Goal: Contribute content: Add original content to the website for others to see

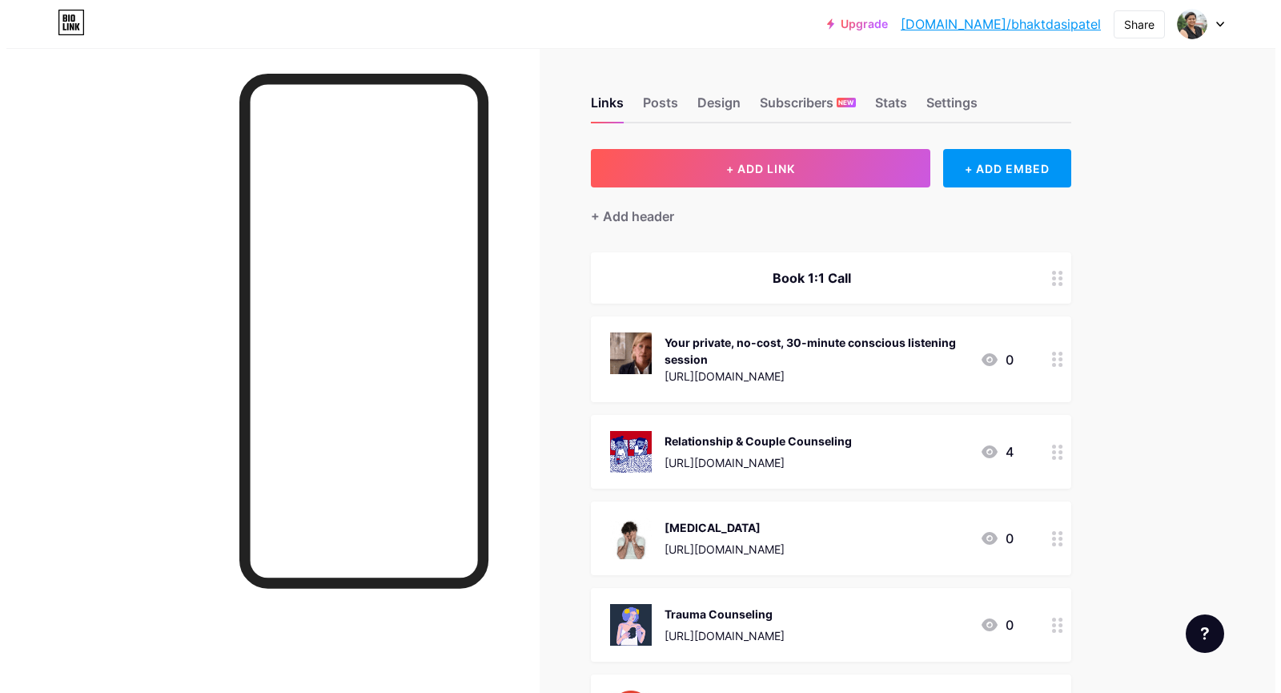
scroll to position [4, 0]
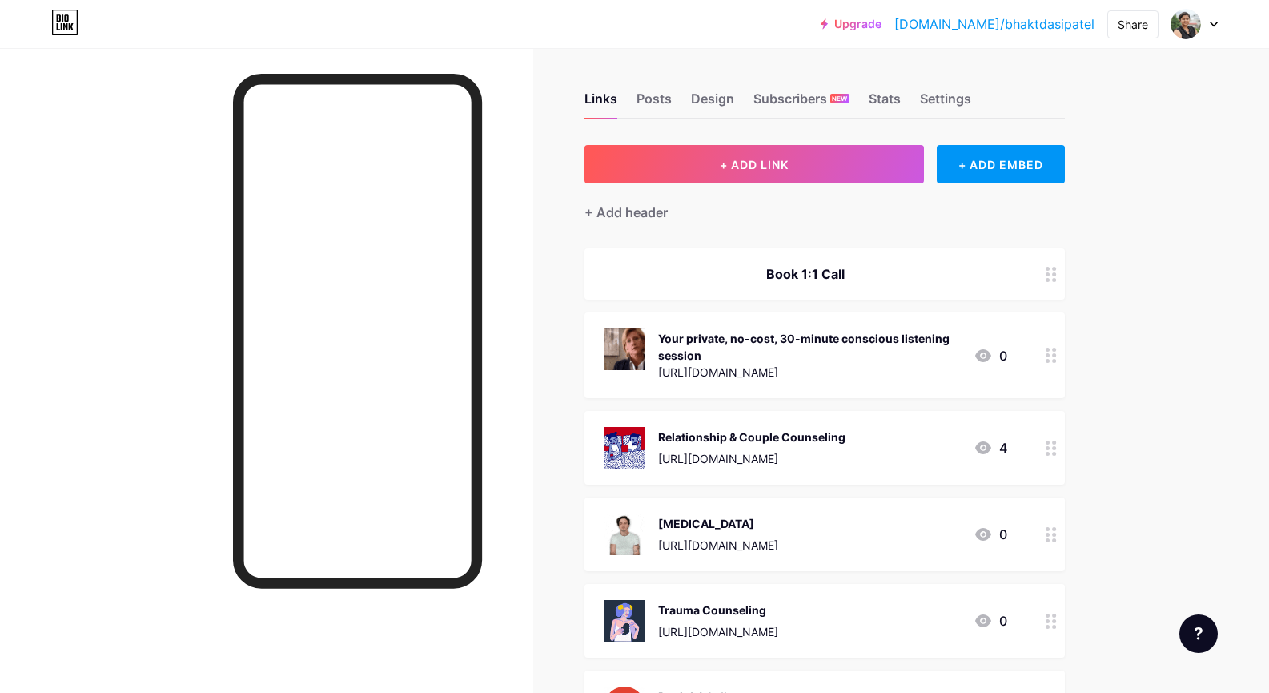
click at [698, 164] on button "+ ADD LINK" at bounding box center [755, 164] width 340 height 38
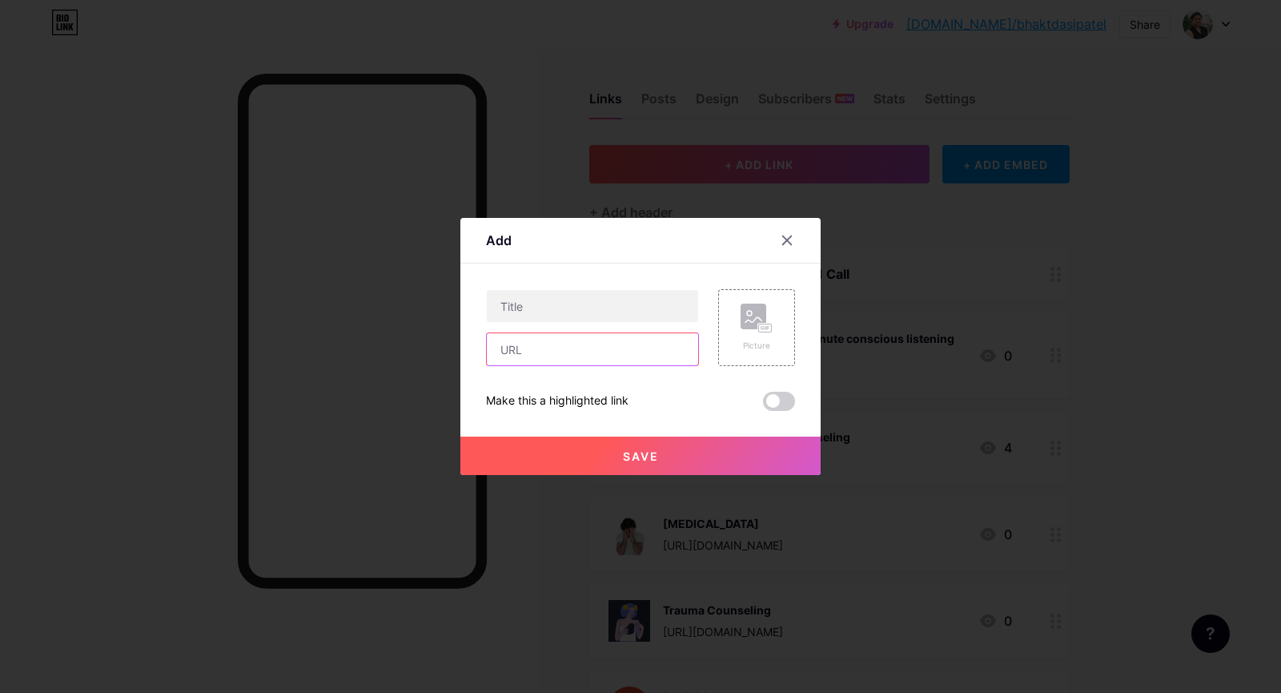
click at [591, 339] on input "text" at bounding box center [592, 349] width 211 height 32
paste input "[URL][DOMAIN_NAME]"
type input "[URL][DOMAIN_NAME]"
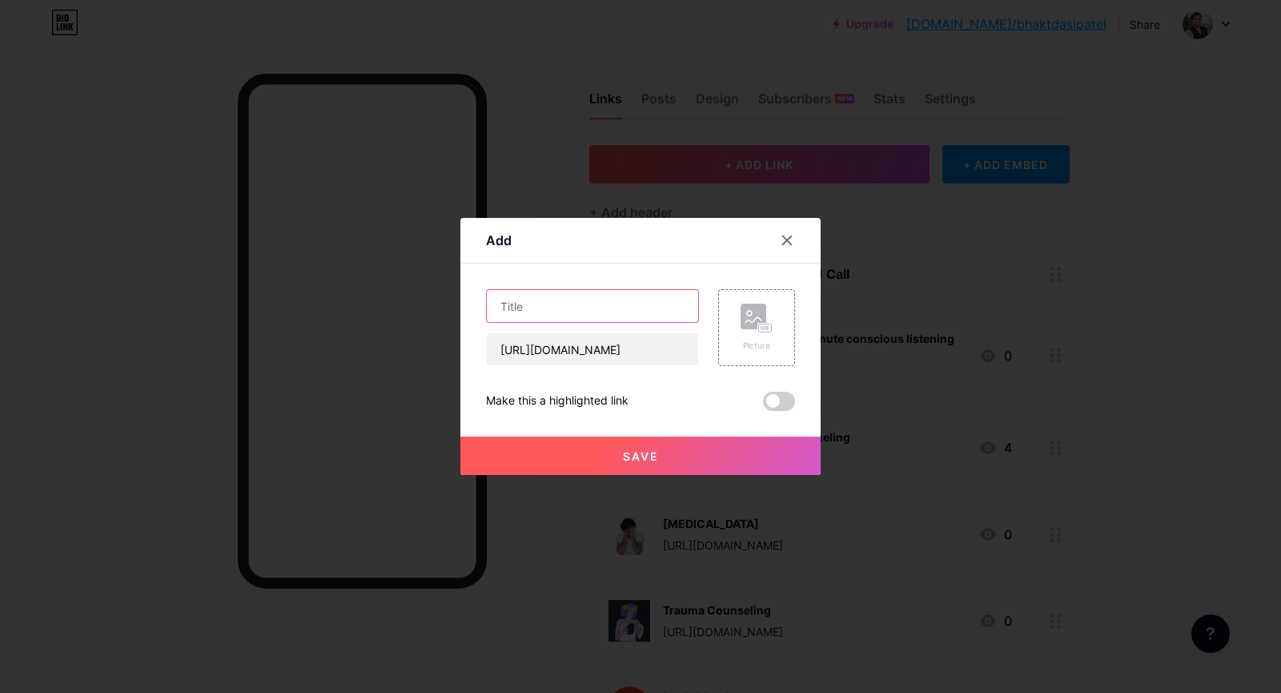
click at [584, 311] on input "text" at bounding box center [592, 306] width 211 height 32
paste input "Feedback / Suggestion / Post Session Queries"
type input "Feedback / Suggestion / Post Session Queries"
click at [746, 325] on rect at bounding box center [754, 317] width 26 height 26
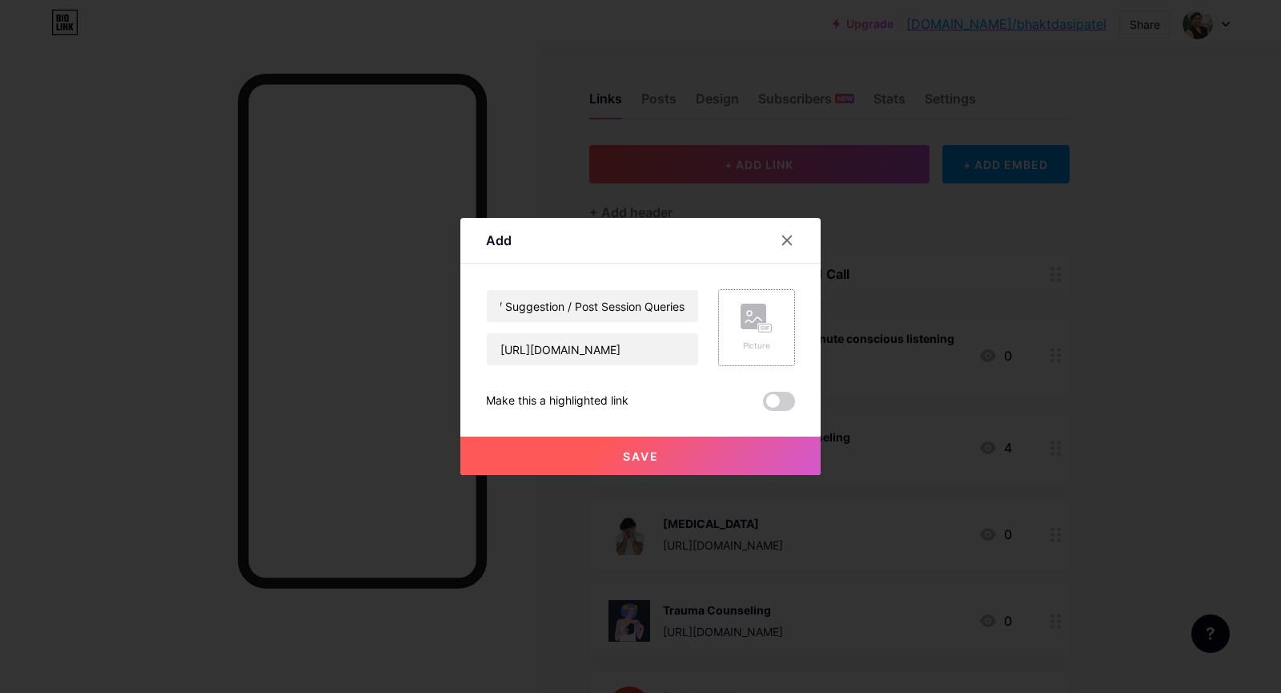
scroll to position [0, 0]
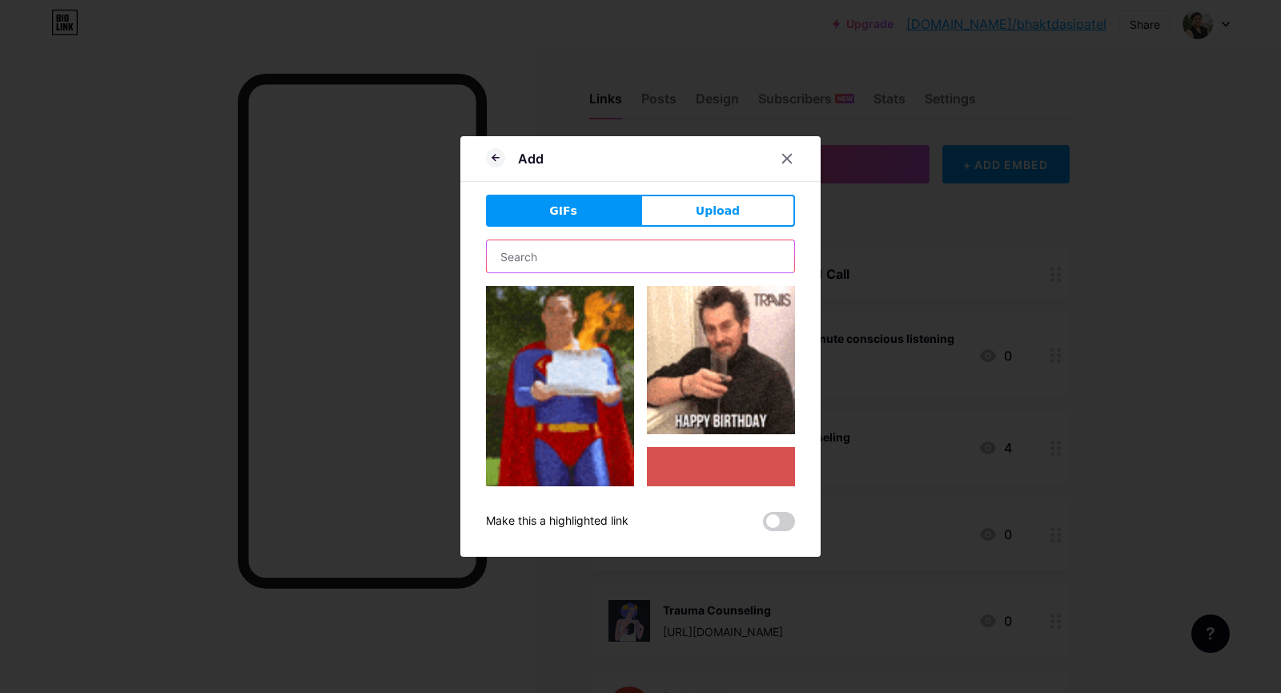
click at [669, 255] on input "text" at bounding box center [641, 256] width 308 height 32
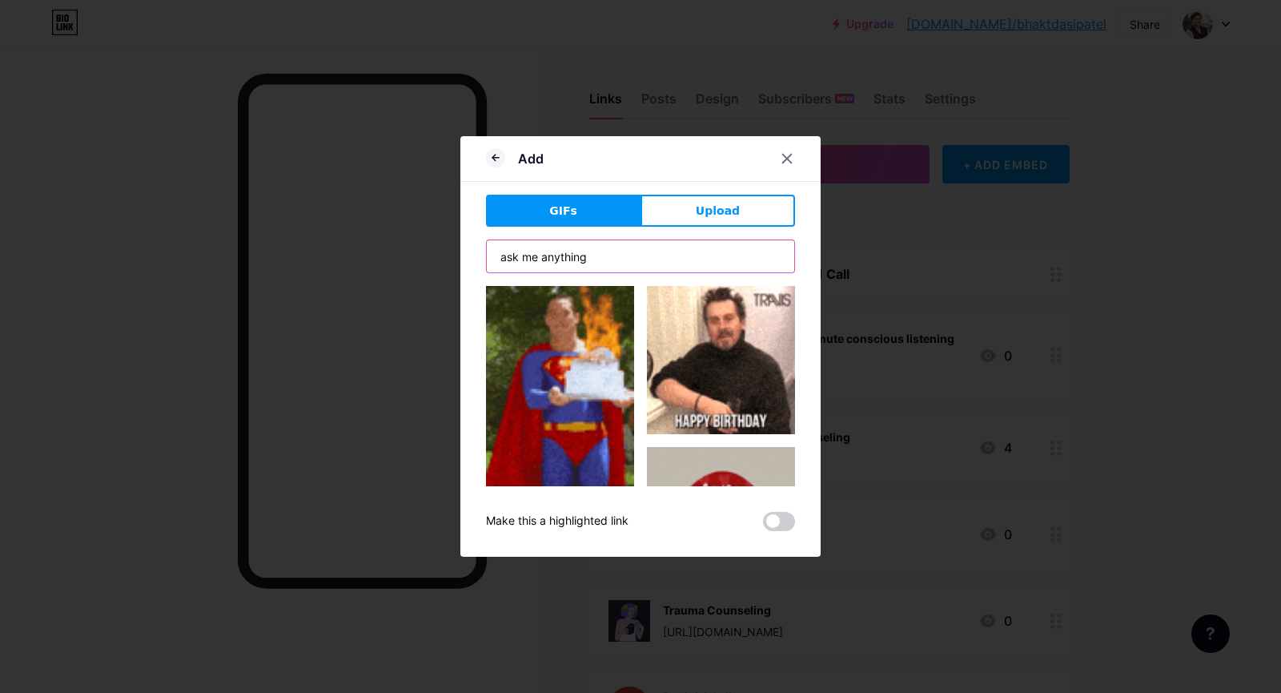
type input "ask me anything"
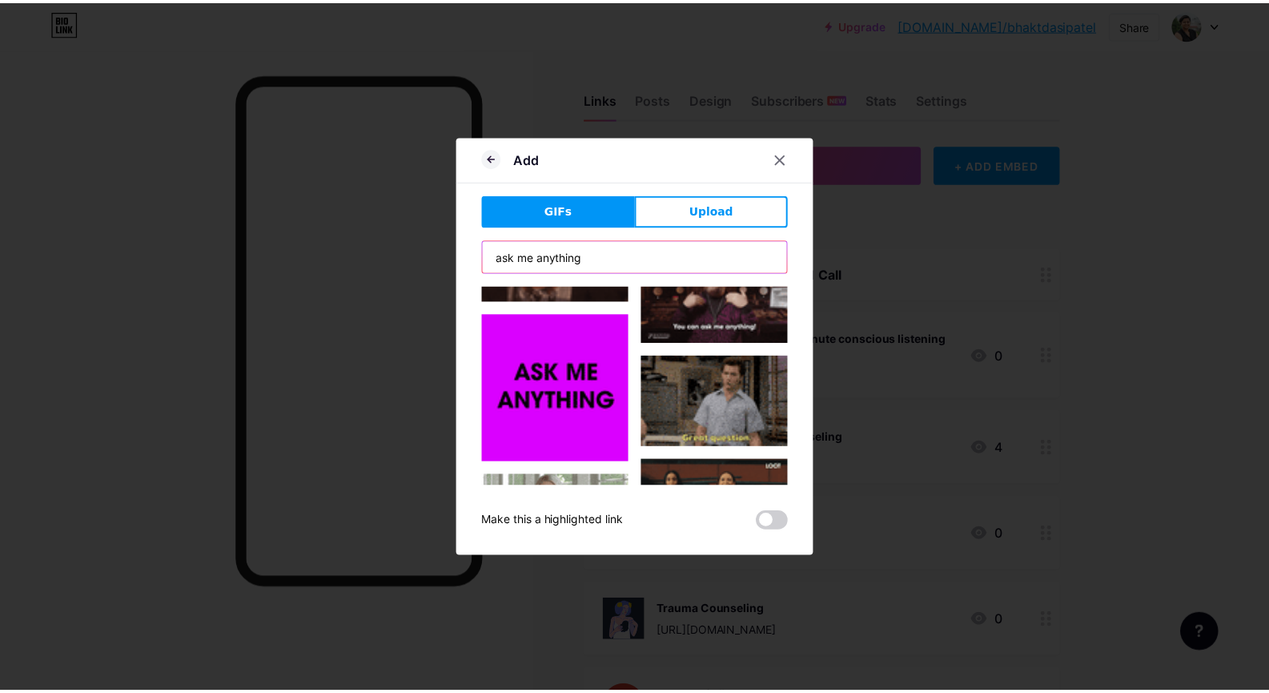
scroll to position [295, 0]
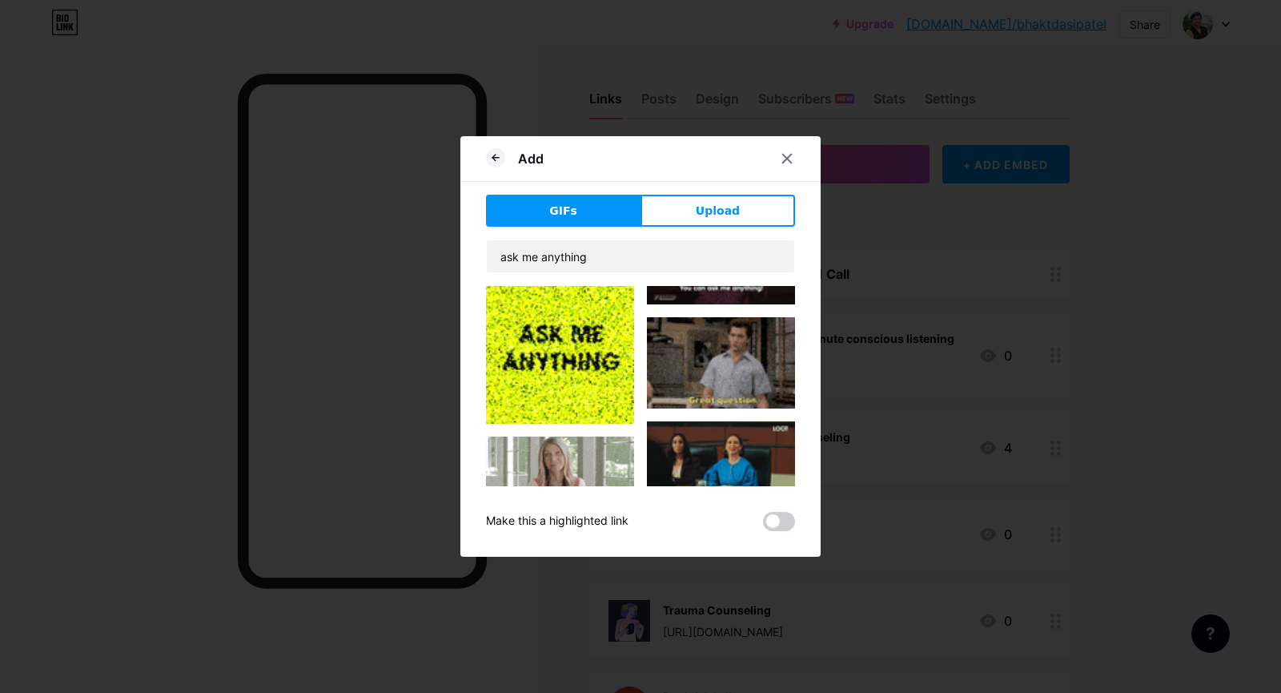
click at [595, 341] on img at bounding box center [560, 349] width 148 height 148
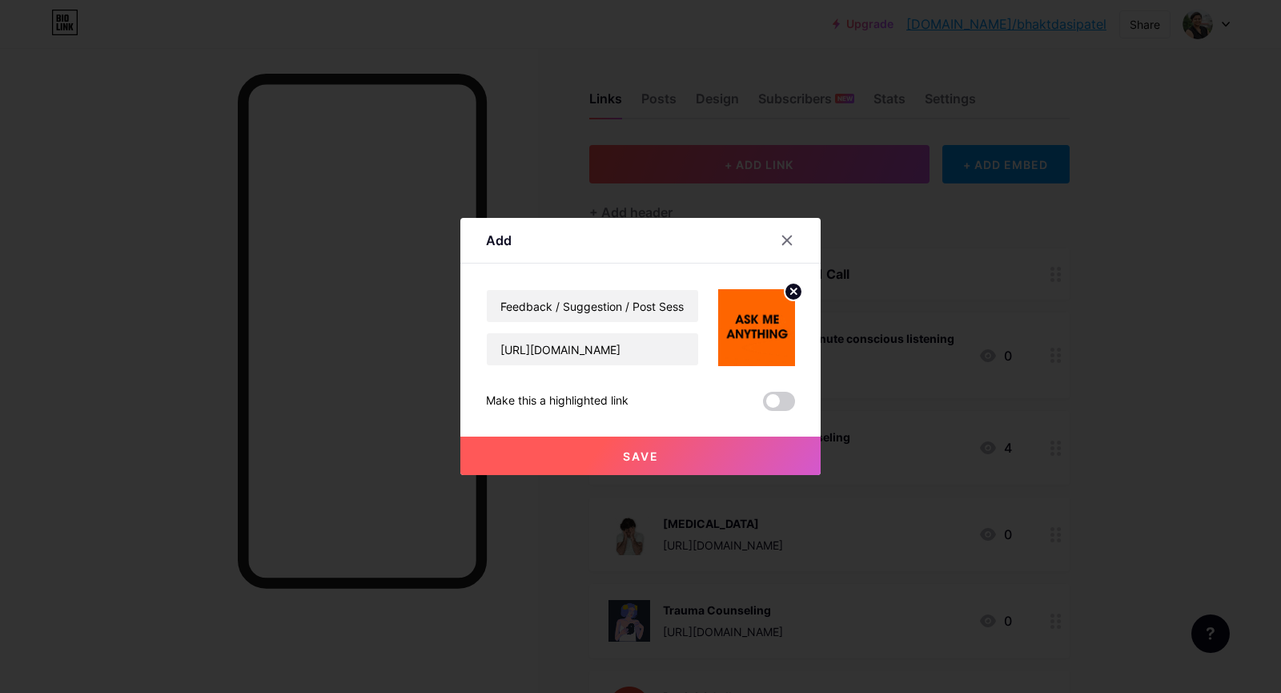
click at [665, 460] on button "Save" at bounding box center [640, 455] width 360 height 38
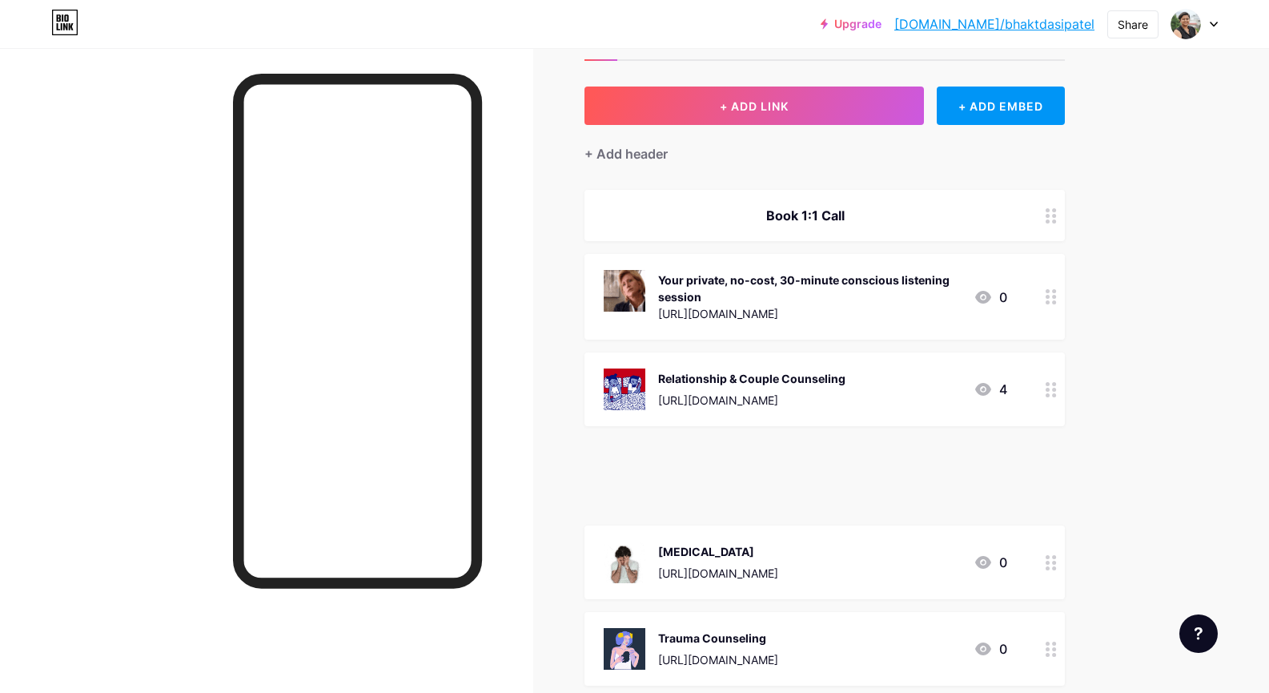
scroll to position [76, 0]
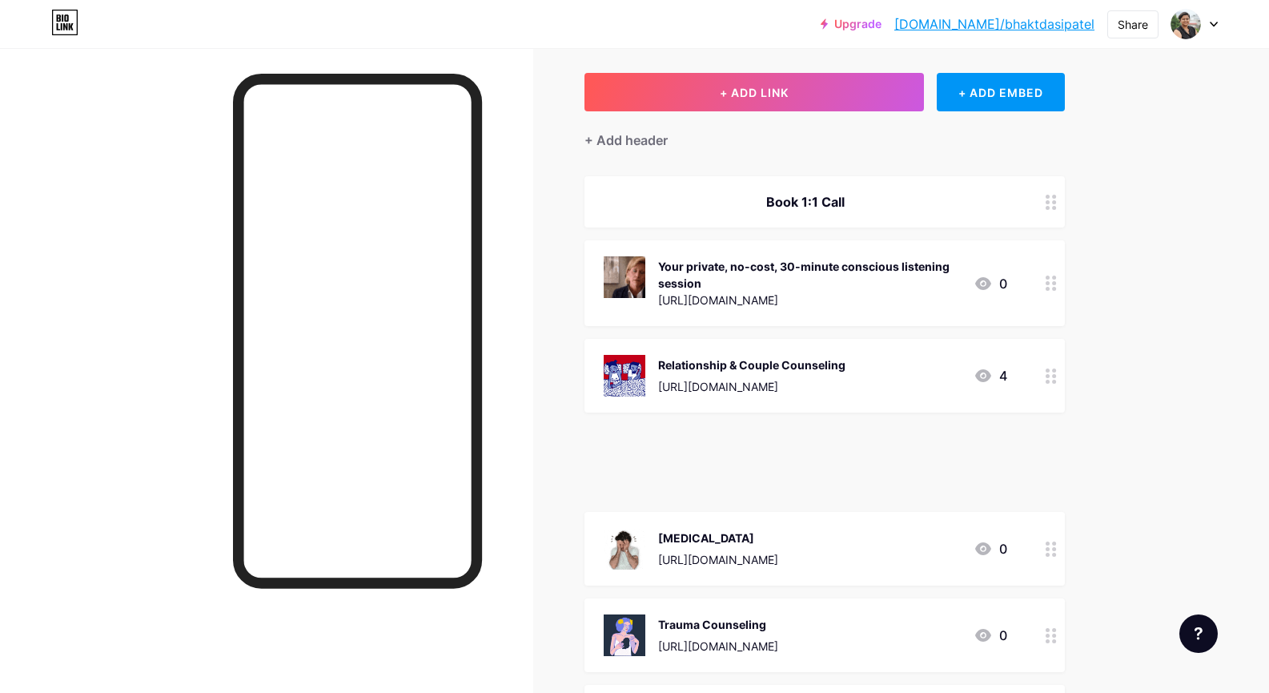
drag, startPoint x: 1058, startPoint y: 287, endPoint x: 1063, endPoint y: 661, distance: 373.2
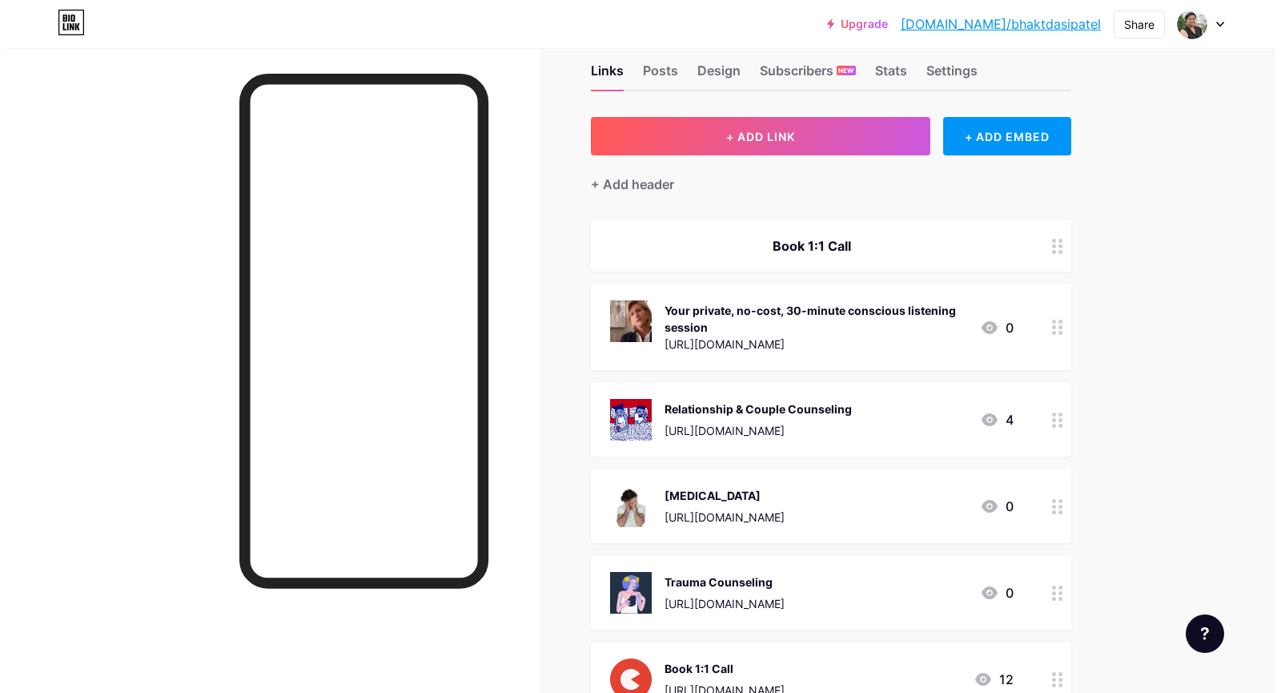
scroll to position [0, 0]
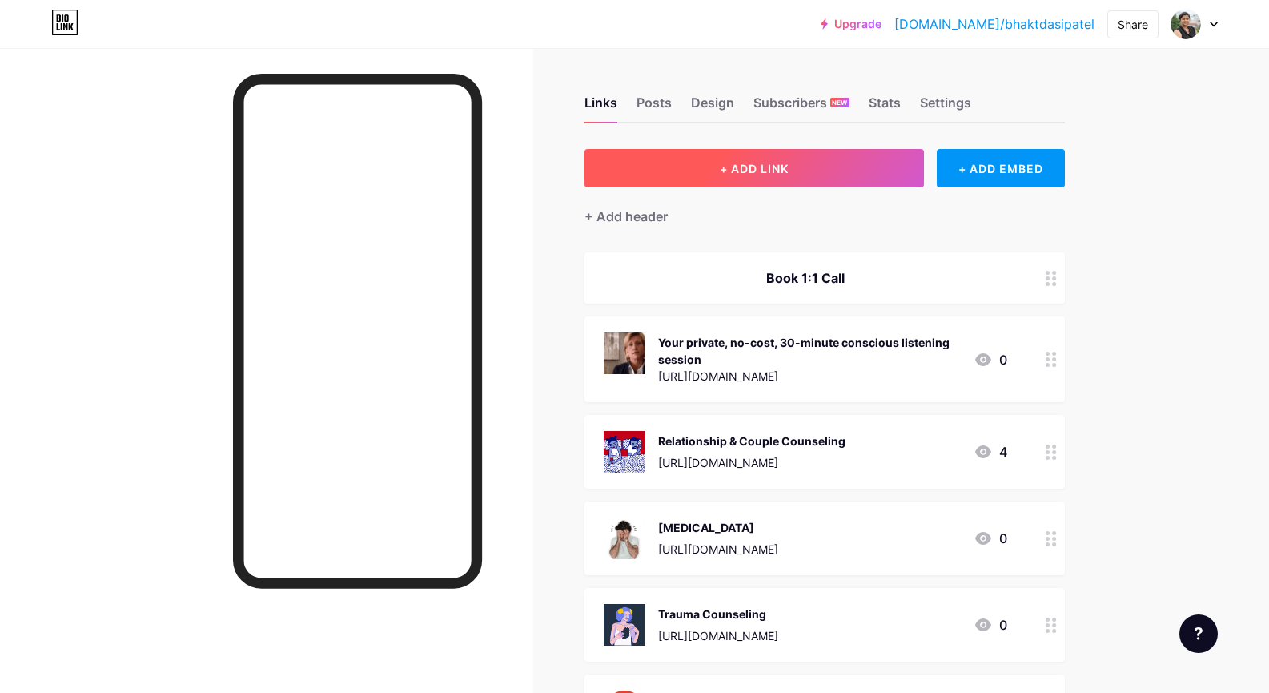
click at [697, 172] on button "+ ADD LINK" at bounding box center [755, 168] width 340 height 38
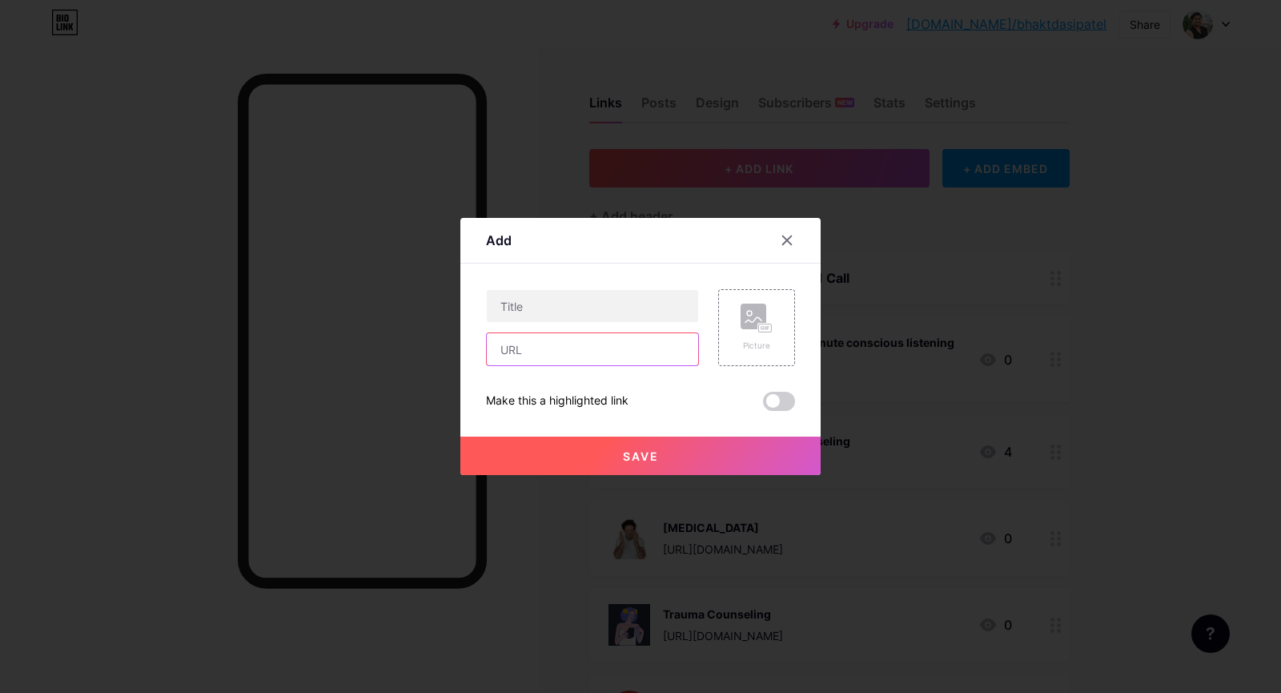
click at [561, 340] on input "text" at bounding box center [592, 349] width 211 height 32
paste input "[URL][DOMAIN_NAME]"
type input "[URL][DOMAIN_NAME]"
click at [552, 299] on input "text" at bounding box center [592, 306] width 211 height 32
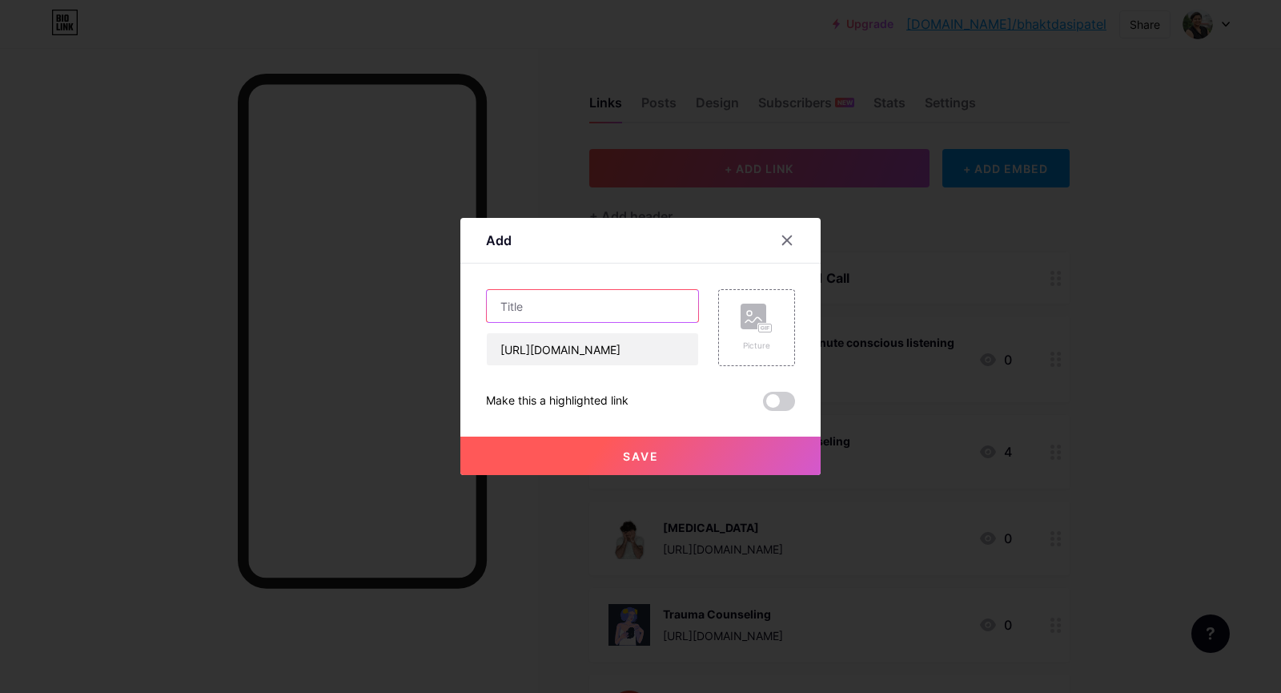
scroll to position [0, 0]
paste input "🌱 Inquire for Child & Adolescent Counseling"
type input "Inquire for Child & Adolescent Counseling"
click at [733, 333] on div "Picture" at bounding box center [756, 327] width 77 height 77
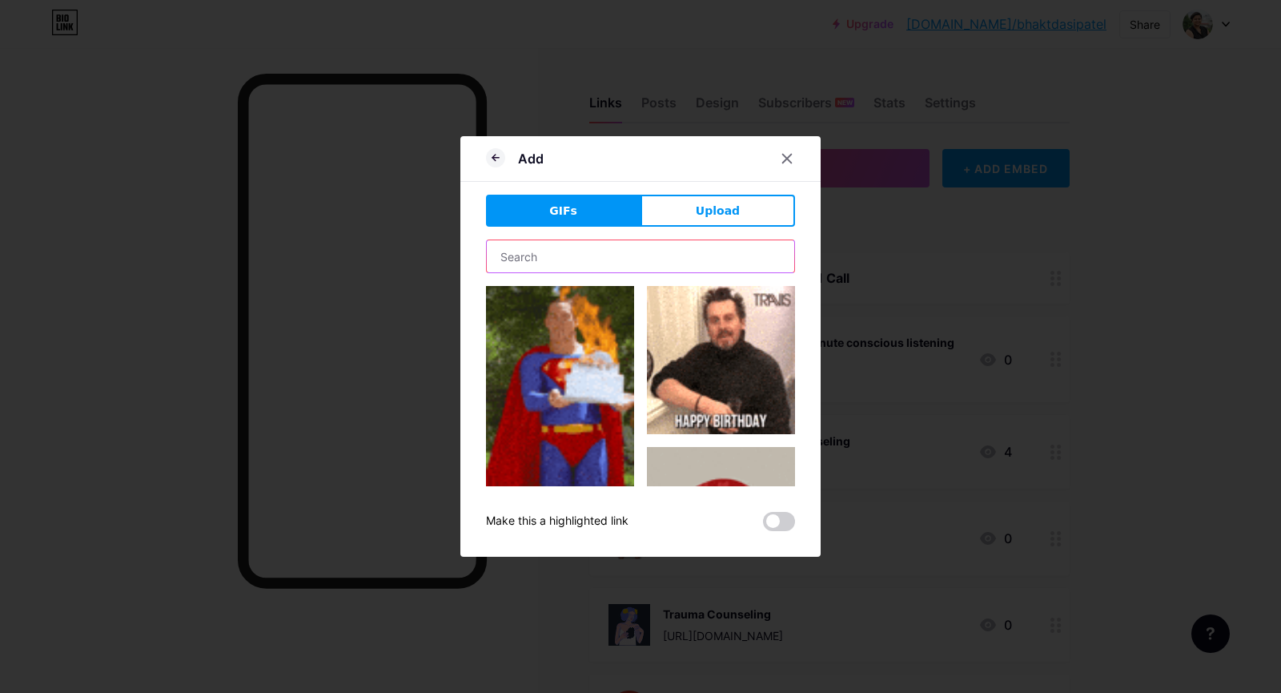
click at [685, 258] on input "text" at bounding box center [641, 256] width 308 height 32
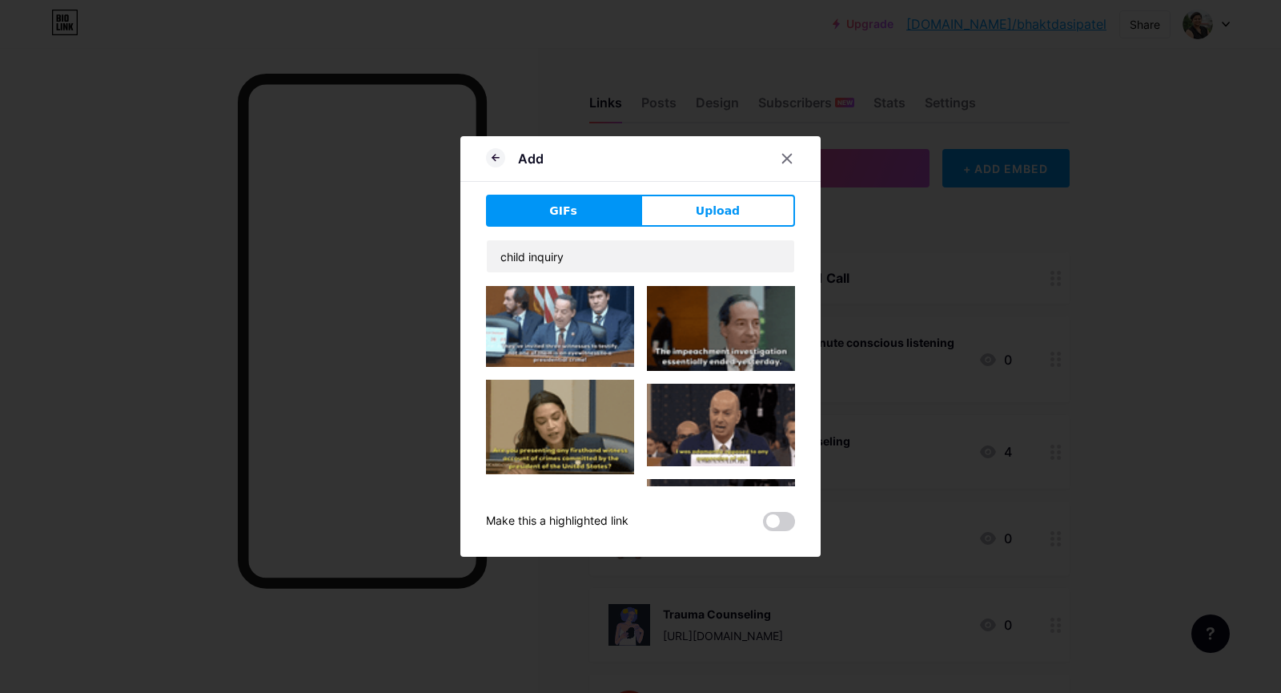
click at [467, 306] on div "Add GIFs Upload Content YouTube Play YouTube video without leaving your page. A…" at bounding box center [640, 346] width 360 height 420
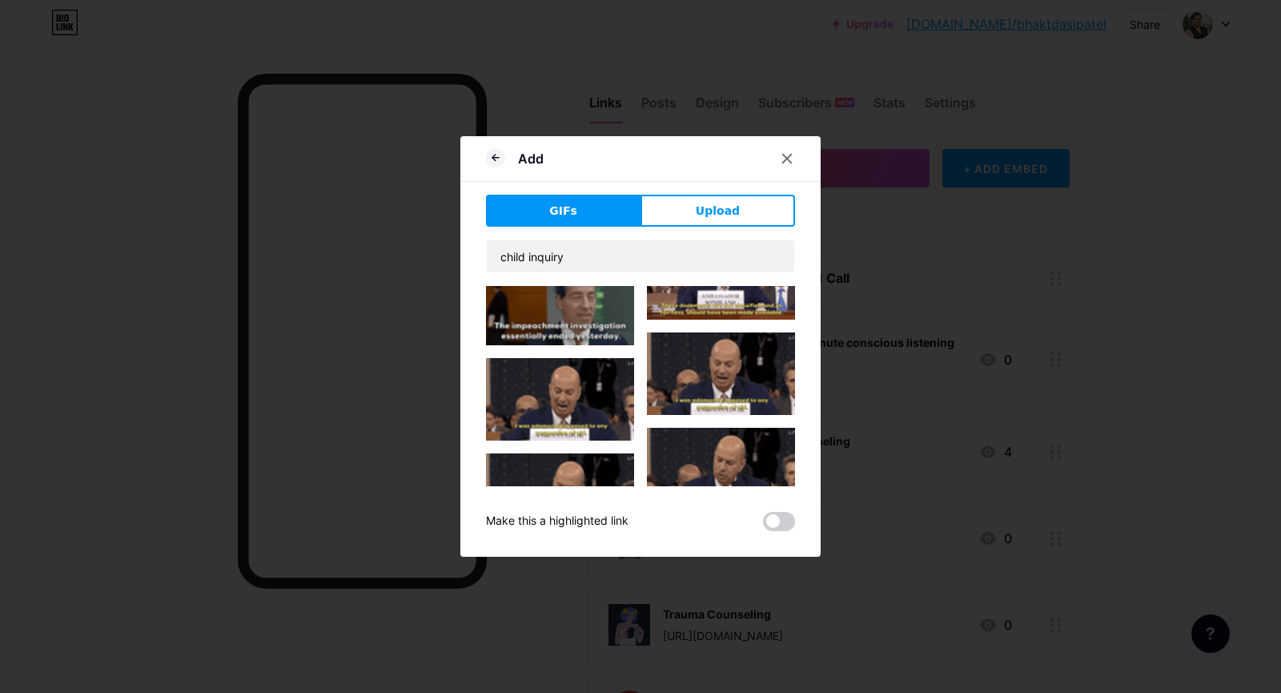
scroll to position [917, 0]
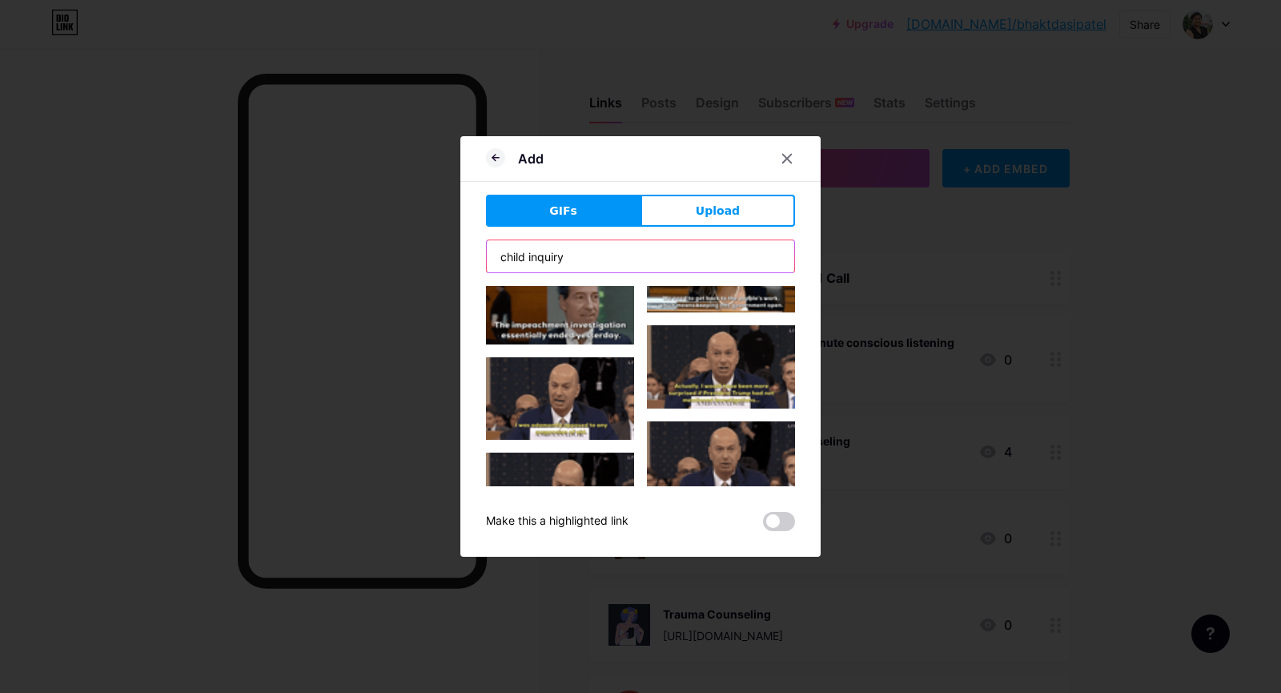
click at [540, 252] on input "child inquiry" at bounding box center [641, 256] width 308 height 32
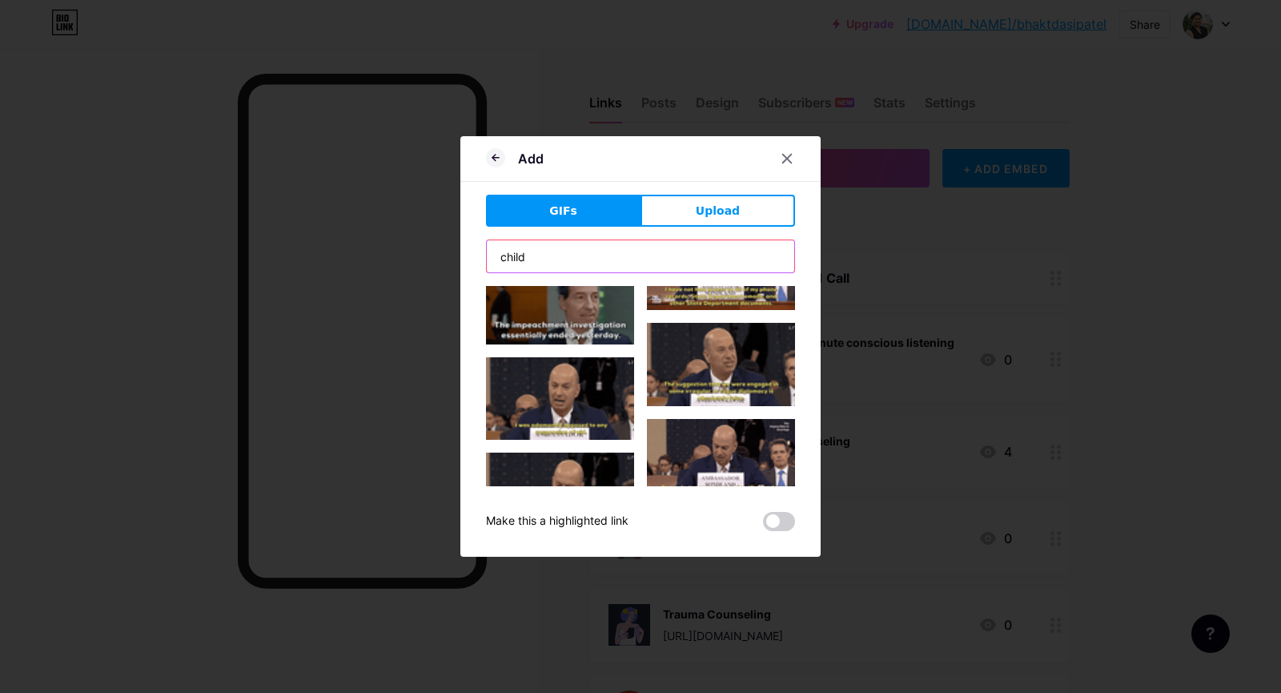
type input "child"
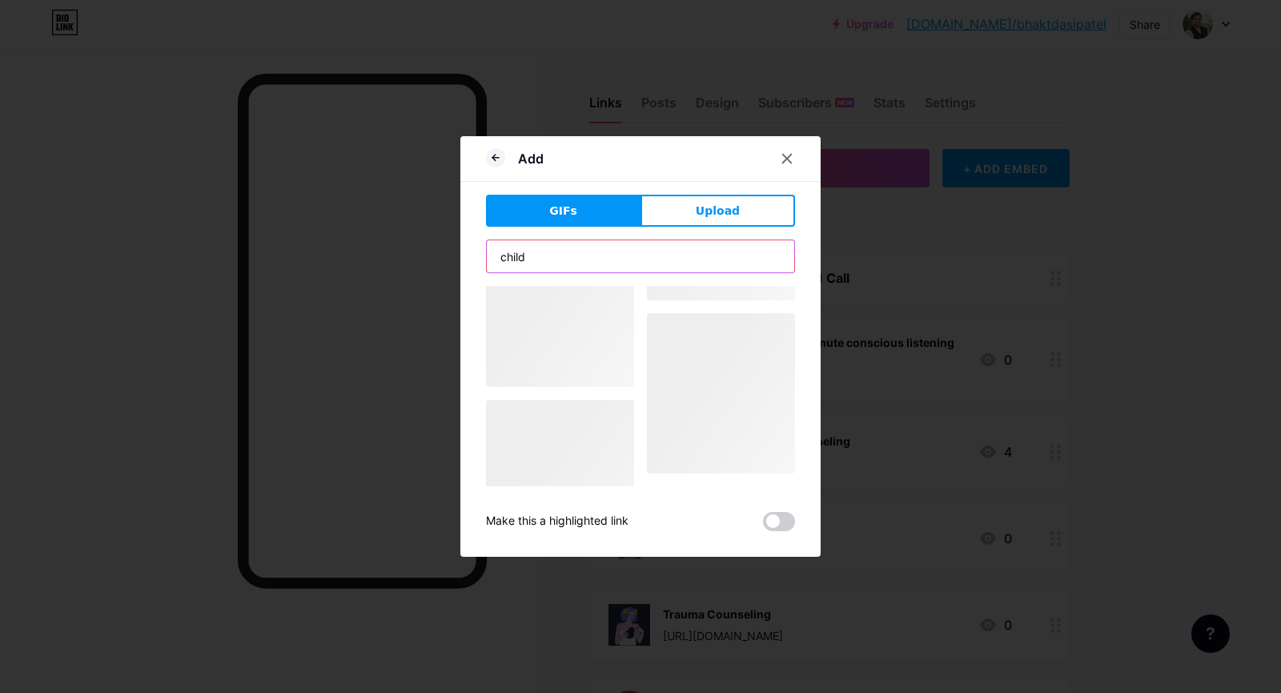
scroll to position [0, 0]
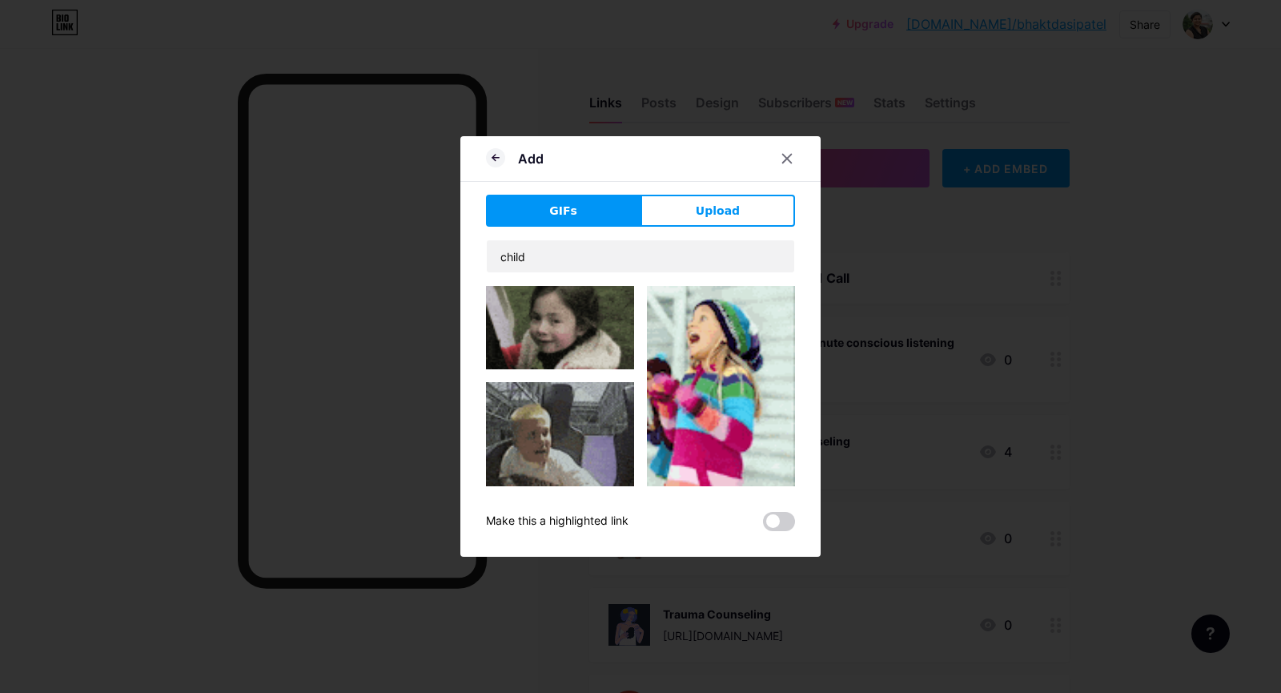
click at [554, 275] on div "child" at bounding box center [640, 362] width 309 height 247
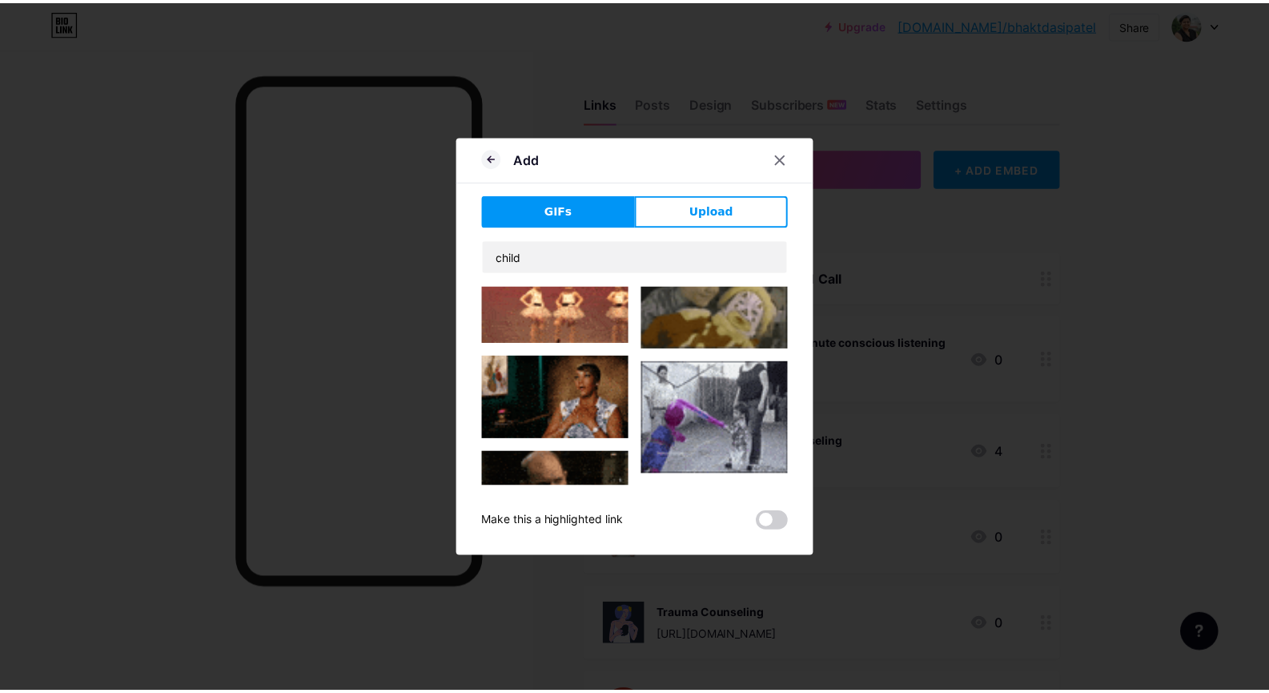
scroll to position [464, 0]
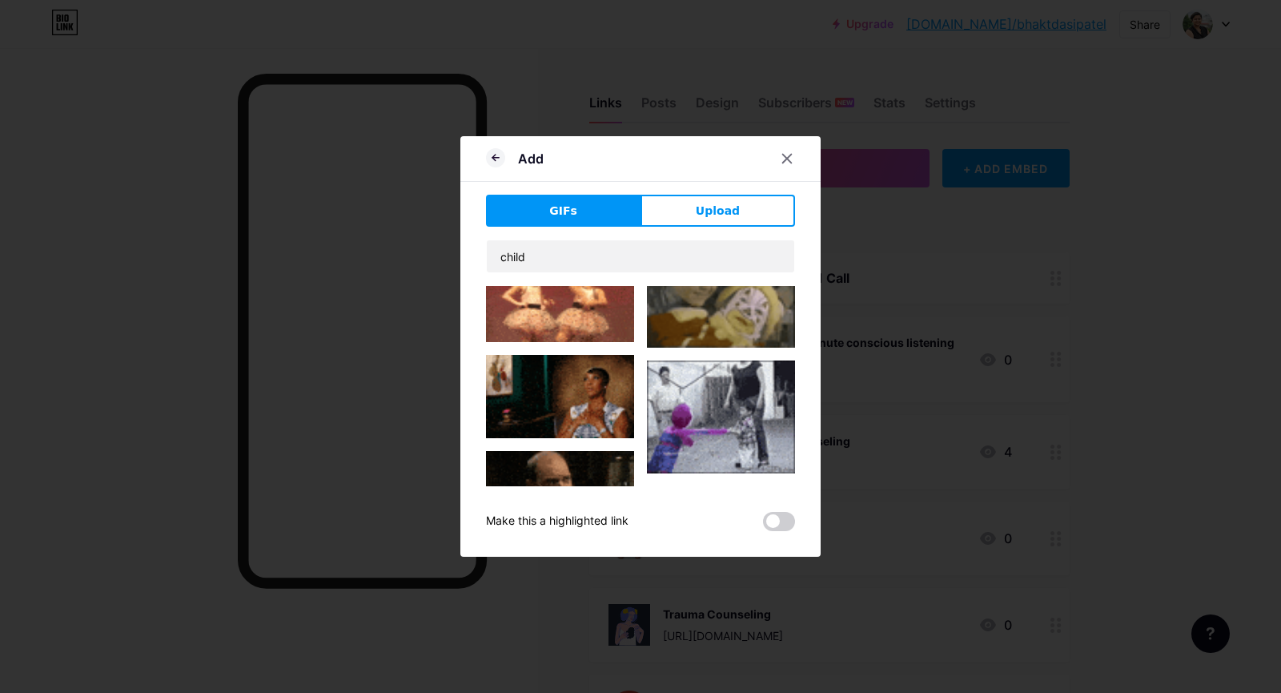
click at [587, 355] on img at bounding box center [560, 396] width 148 height 83
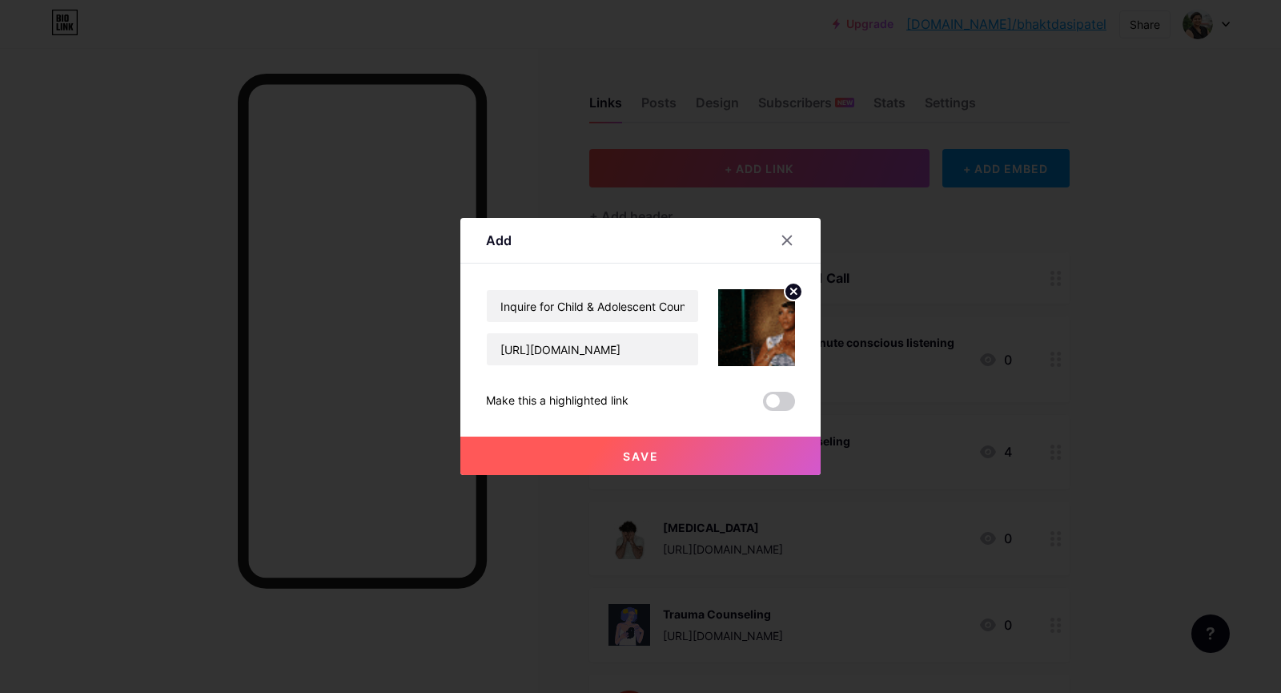
click at [623, 452] on span "Save" at bounding box center [641, 456] width 36 height 14
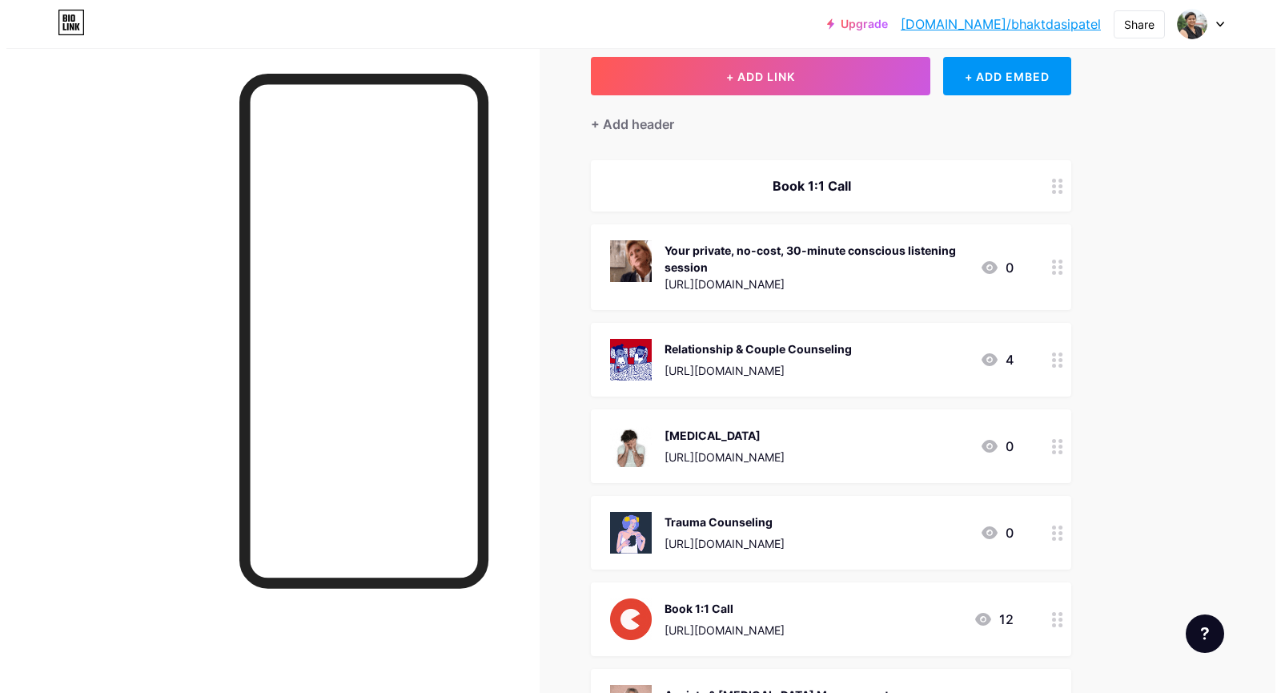
scroll to position [0, 0]
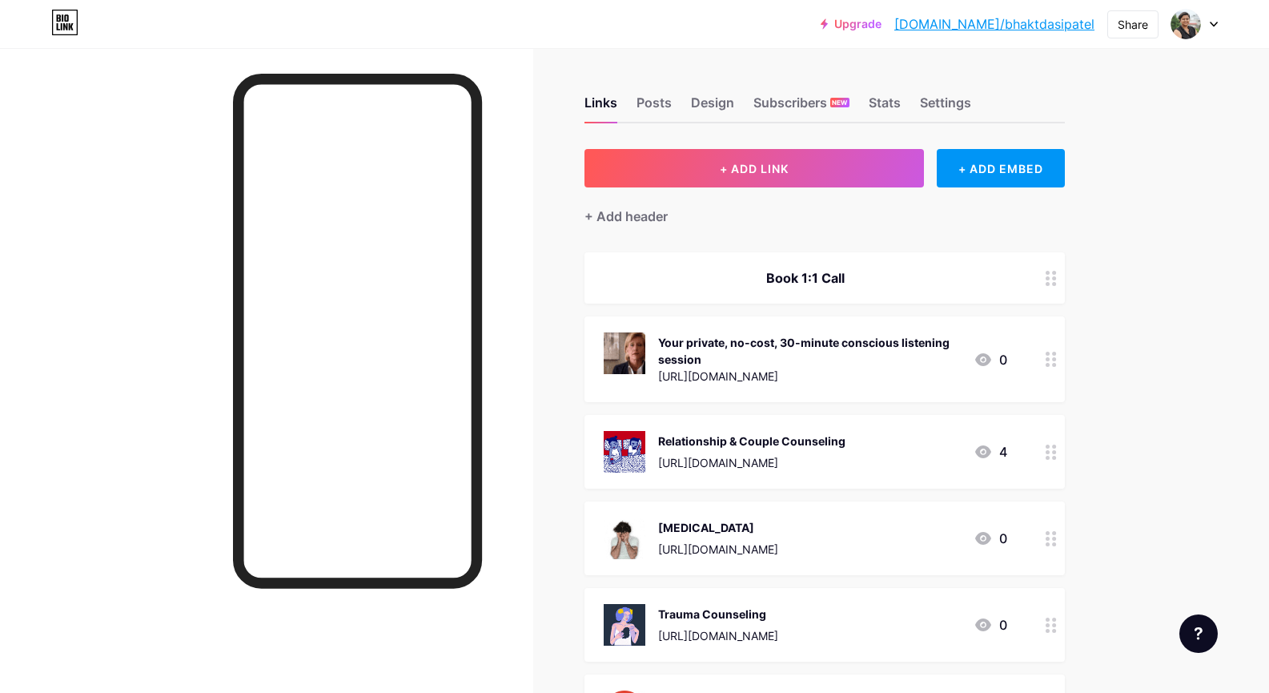
click at [681, 155] on button "+ ADD LINK" at bounding box center [755, 168] width 340 height 38
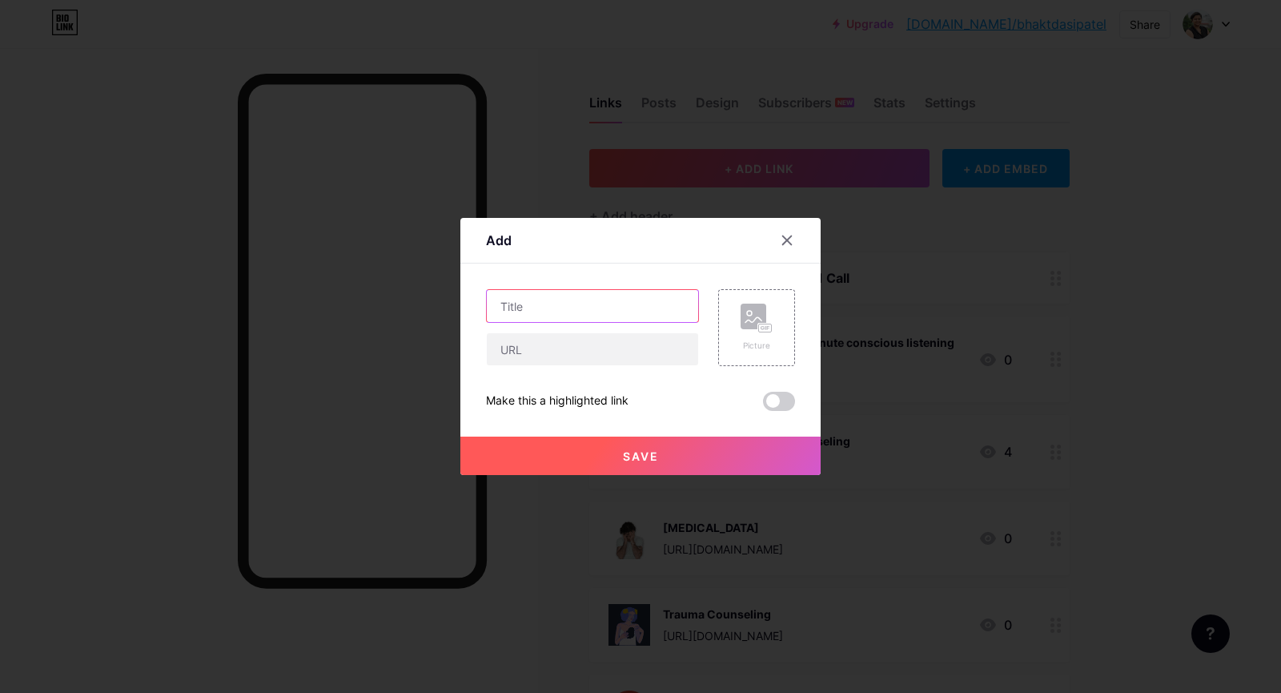
click at [592, 291] on input "text" at bounding box center [592, 306] width 211 height 32
type input "Career Counseling"
click at [565, 348] on input "text" at bounding box center [592, 349] width 211 height 32
paste input "[URL][DOMAIN_NAME]"
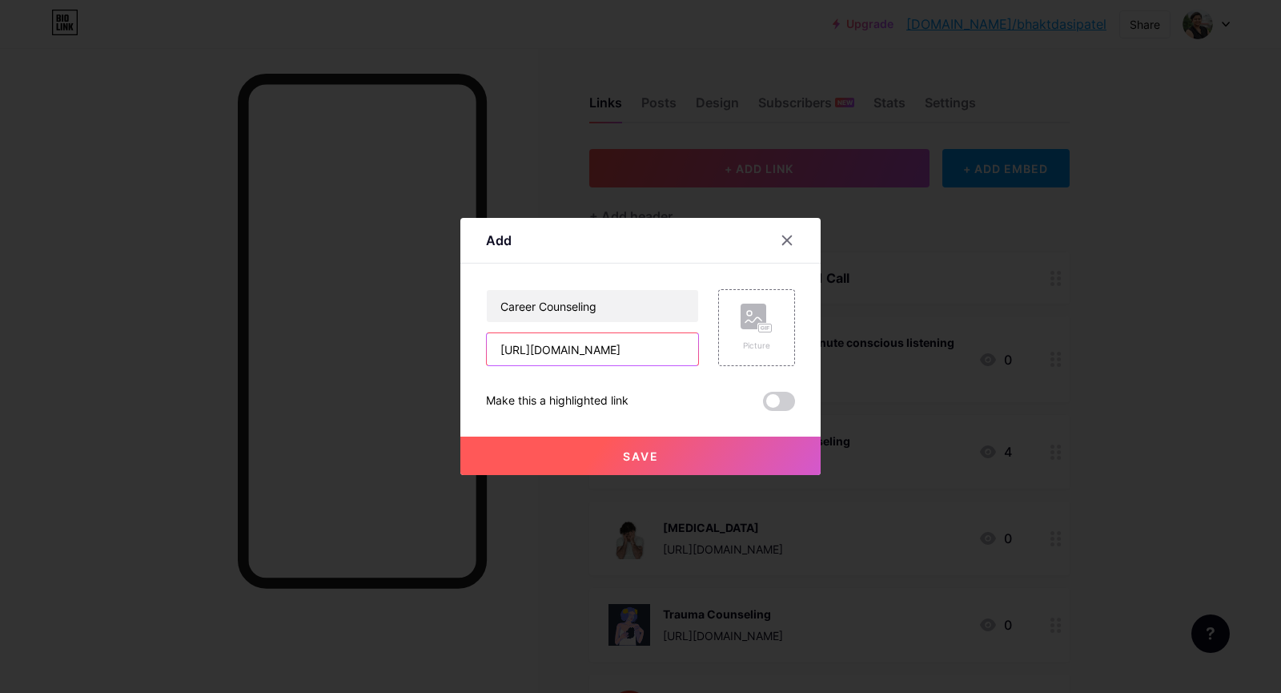
type input "[URL][DOMAIN_NAME]"
click at [596, 381] on div "Career Counseling [URL][DOMAIN_NAME] Picture Make this a highlighted link Save" at bounding box center [640, 350] width 309 height 122
click at [722, 348] on div "Picture" at bounding box center [756, 327] width 77 height 77
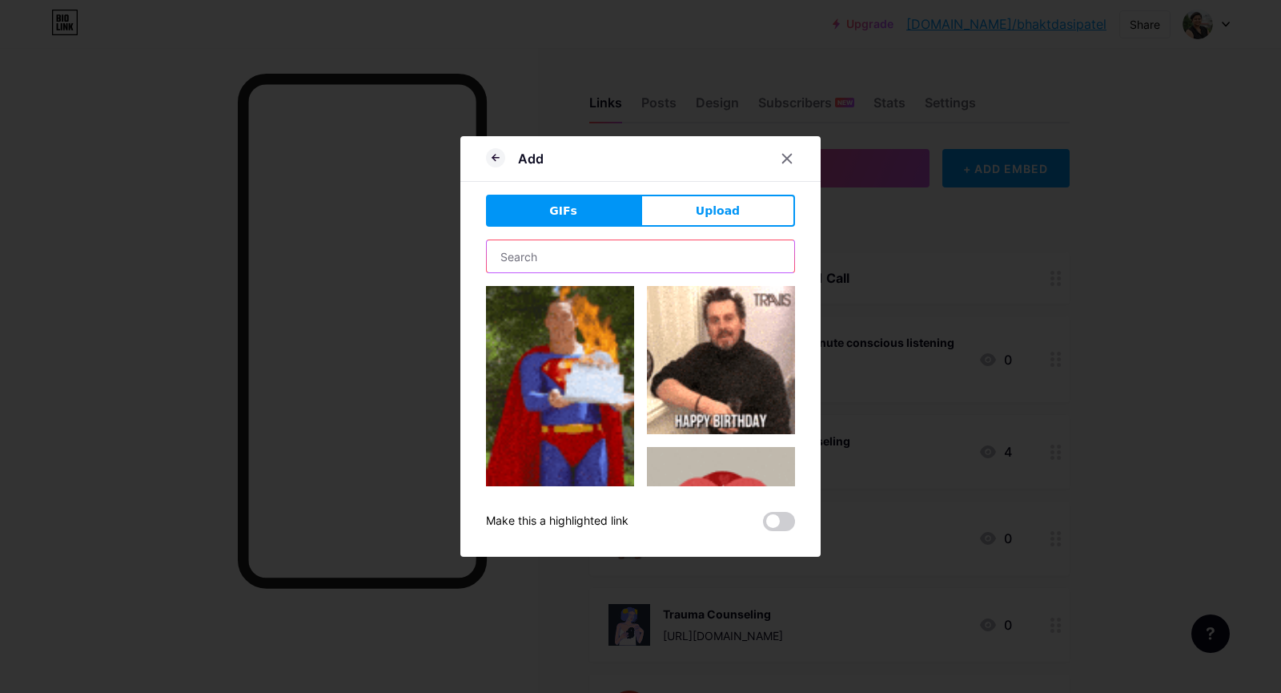
click at [690, 259] on input "text" at bounding box center [641, 256] width 308 height 32
type input "career"
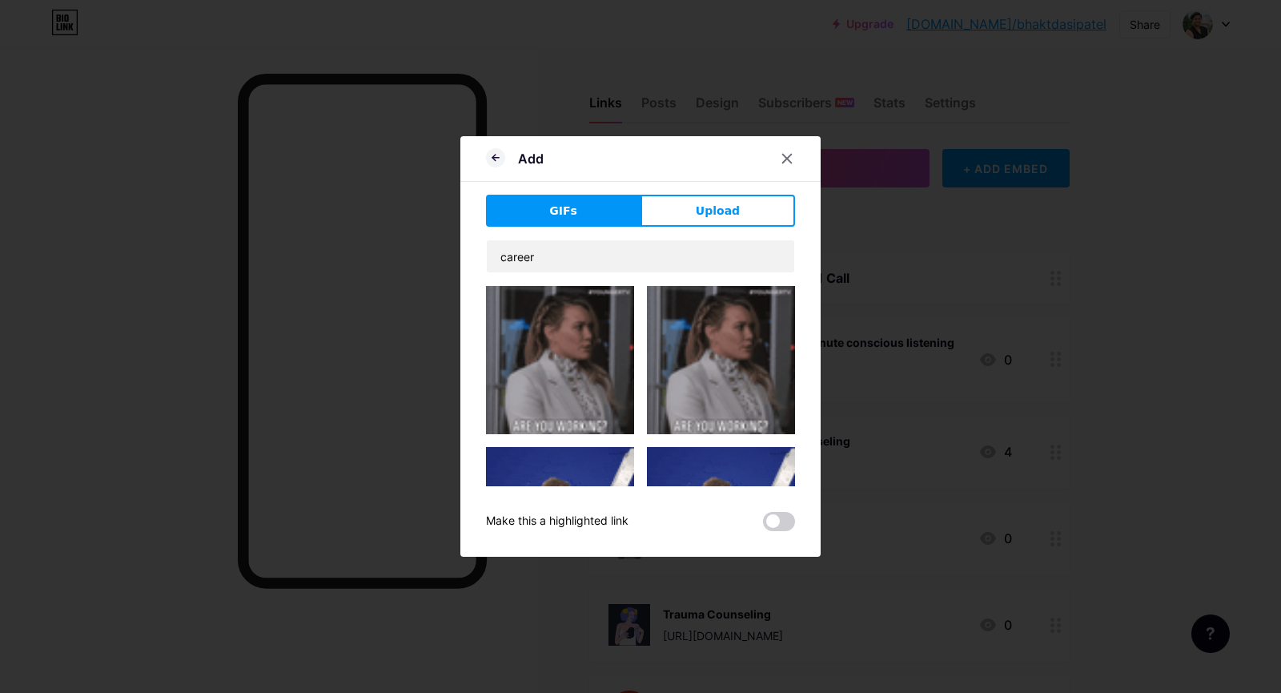
click at [467, 328] on div "Add GIFs Upload Content YouTube Play YouTube video without leaving your page. A…" at bounding box center [640, 346] width 360 height 420
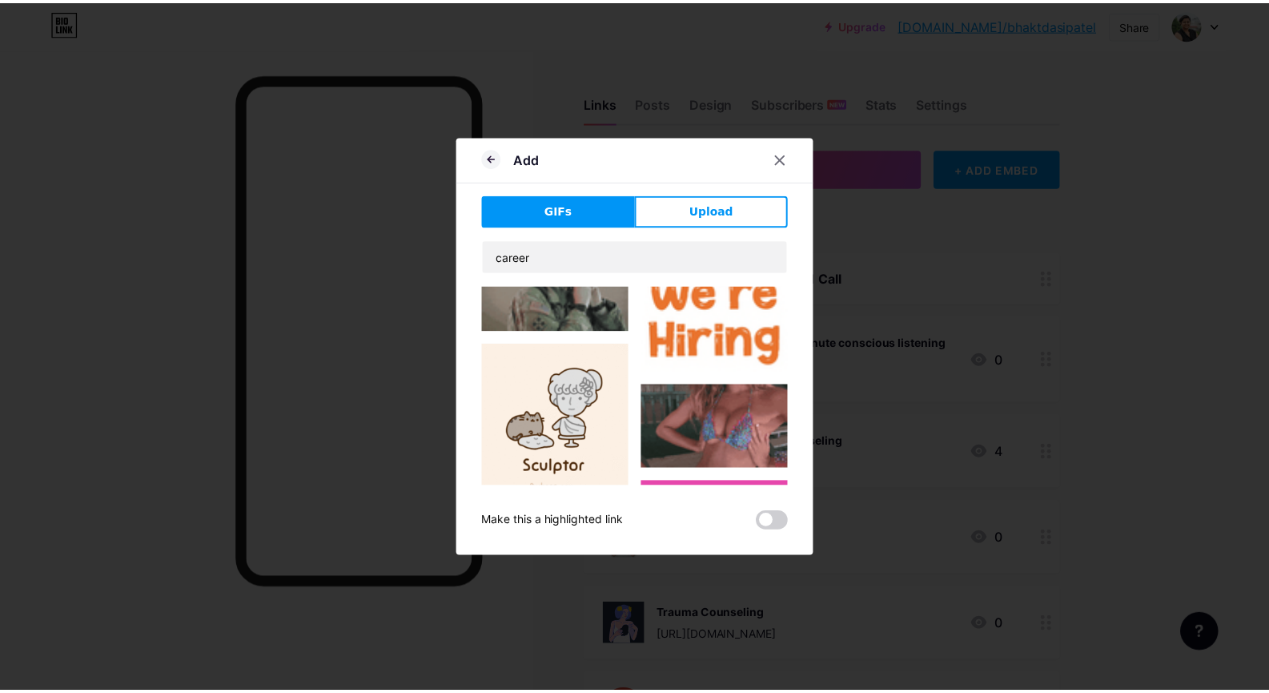
scroll to position [4813, 0]
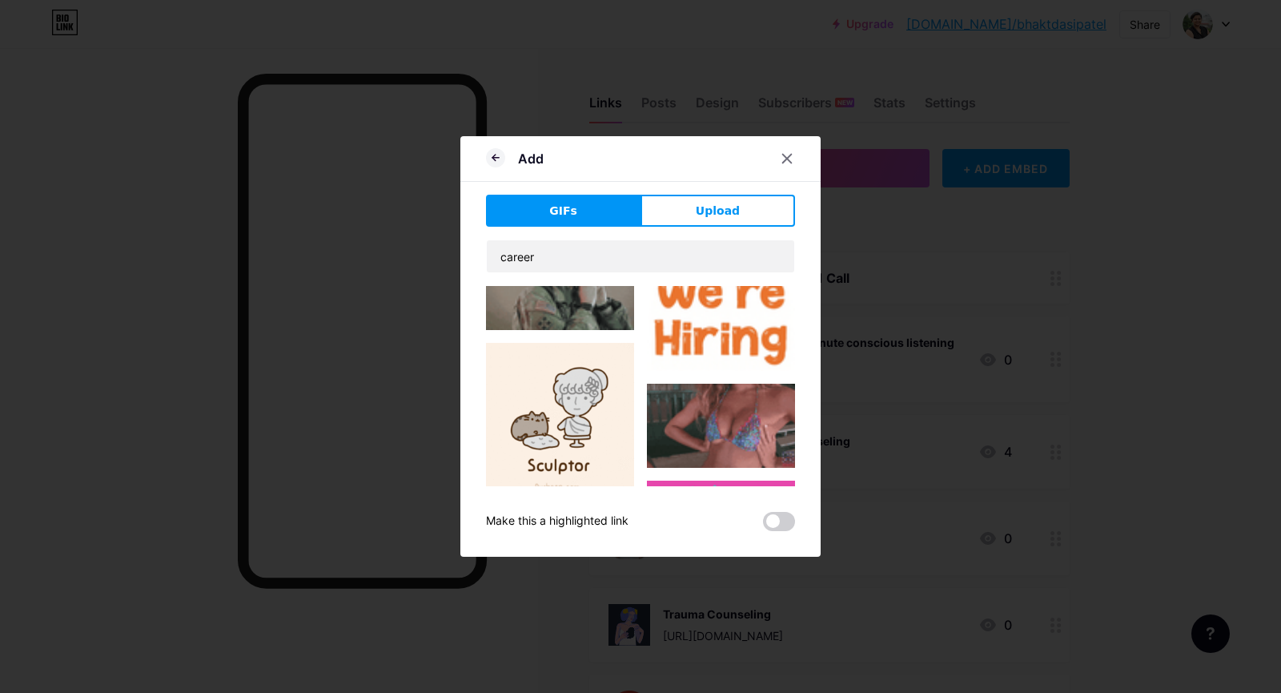
click at [692, 480] on img at bounding box center [721, 538] width 148 height 117
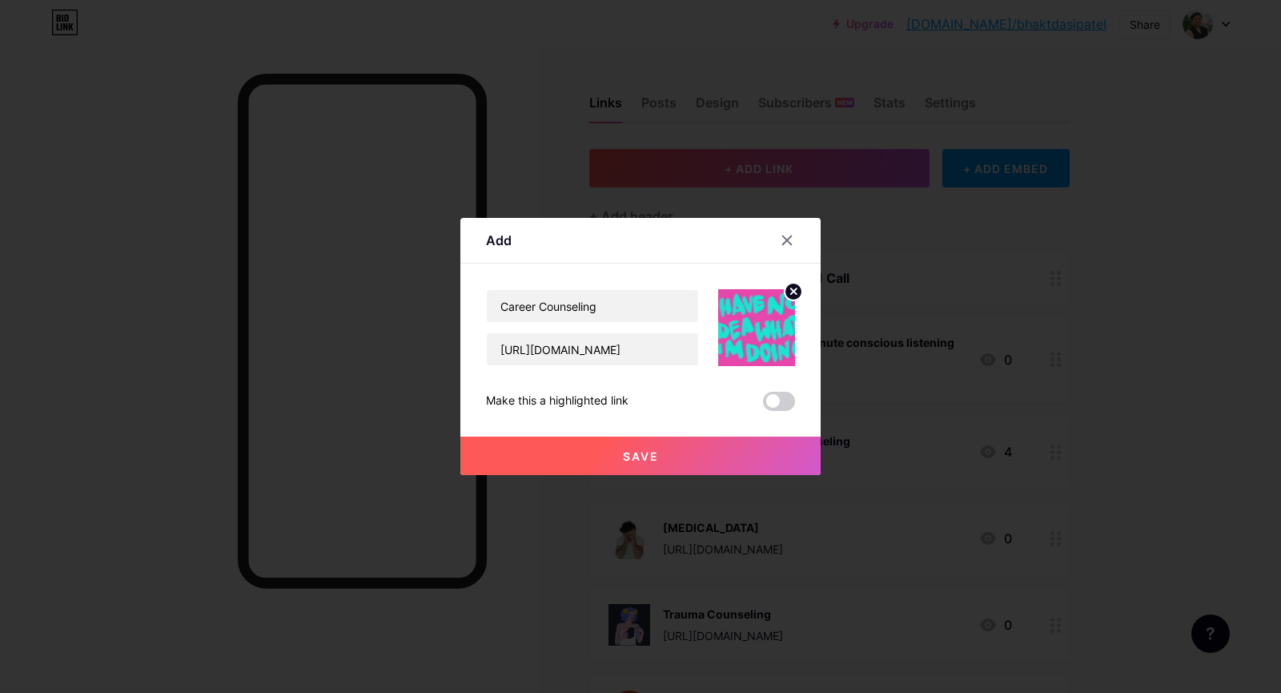
click at [668, 453] on button "Save" at bounding box center [640, 455] width 360 height 38
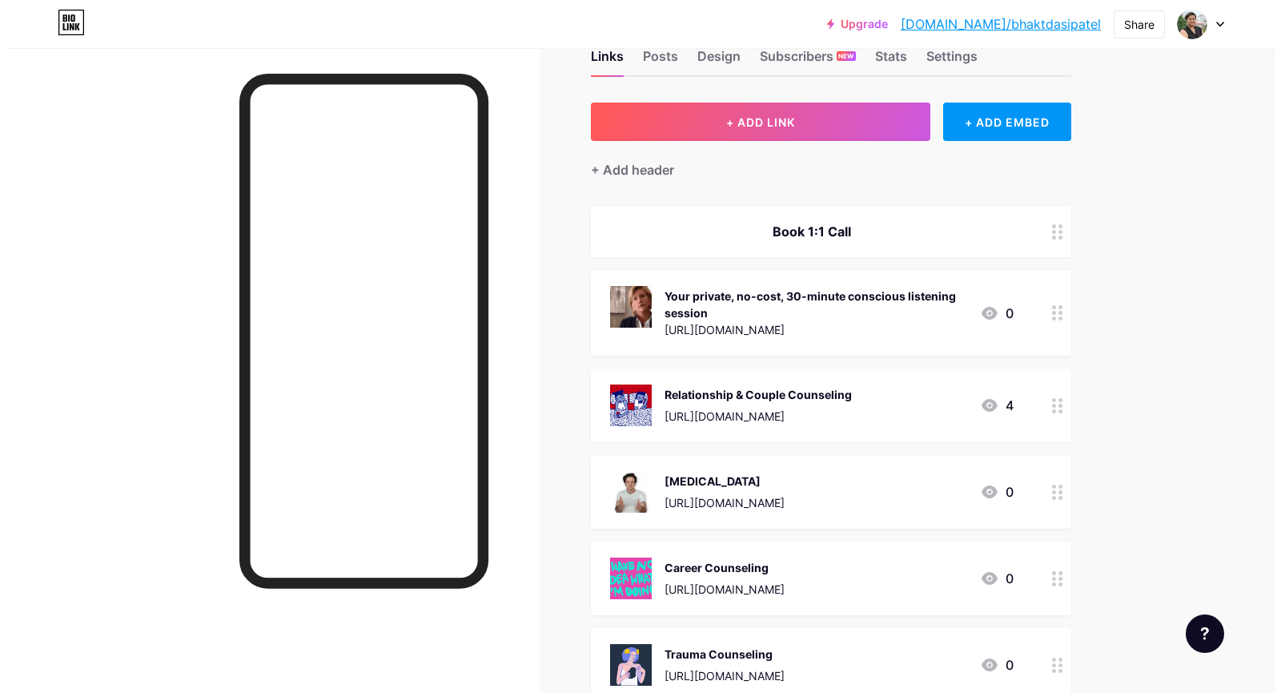
scroll to position [0, 0]
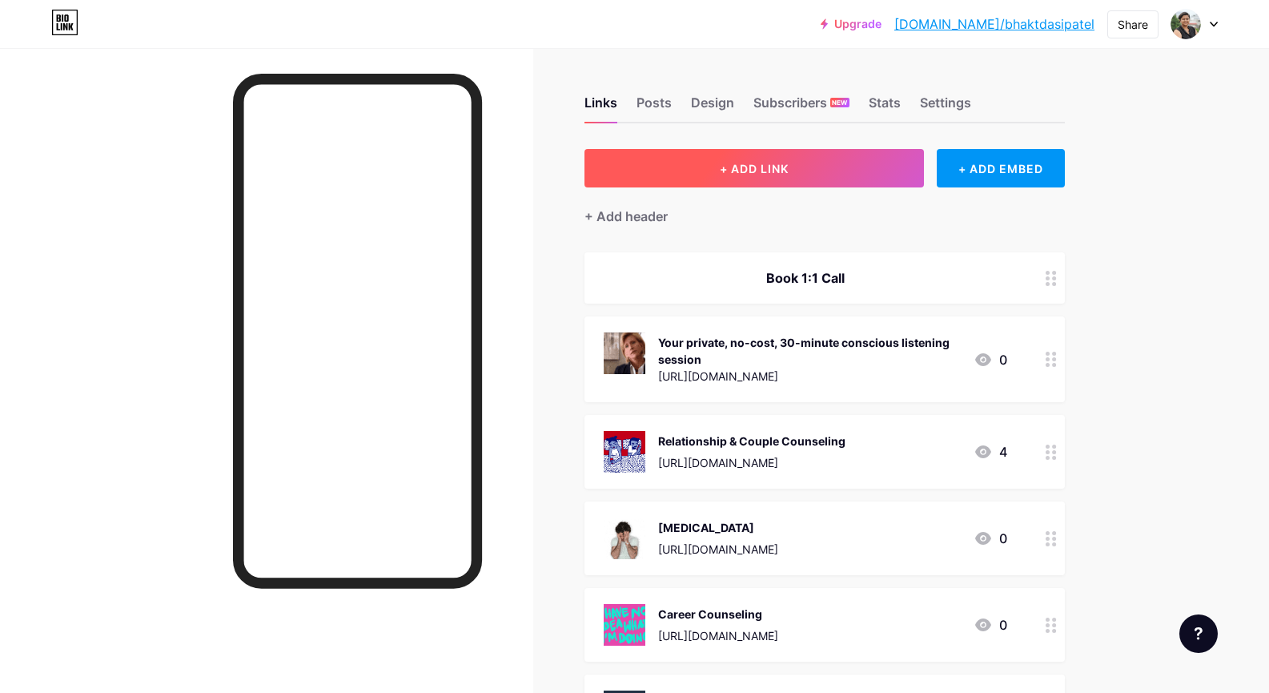
click at [689, 162] on button "+ ADD LINK" at bounding box center [755, 168] width 340 height 38
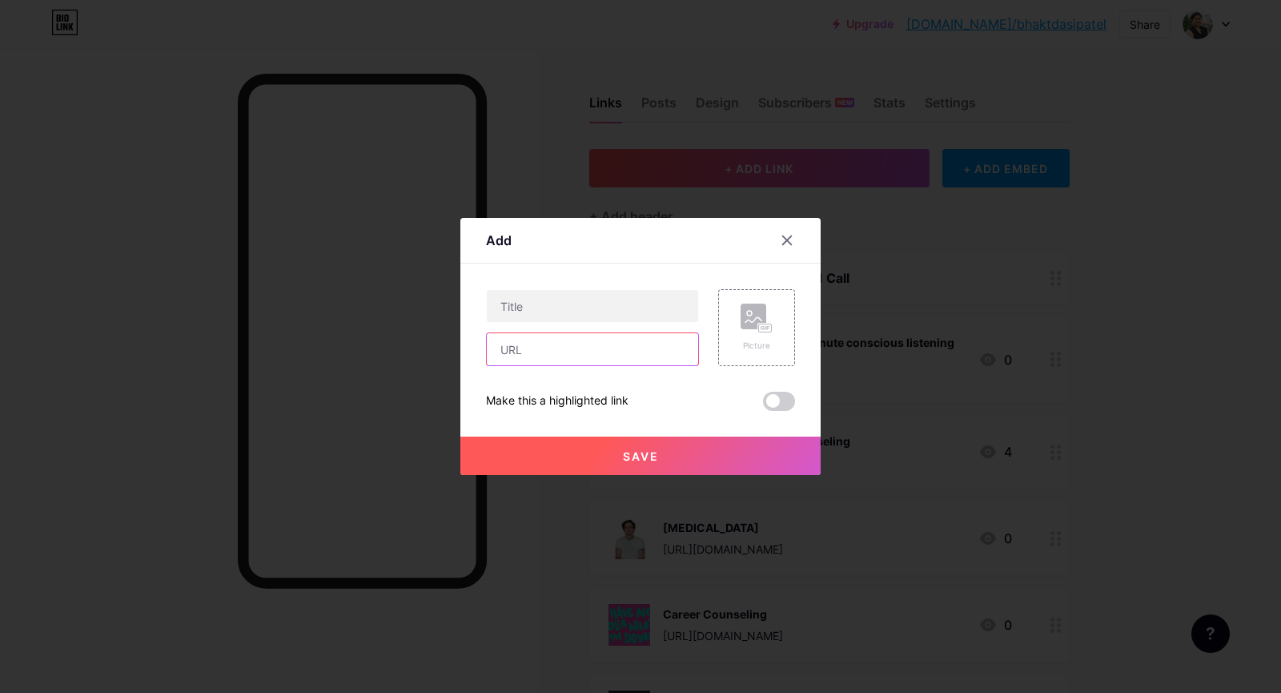
click at [570, 340] on input "text" at bounding box center [592, 349] width 211 height 32
paste input "💔 Divorce / Separation Counseling"
type input "💔 Divorce / Separation Counseling"
click at [570, 314] on input "text" at bounding box center [592, 306] width 211 height 32
paste input "💔 Divorce / Separation Counseling"
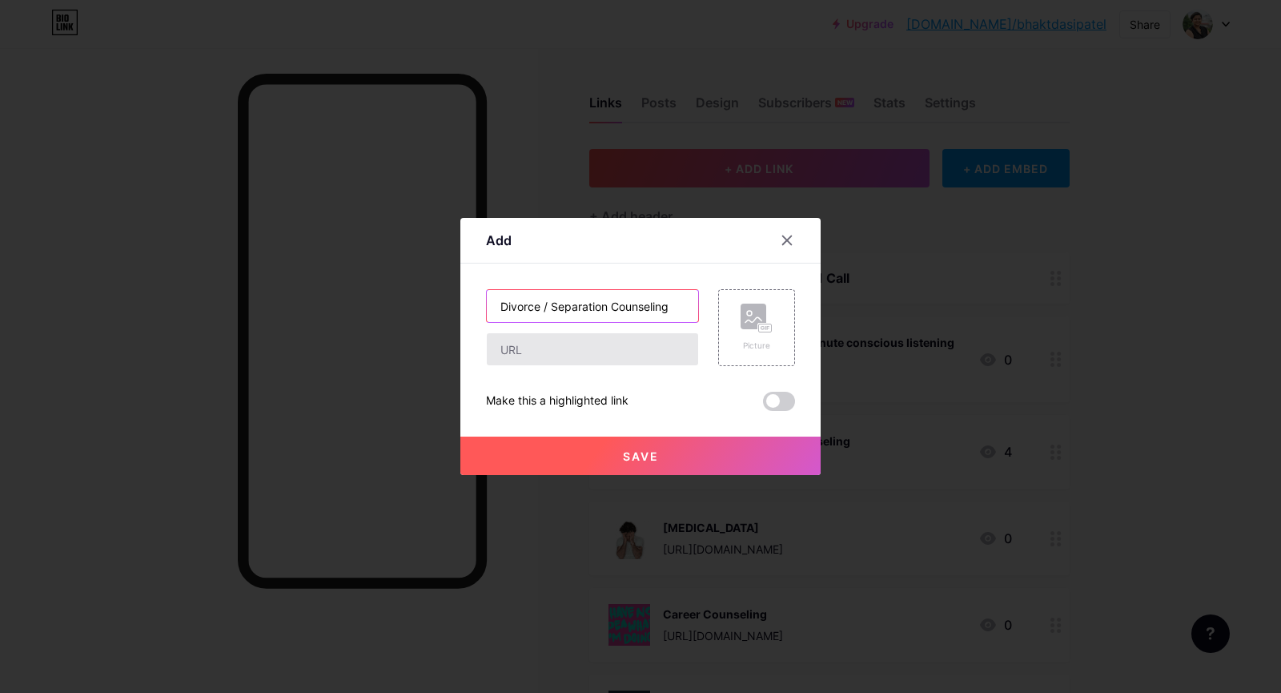
type input "Divorce / Separation Counseling"
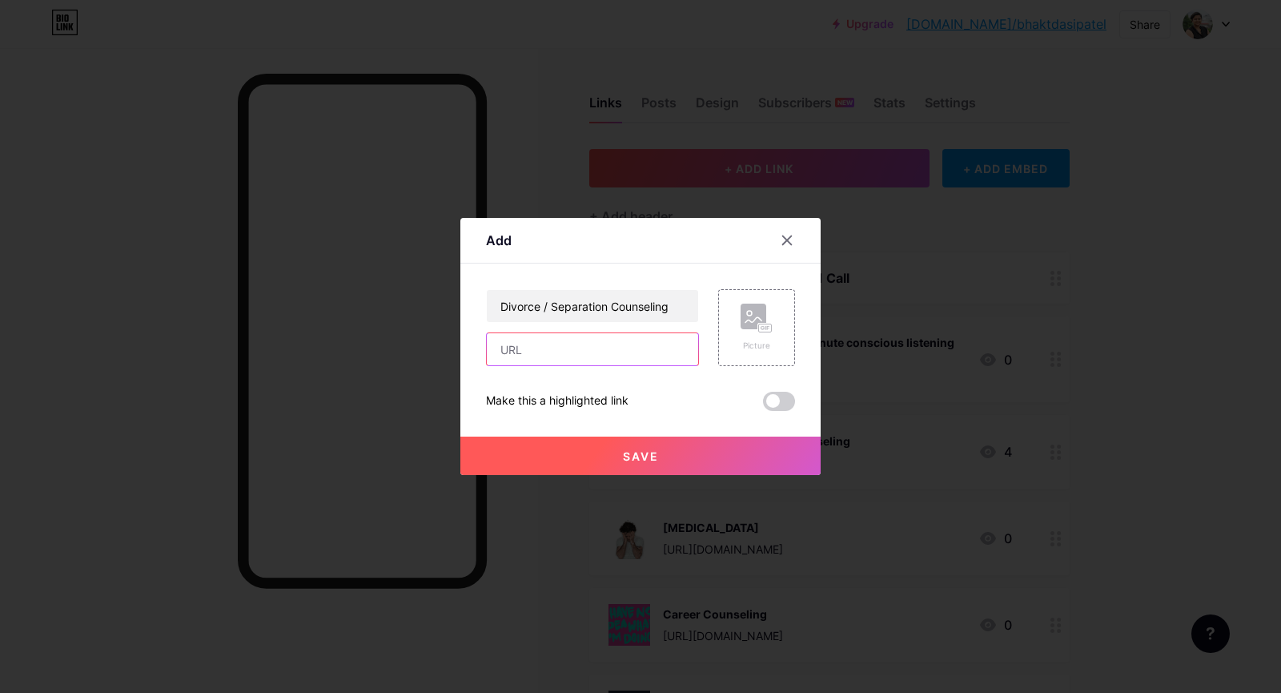
click at [563, 341] on input "text" at bounding box center [592, 349] width 211 height 32
paste input "[URL][DOMAIN_NAME]"
type input "[URL][DOMAIN_NAME]"
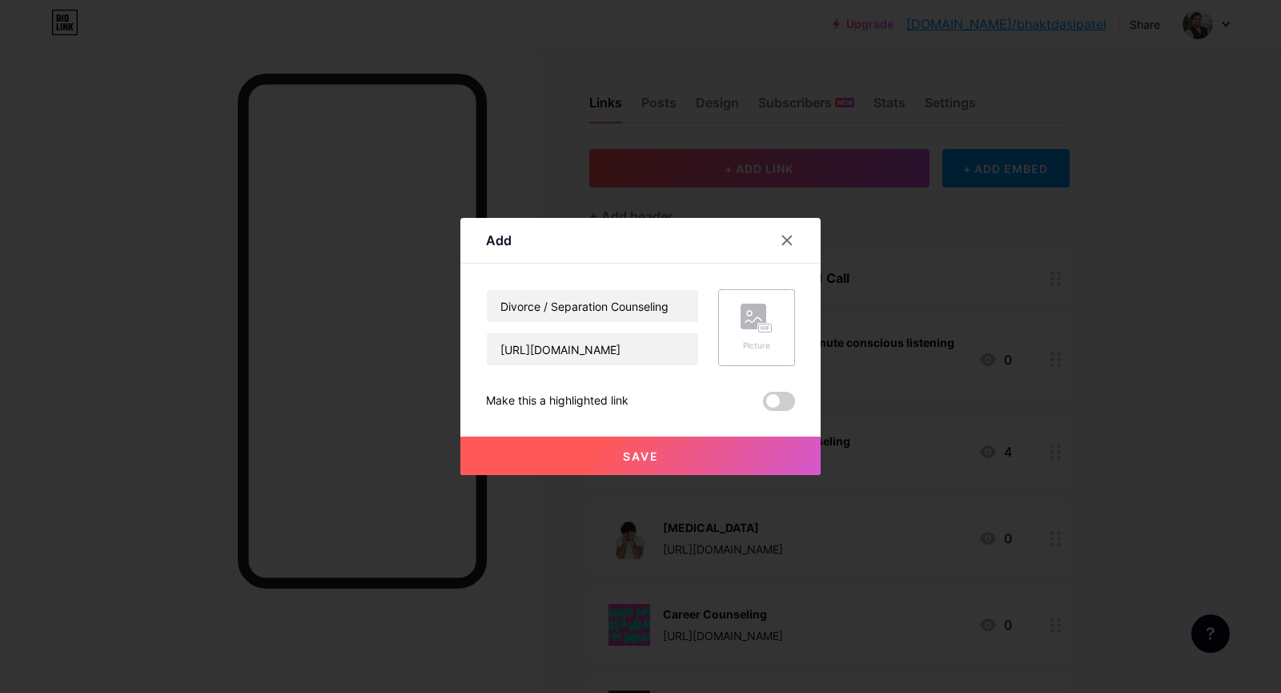
click at [738, 294] on div "Picture" at bounding box center [756, 327] width 77 height 77
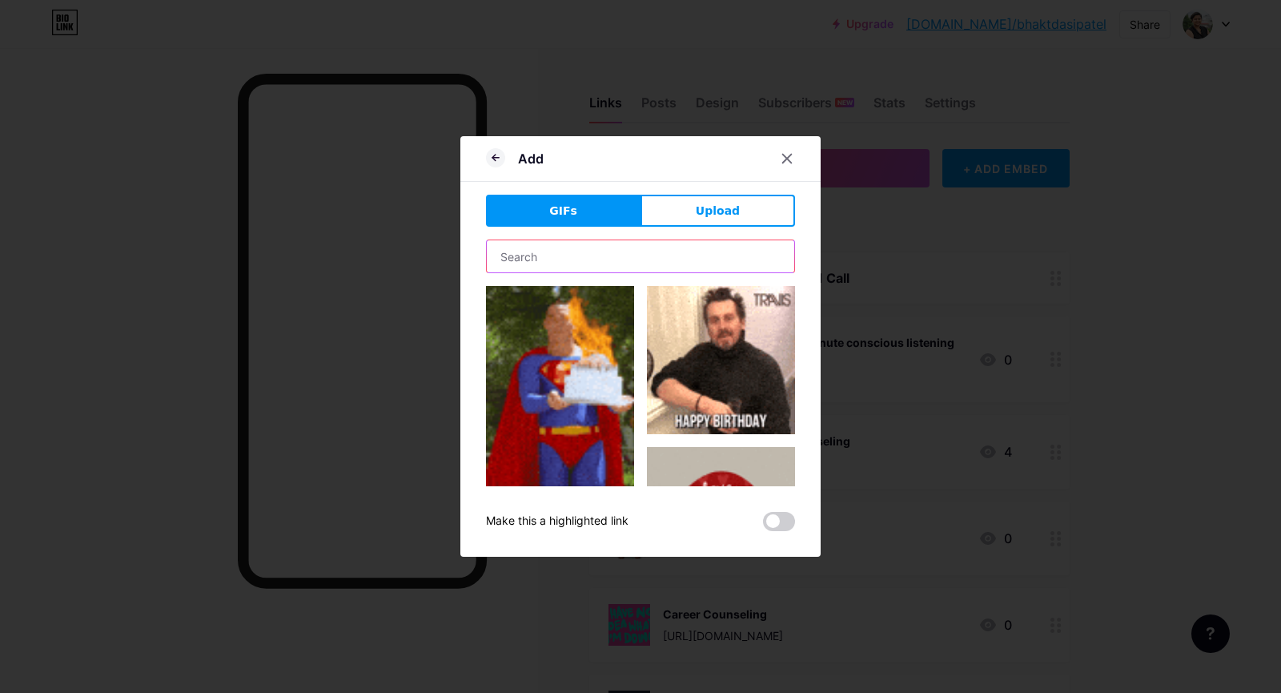
click at [592, 252] on input "text" at bounding box center [641, 256] width 308 height 32
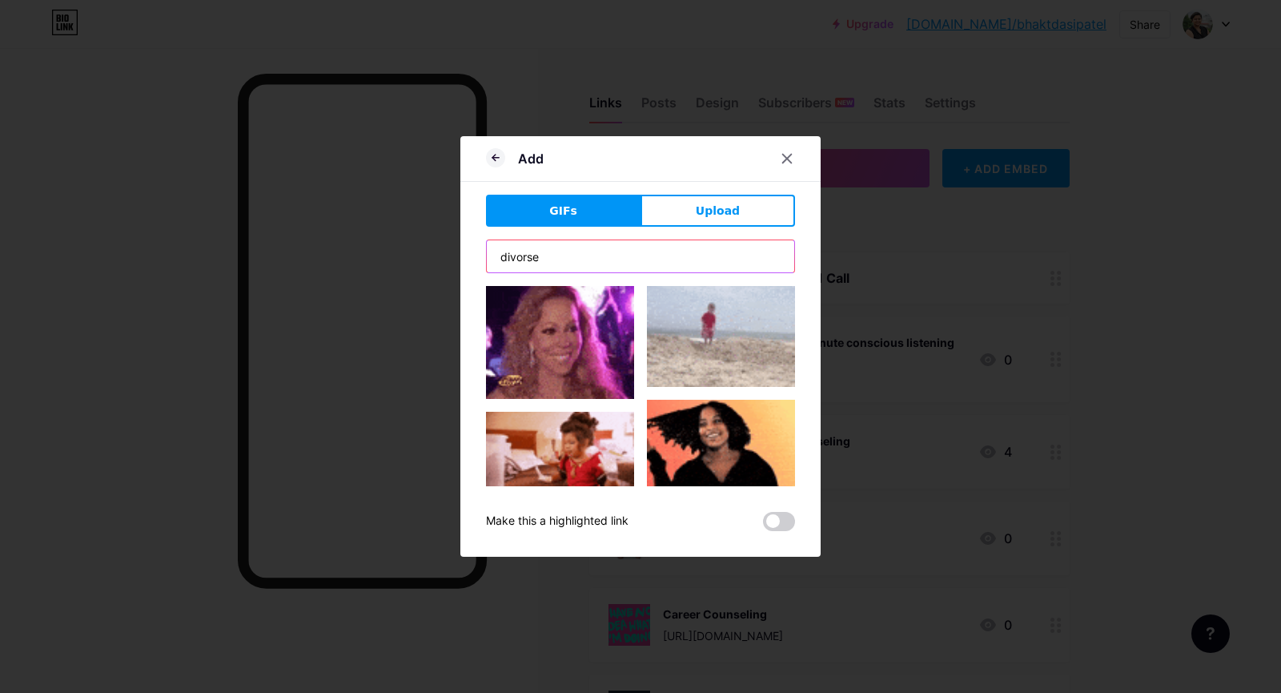
type input "divorse"
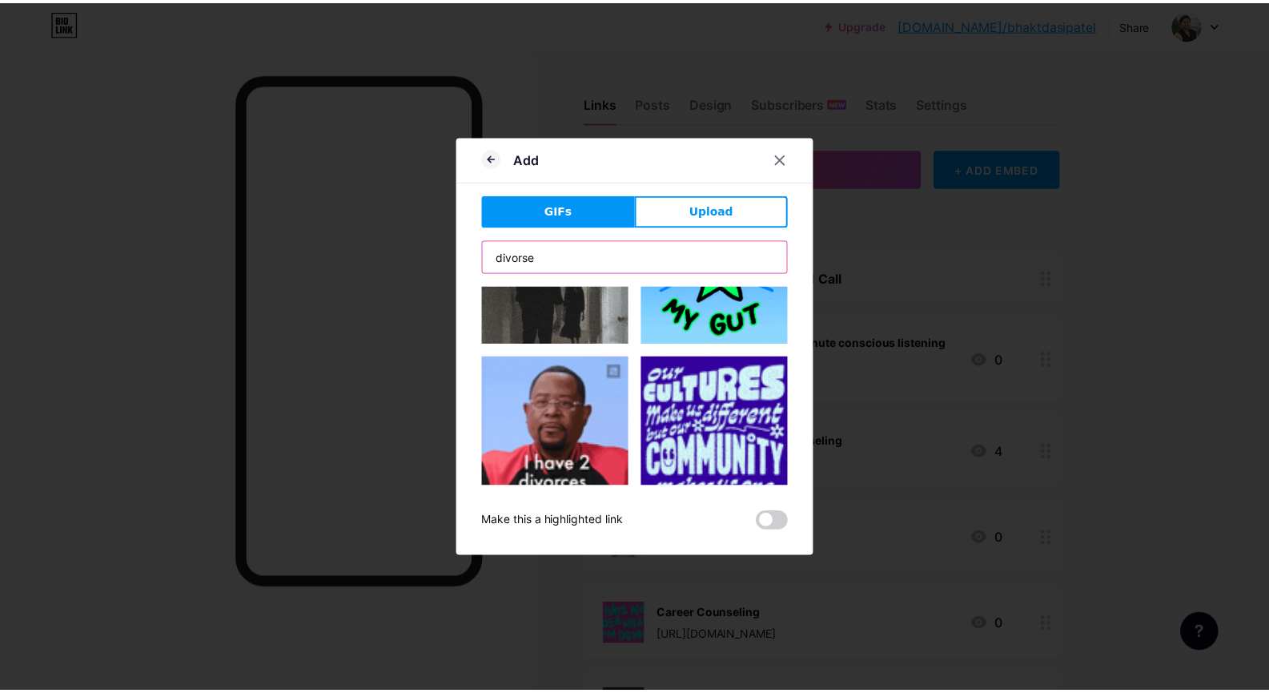
scroll to position [1004, 0]
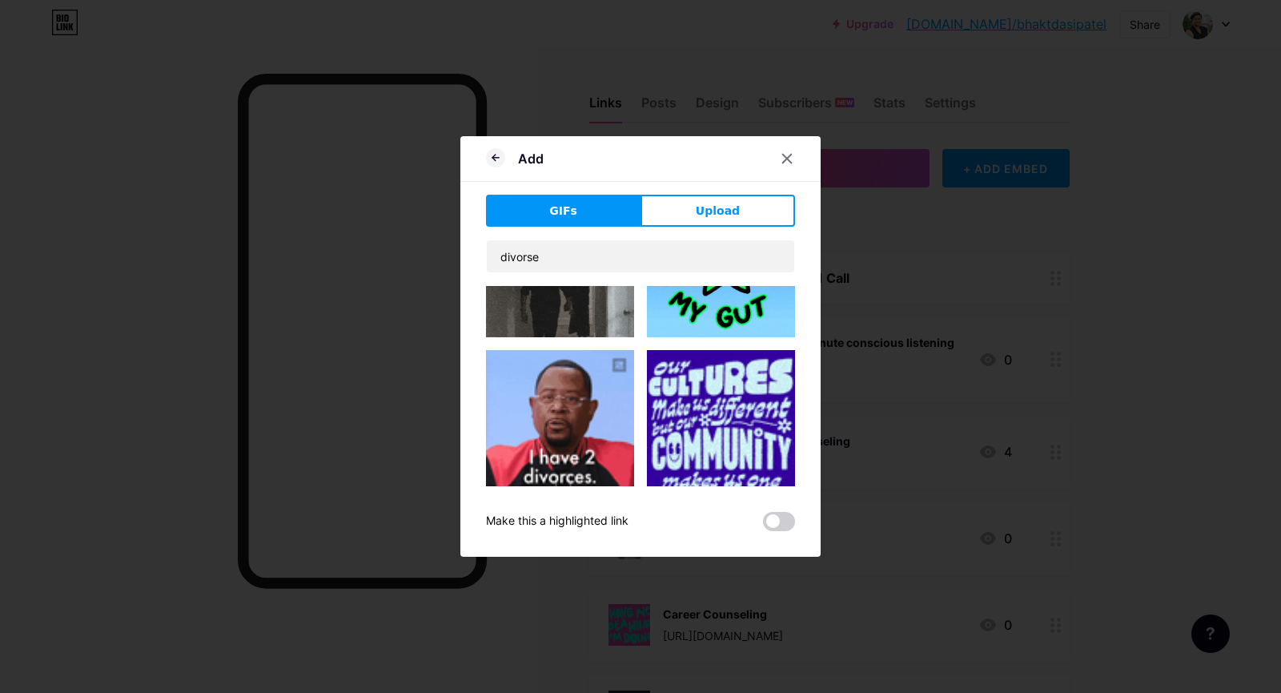
click at [510, 350] on img at bounding box center [560, 424] width 148 height 148
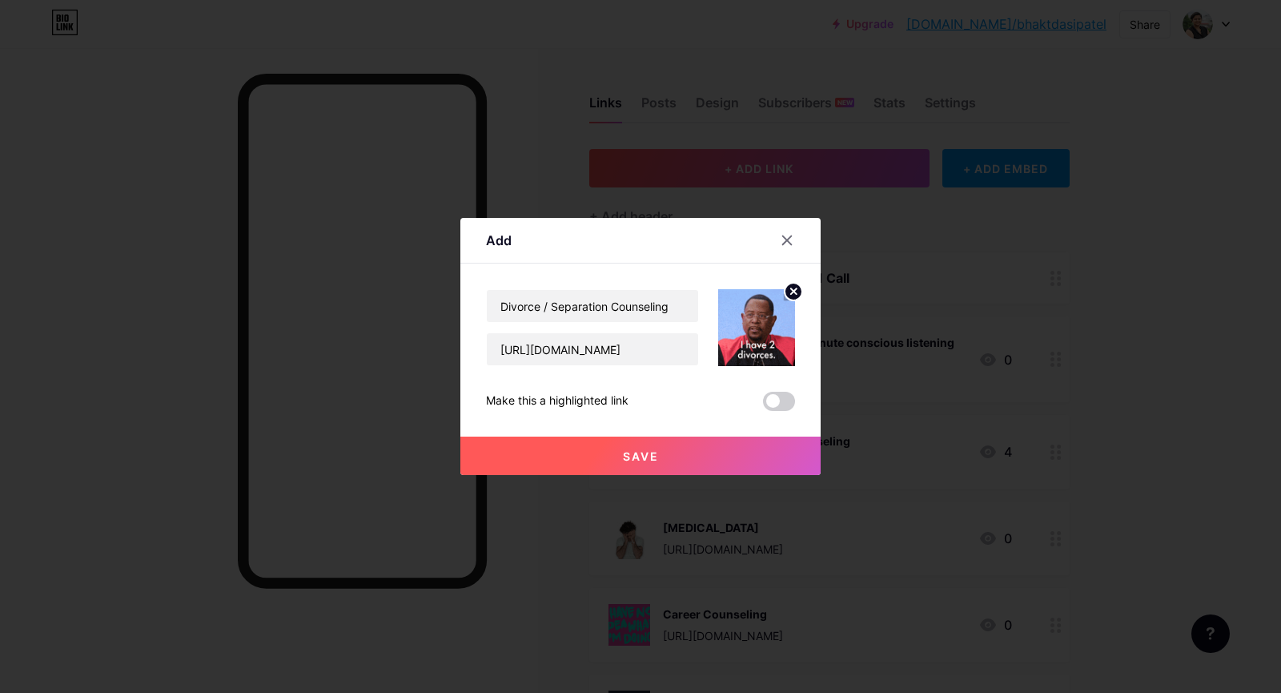
click at [650, 450] on span "Save" at bounding box center [641, 456] width 36 height 14
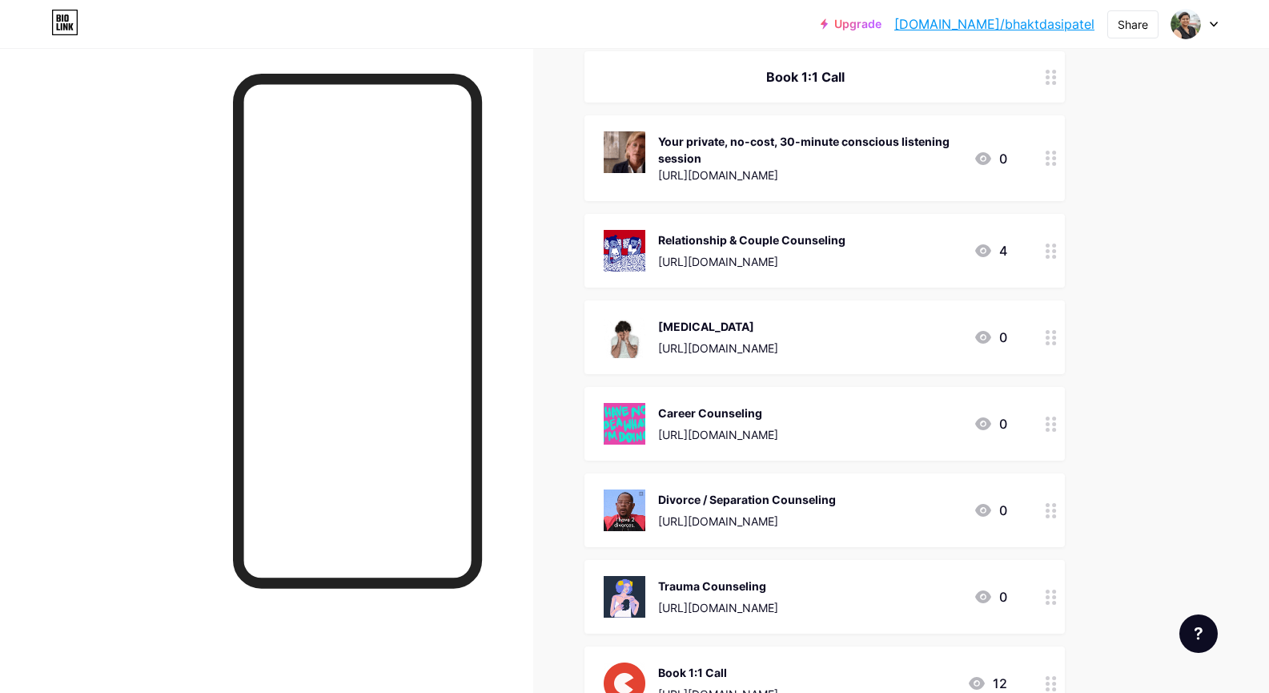
scroll to position [0, 0]
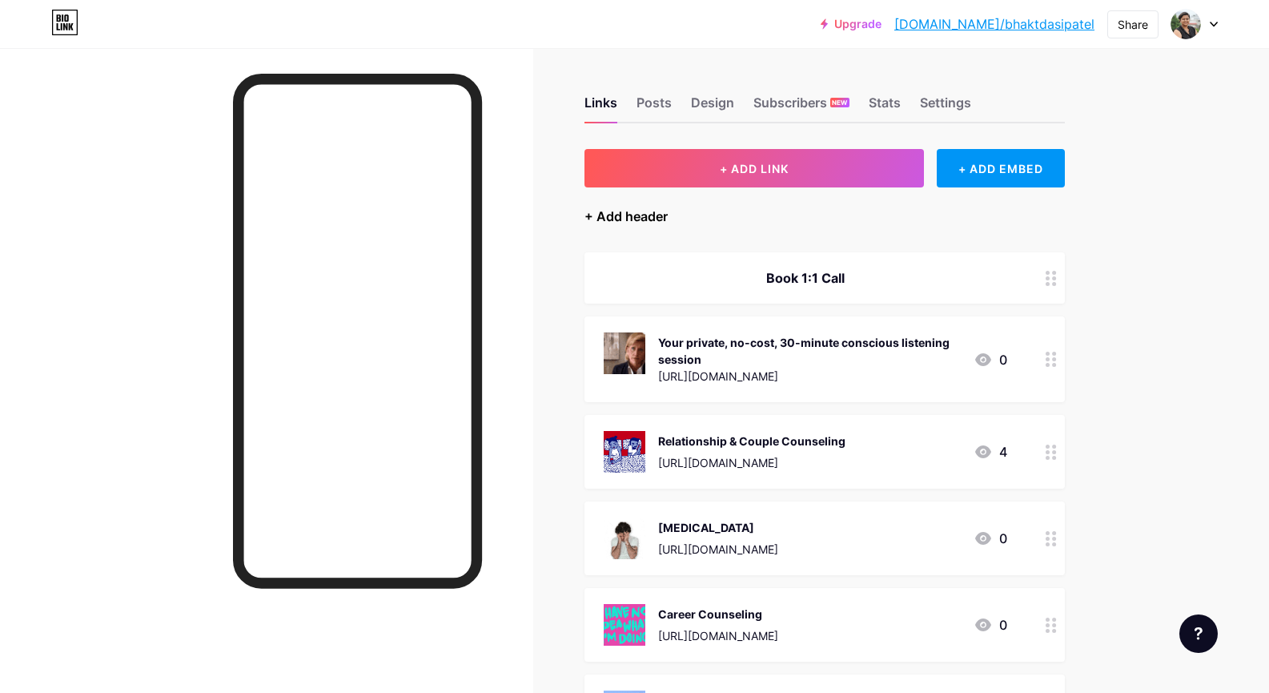
drag, startPoint x: 637, startPoint y: 206, endPoint x: 623, endPoint y: 215, distance: 17.3
click at [623, 215] on div "+ Add header" at bounding box center [825, 206] width 480 height 39
click at [623, 215] on div "+ Add header" at bounding box center [626, 216] width 83 height 19
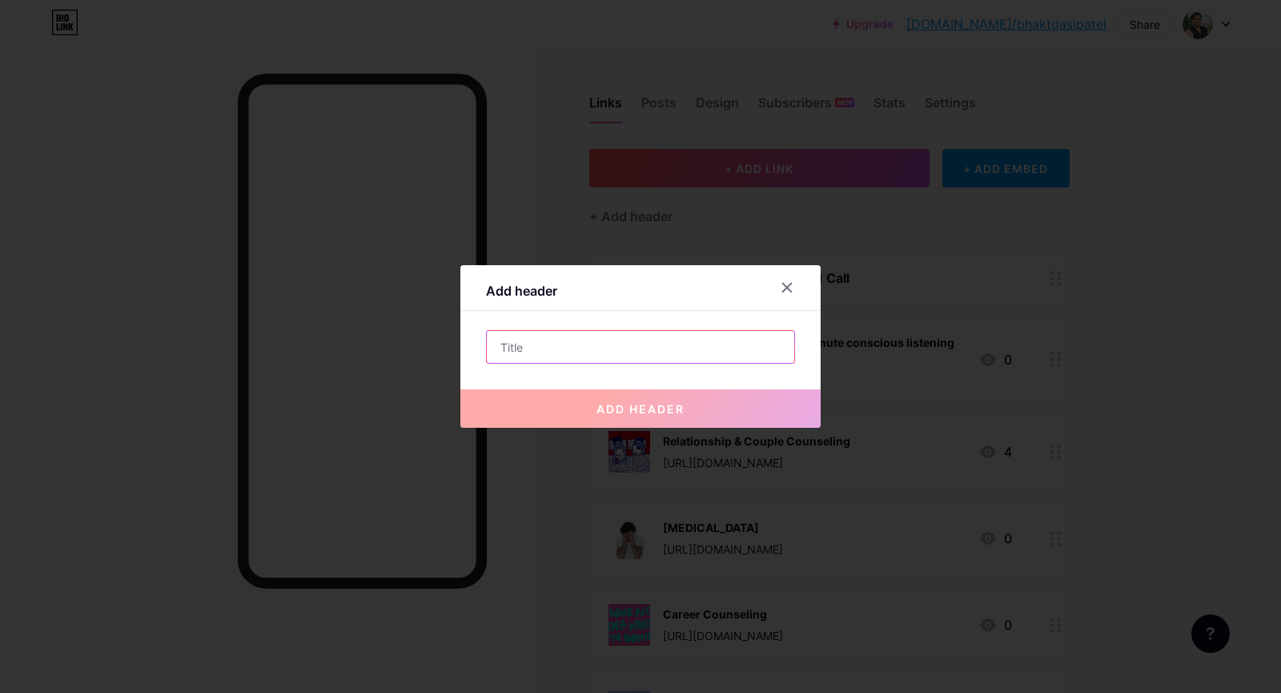
click at [559, 340] on input "text" at bounding box center [641, 347] width 308 height 32
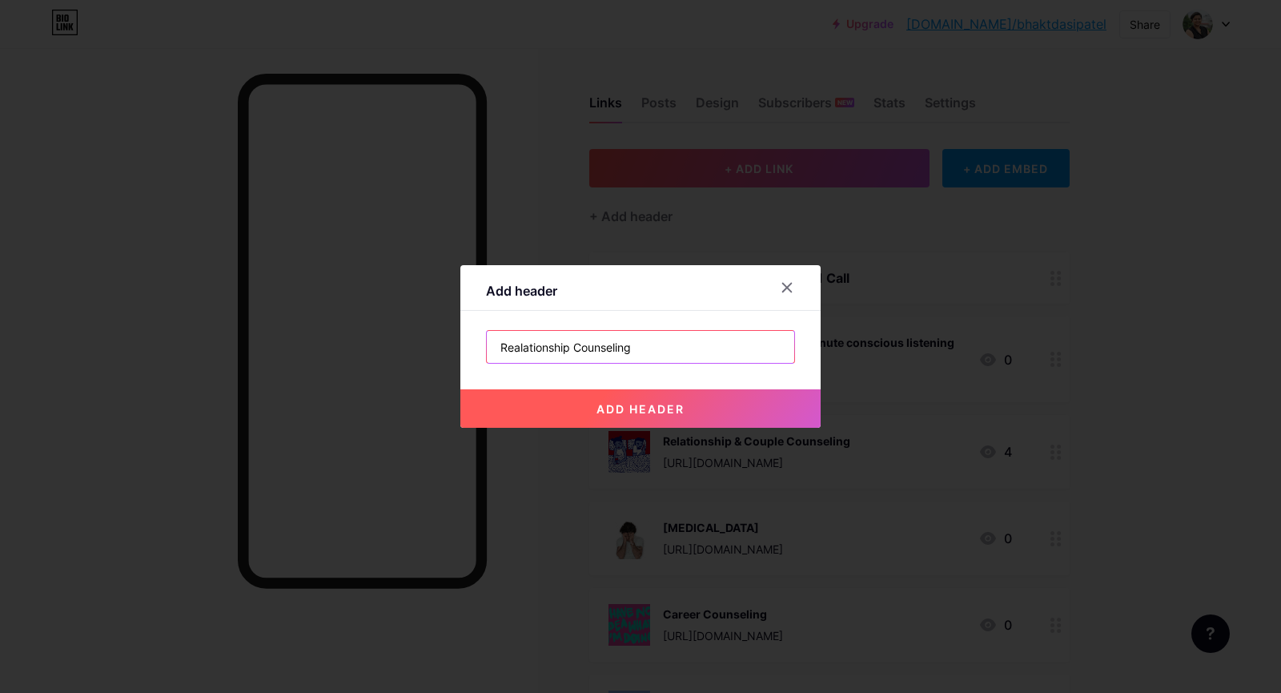
click at [513, 345] on input "Realationship Counseling" at bounding box center [641, 347] width 308 height 32
click at [559, 348] on input "Relationship Counseling" at bounding box center [641, 347] width 308 height 32
type input "Relationship Counseling"
click at [596, 390] on button "add header" at bounding box center [640, 408] width 360 height 38
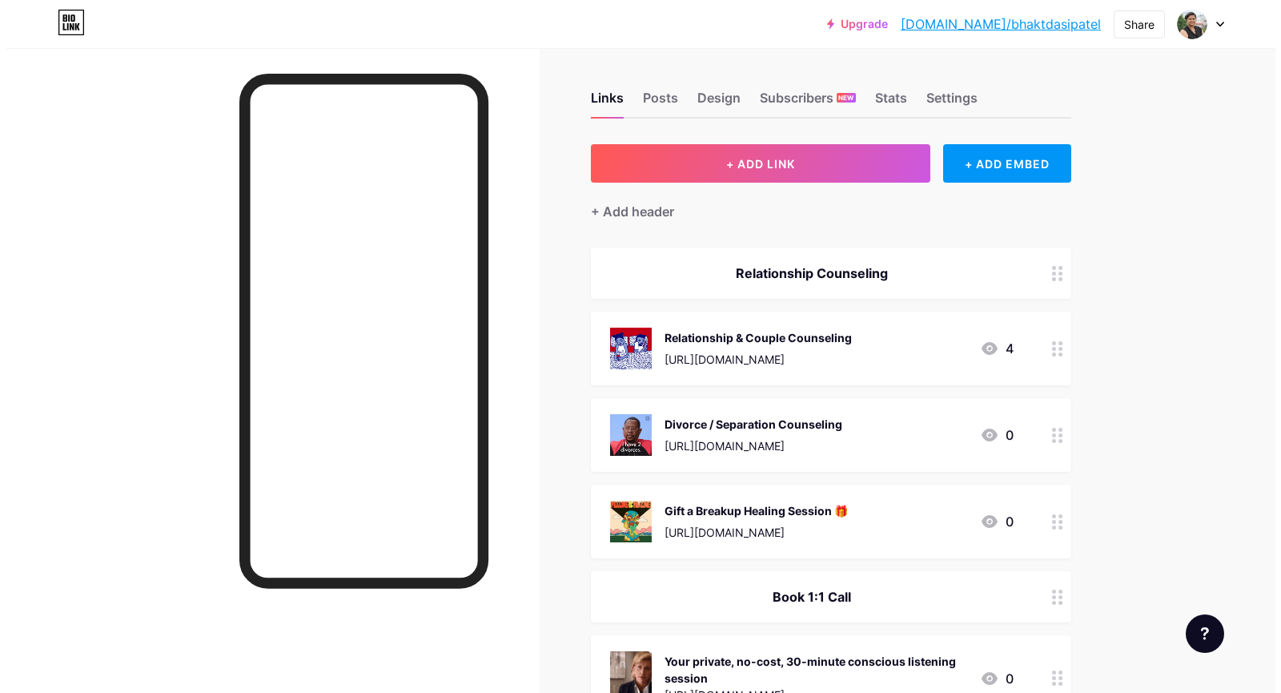
scroll to position [4, 0]
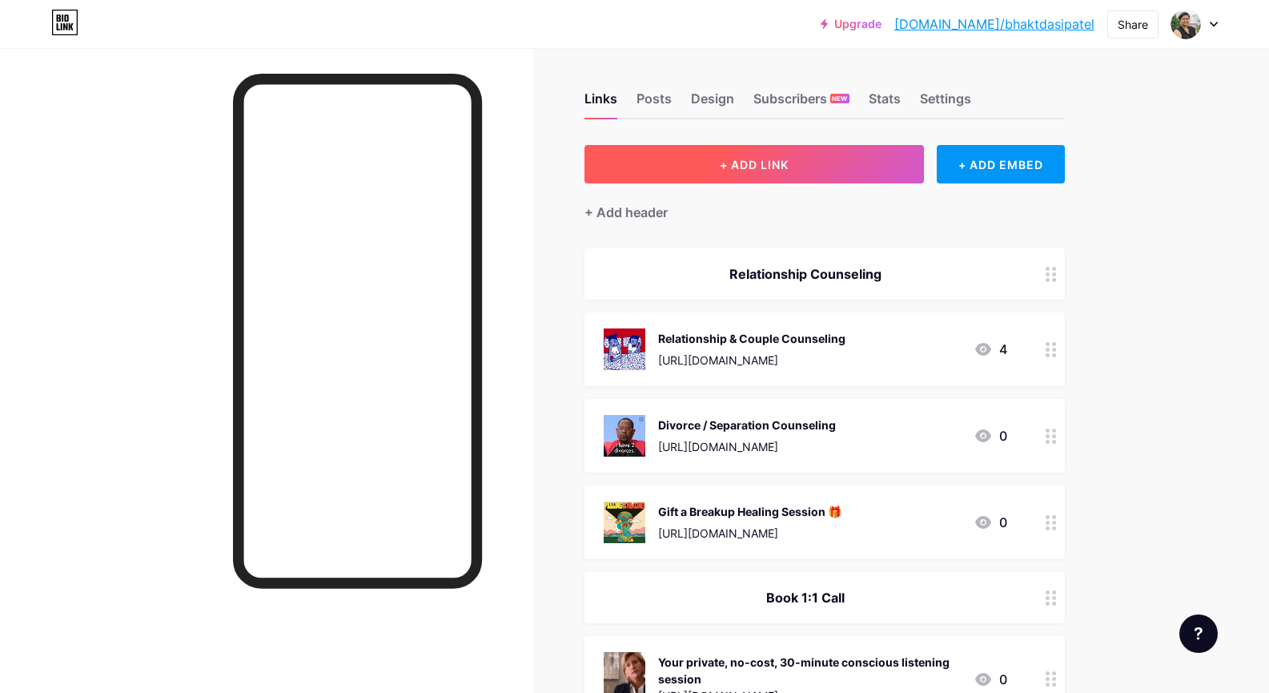
click at [747, 168] on span "+ ADD LINK" at bounding box center [754, 165] width 69 height 14
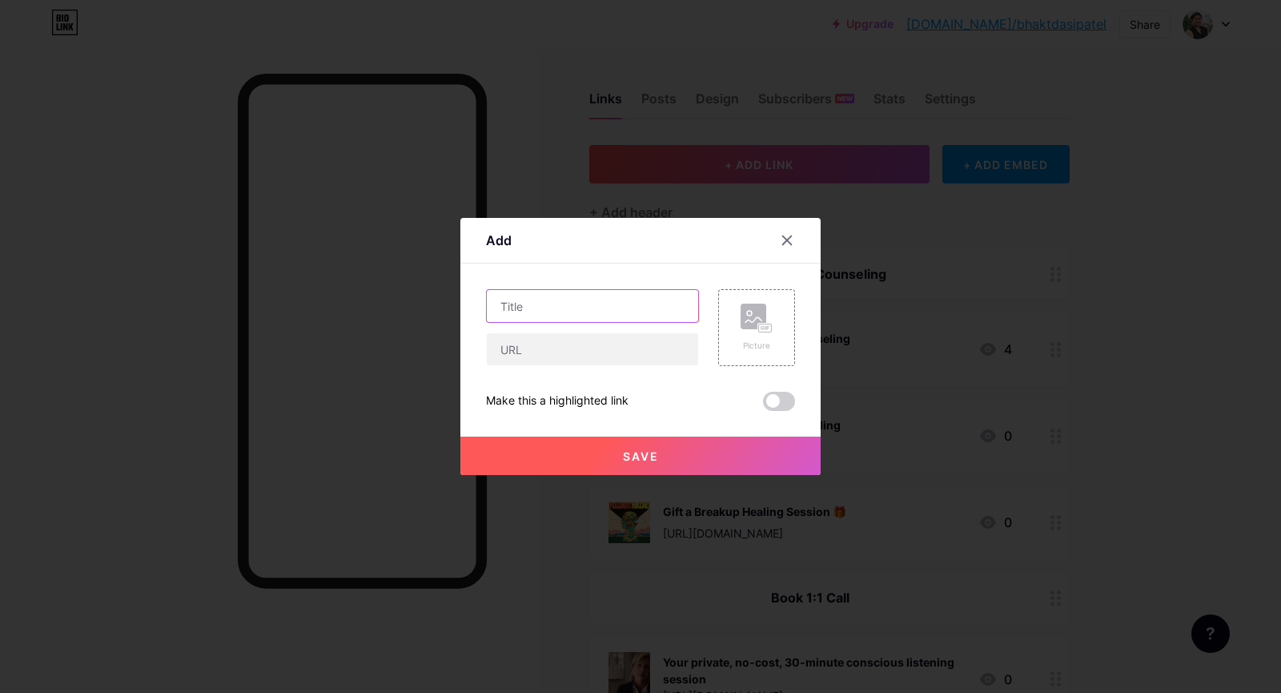
click at [620, 310] on input "text" at bounding box center [592, 306] width 211 height 32
paste input "💍 Pre-marital Counseling"
type input "Pre-marital Counseling"
click at [597, 342] on input "text" at bounding box center [592, 349] width 211 height 32
paste input "[URL][DOMAIN_NAME]"
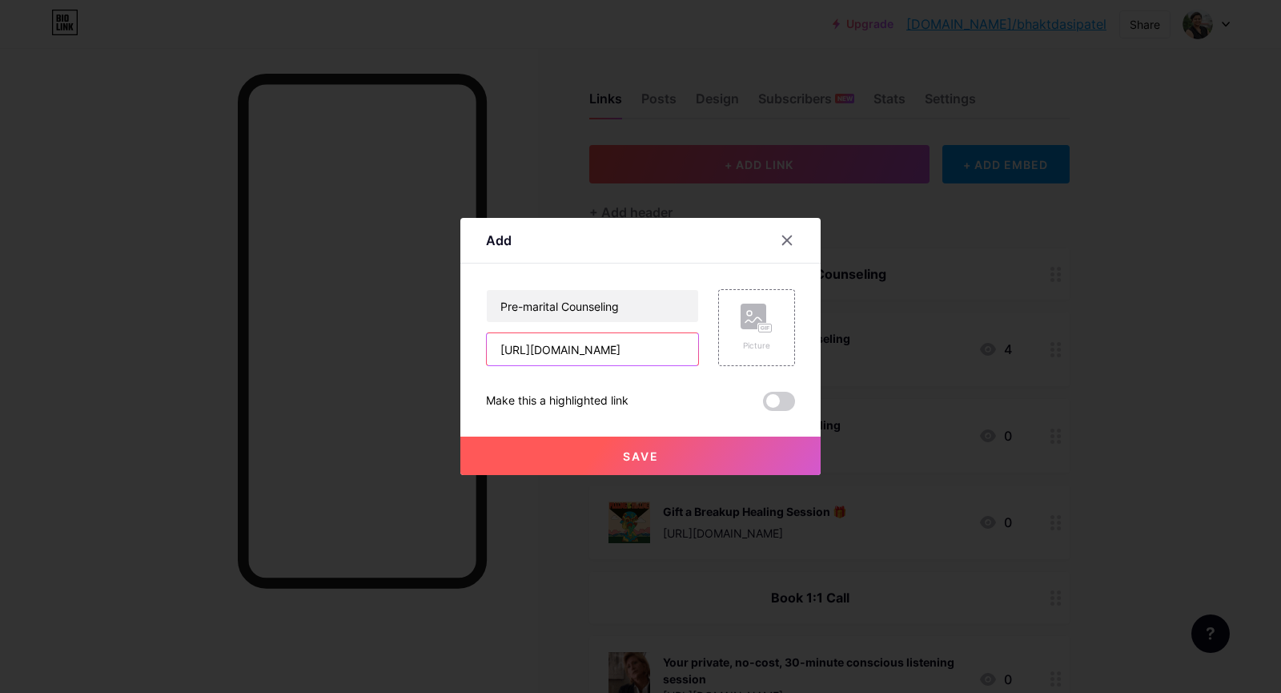
scroll to position [0, 105]
type input "[URL][DOMAIN_NAME]"
click at [758, 294] on div "Picture" at bounding box center [756, 327] width 77 height 77
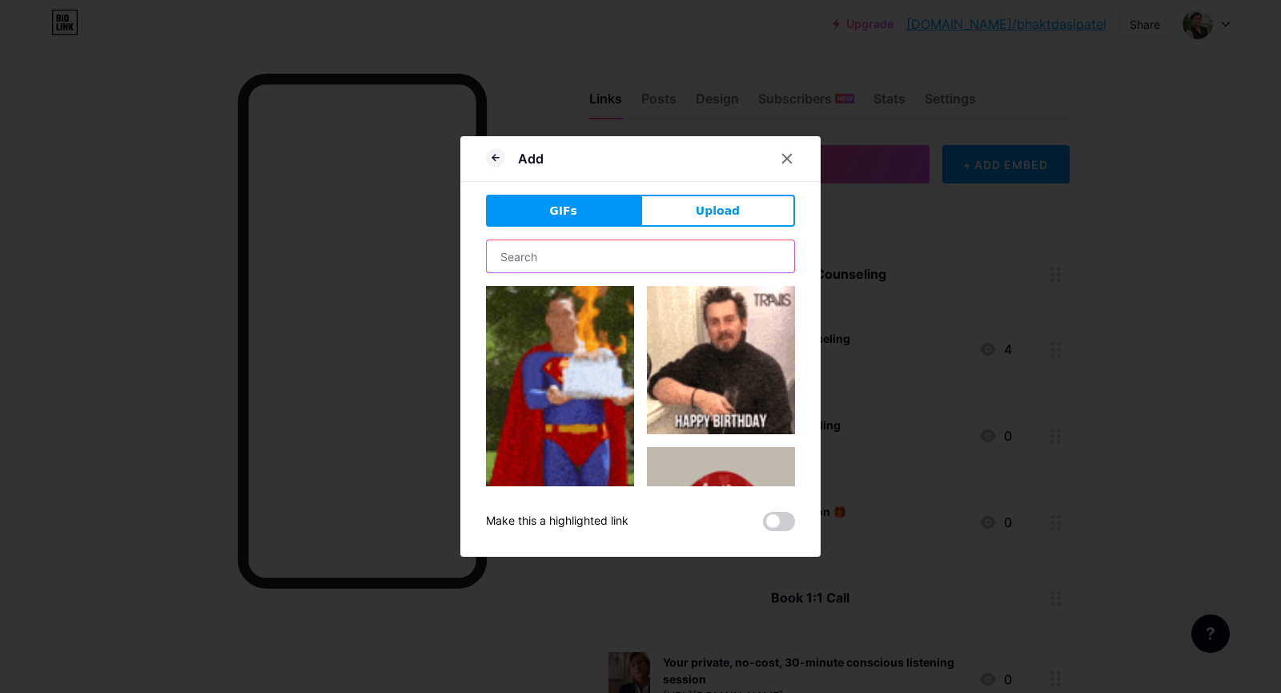
click at [728, 250] on input "text" at bounding box center [641, 256] width 308 height 32
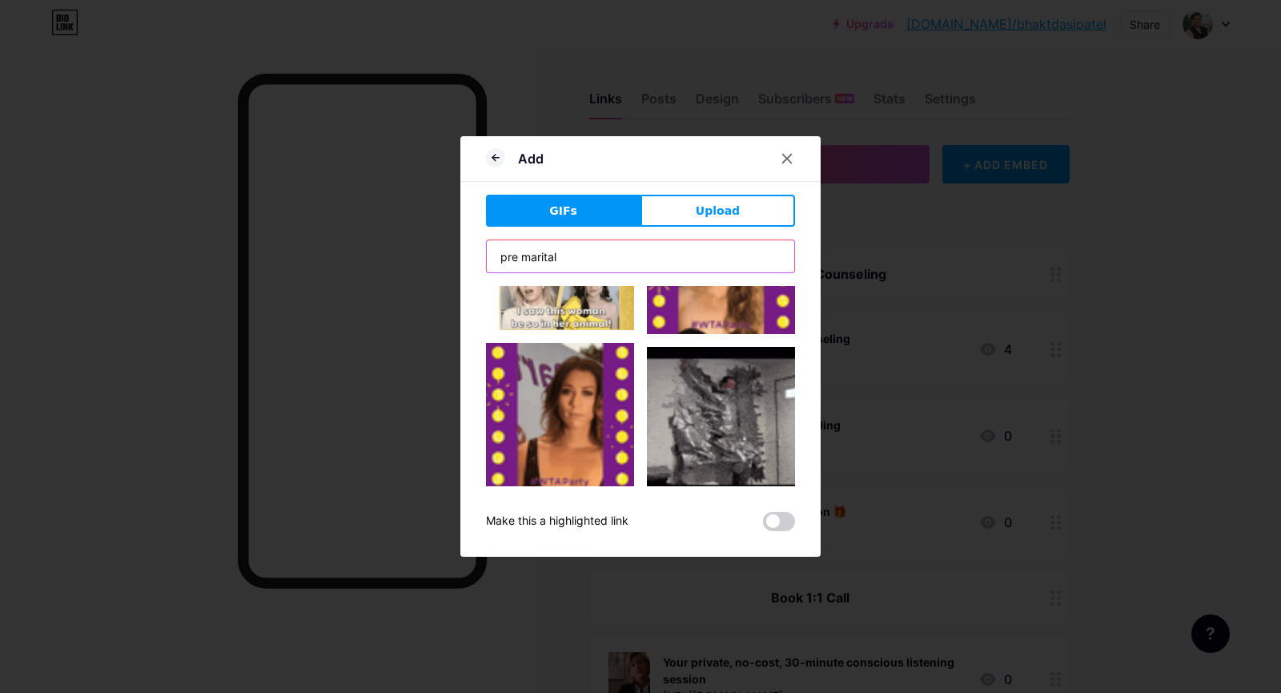
scroll to position [3177, 0]
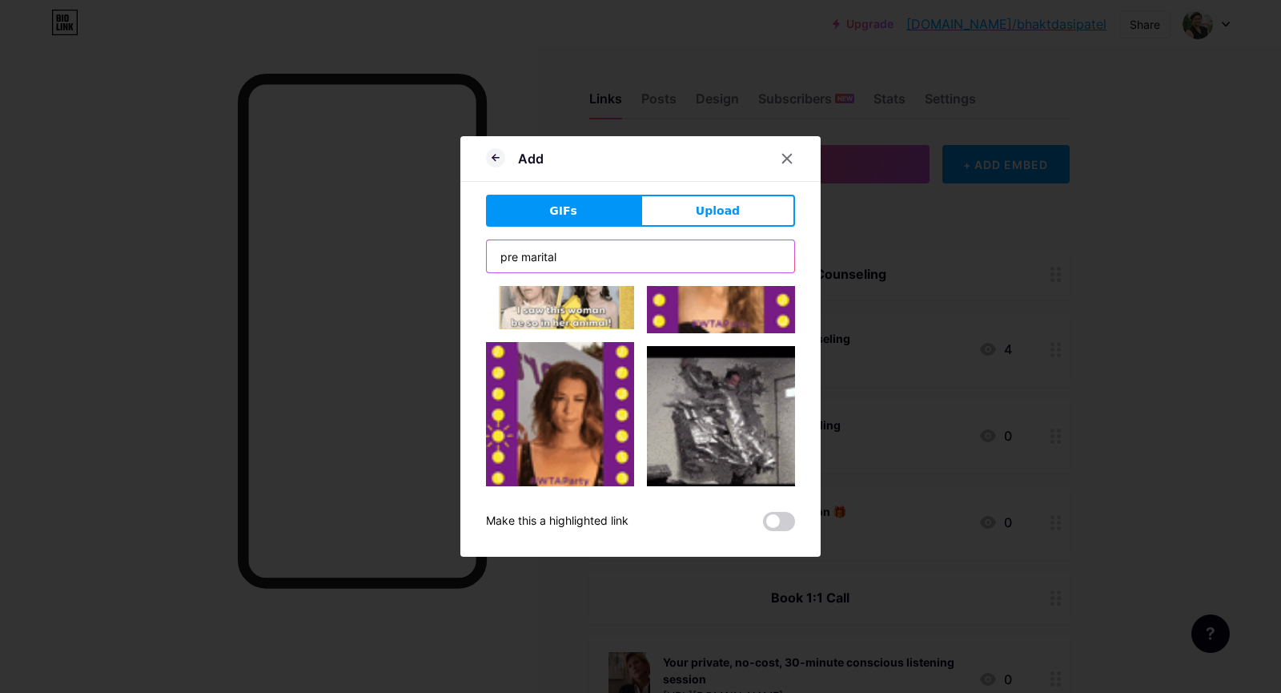
click at [539, 263] on input "pre marital" at bounding box center [641, 256] width 308 height 32
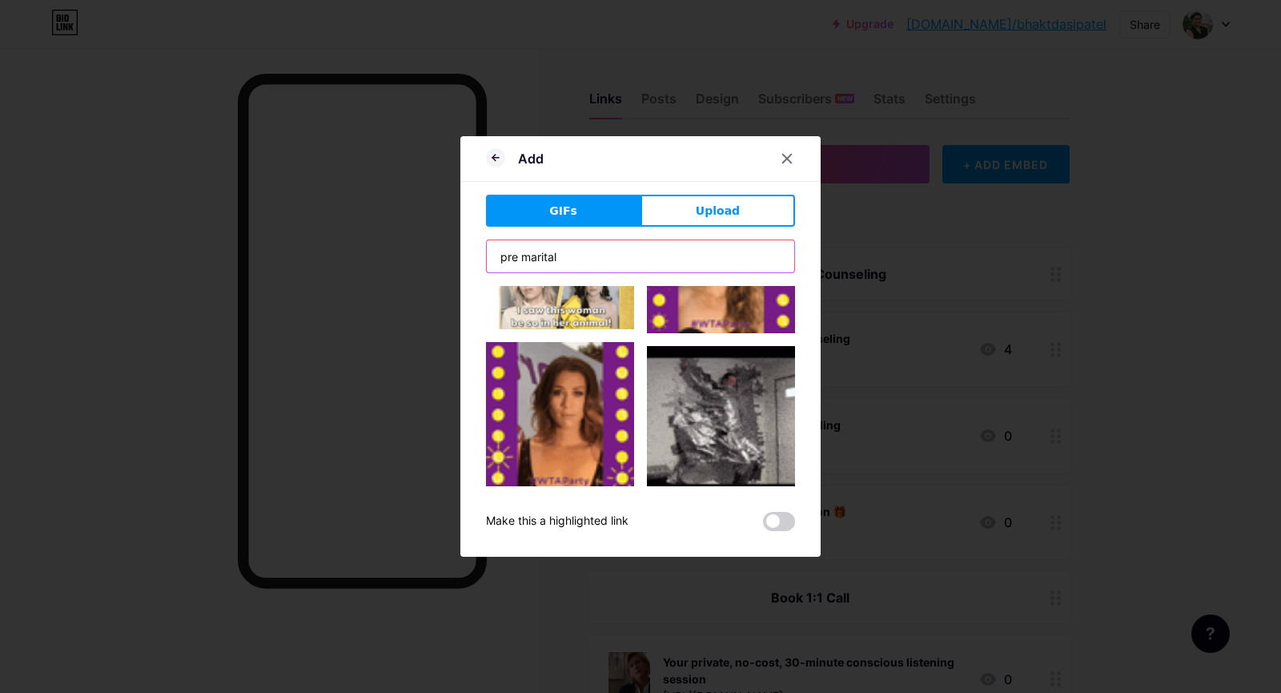
click at [539, 263] on input "pre marital" at bounding box center [641, 256] width 308 height 32
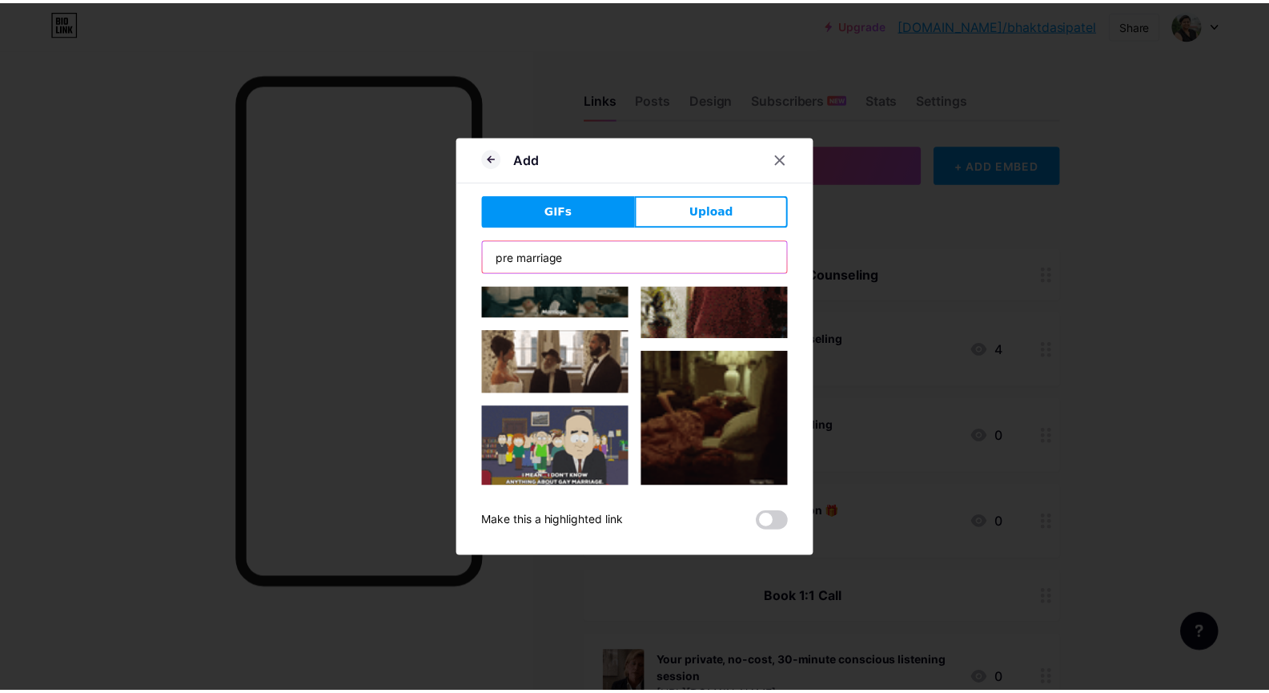
scroll to position [249, 0]
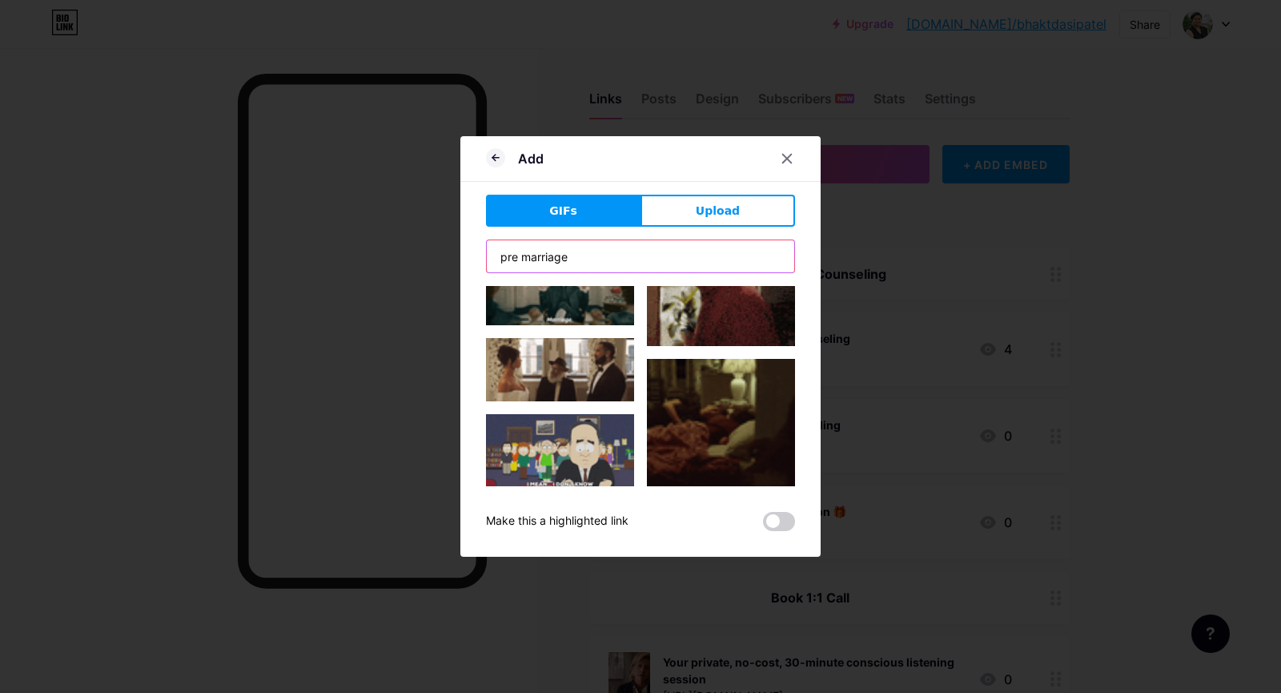
type input "pre marriage"
click at [578, 355] on img at bounding box center [560, 369] width 148 height 62
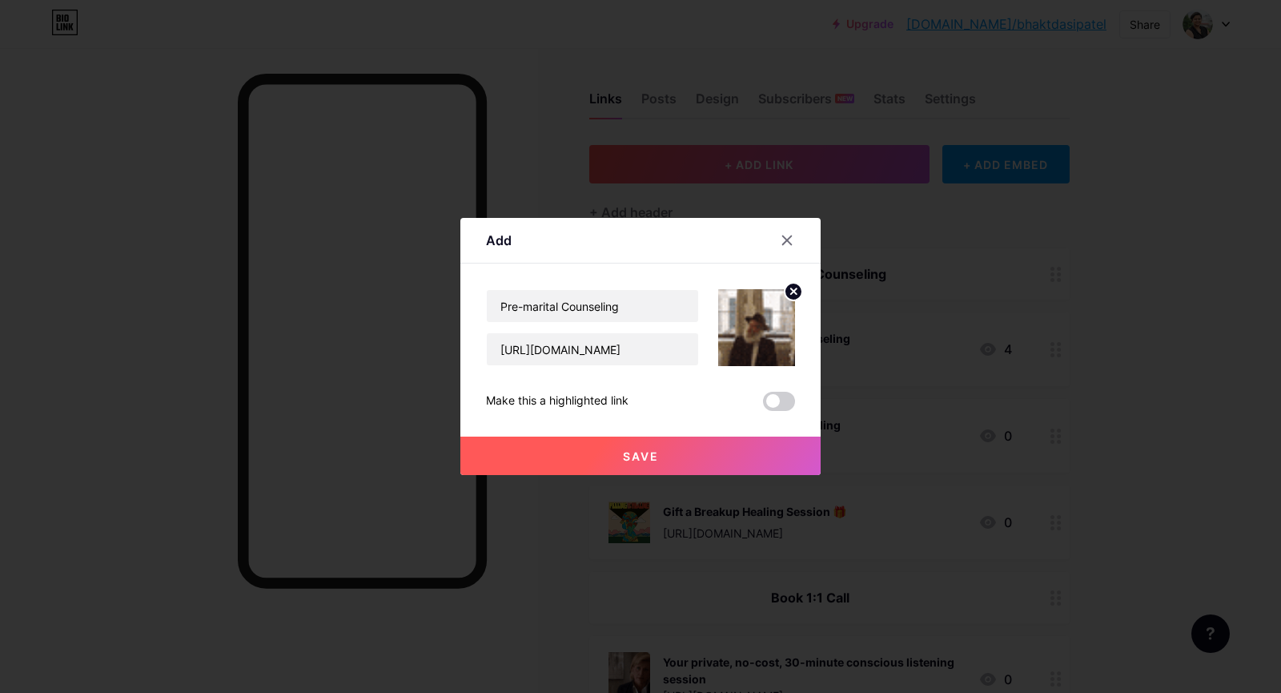
click at [624, 441] on button "Save" at bounding box center [640, 455] width 360 height 38
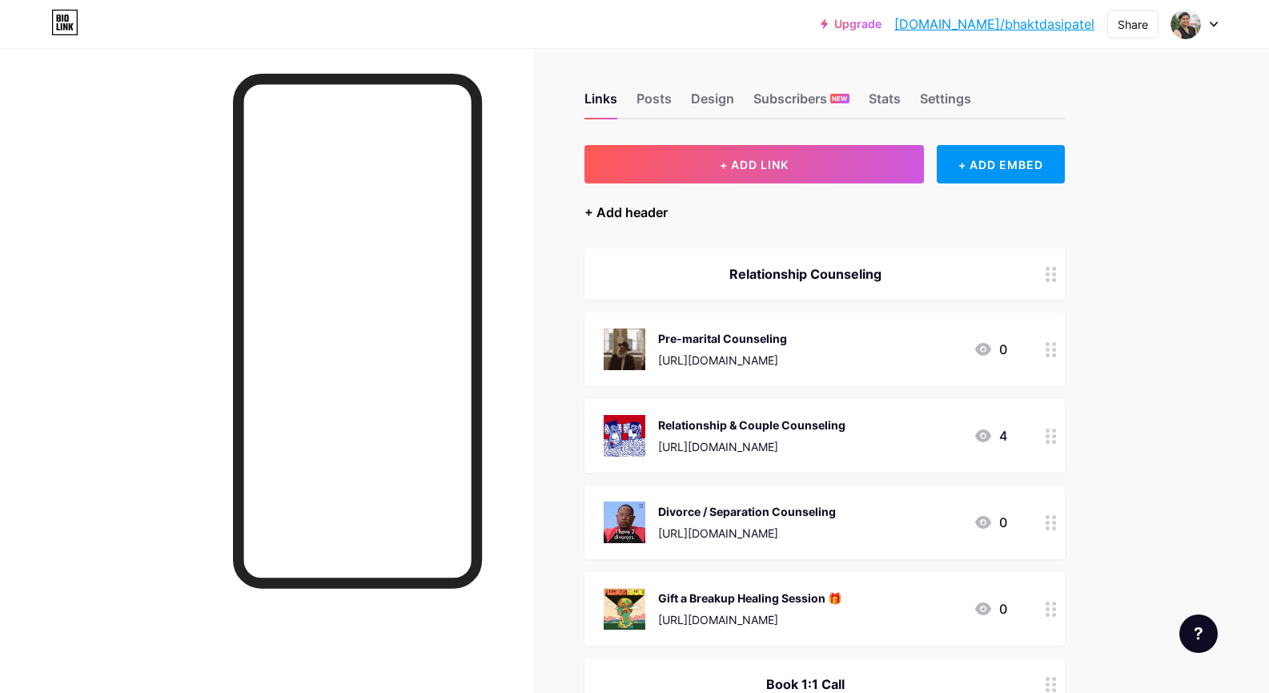
click at [652, 213] on div "+ Add header" at bounding box center [626, 212] width 83 height 19
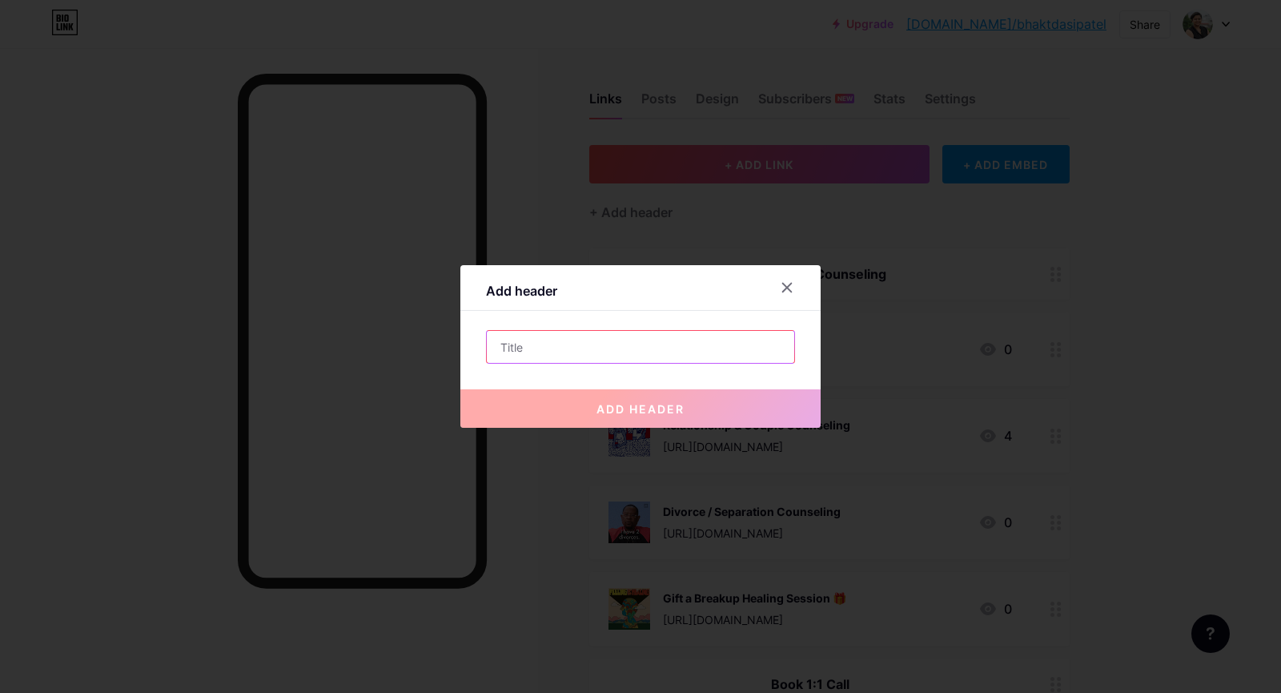
click at [574, 344] on input "text" at bounding box center [641, 347] width 308 height 32
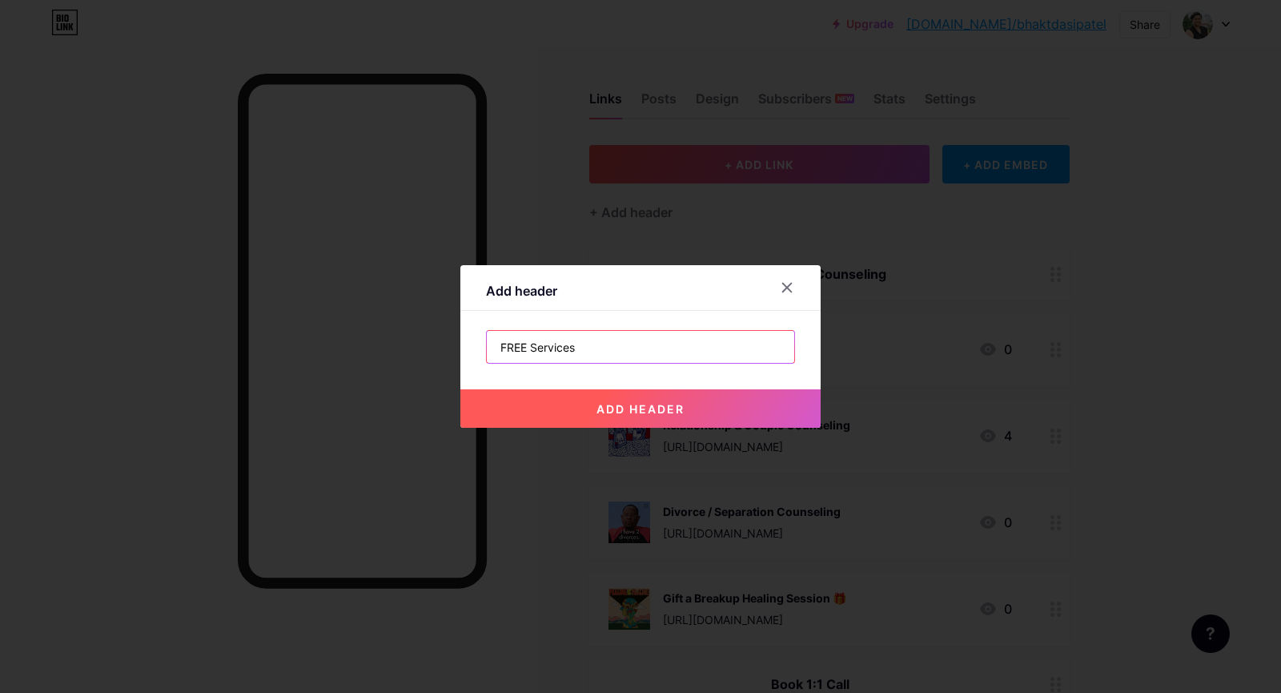
type input "FREE Services"
click at [604, 400] on button "add header" at bounding box center [640, 408] width 360 height 38
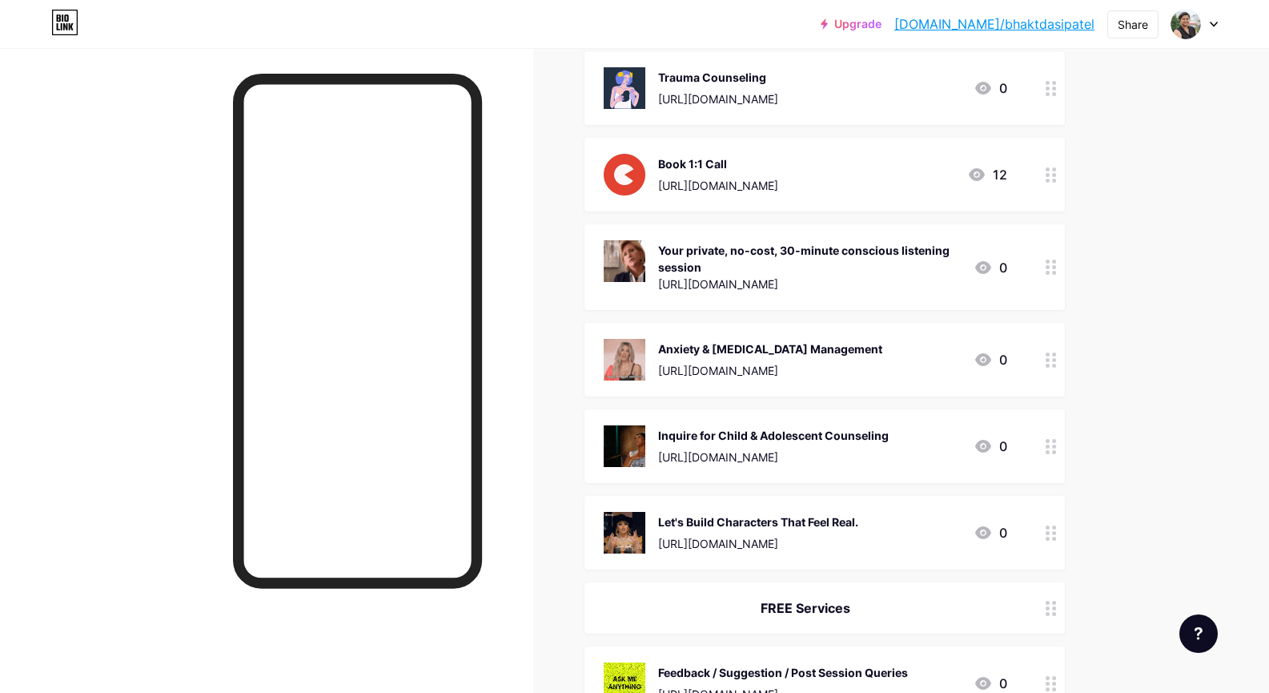
scroll to position [850, 0]
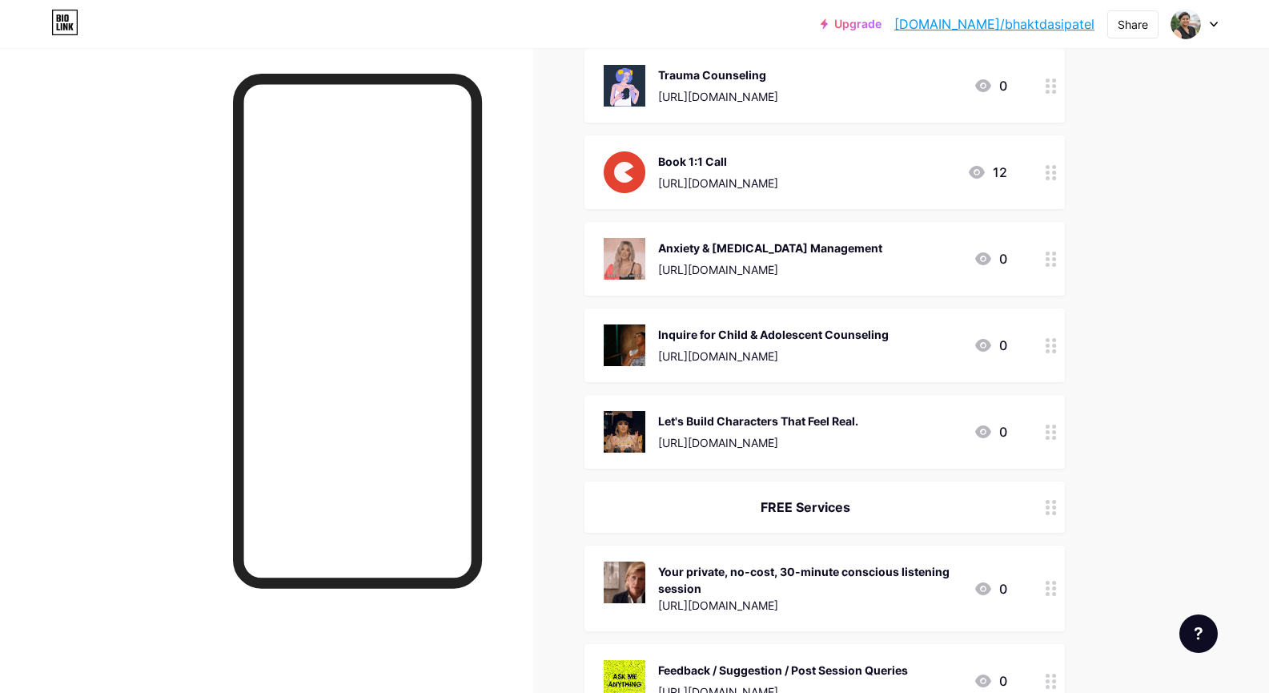
click at [829, 491] on div "FREE Services" at bounding box center [825, 506] width 480 height 51
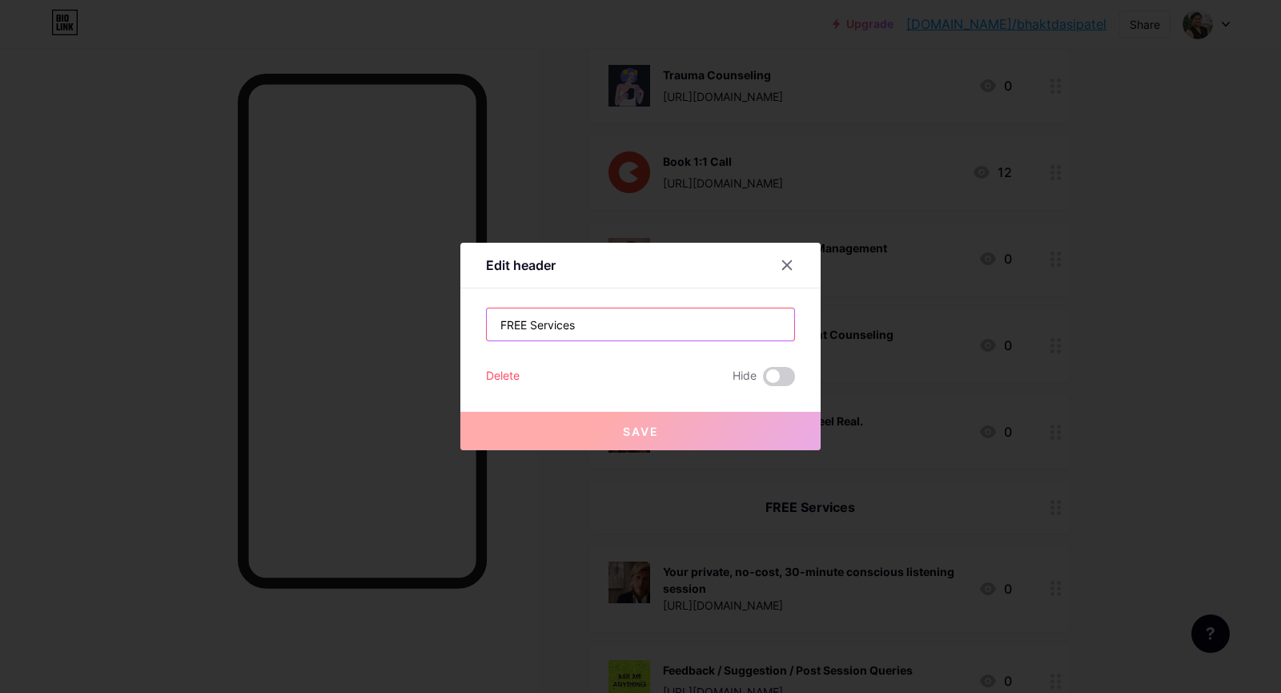
click at [512, 323] on input "FREE Services" at bounding box center [641, 324] width 308 height 32
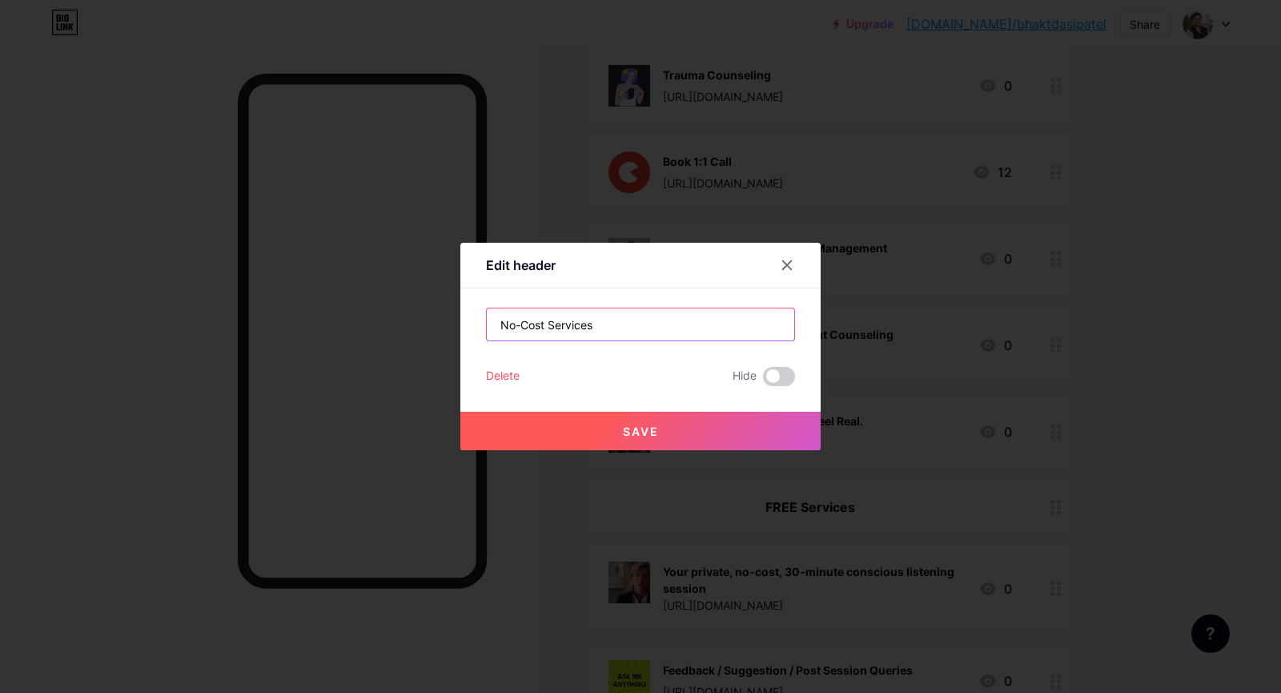
type input "No-Cost Services"
click at [551, 427] on button "Save" at bounding box center [640, 431] width 360 height 38
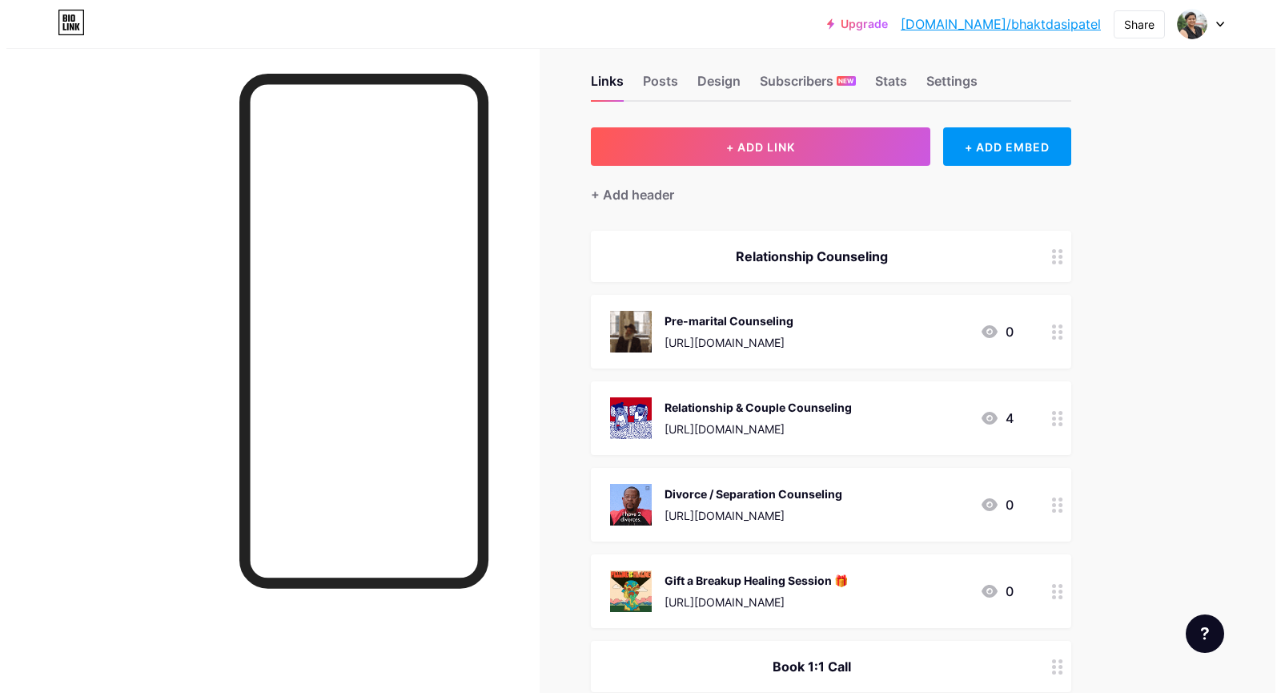
scroll to position [0, 0]
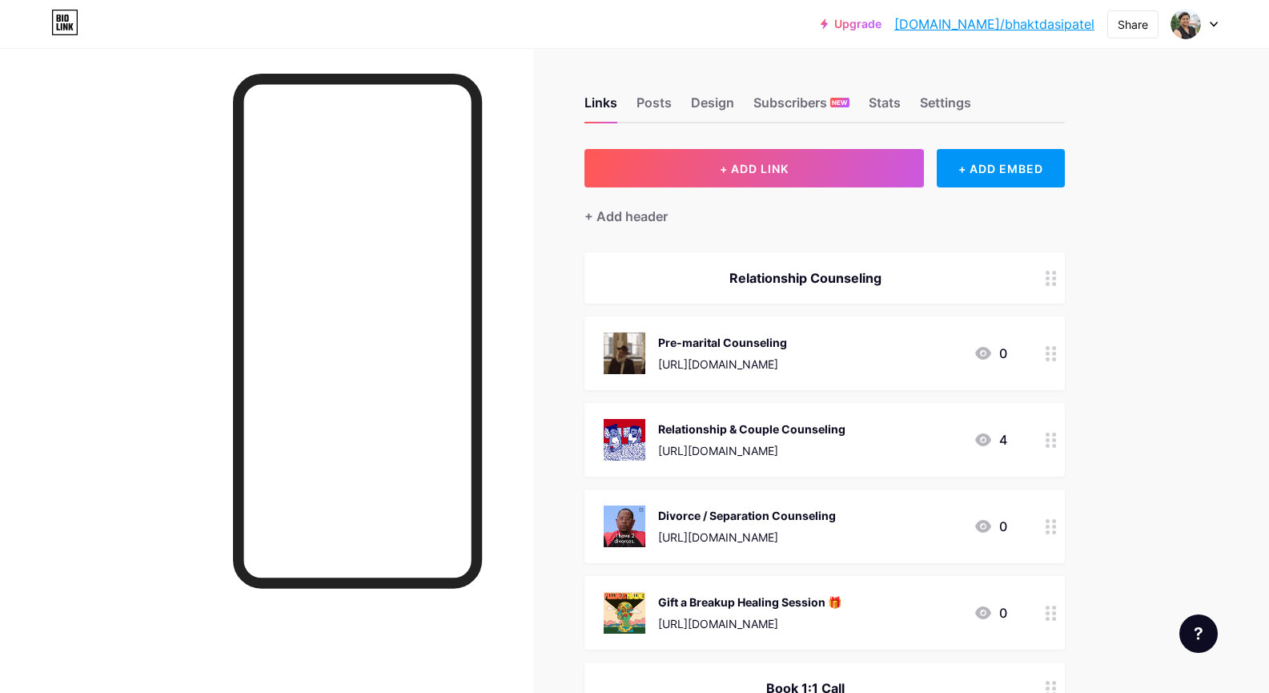
click at [815, 160] on button "+ ADD LINK" at bounding box center [755, 168] width 340 height 38
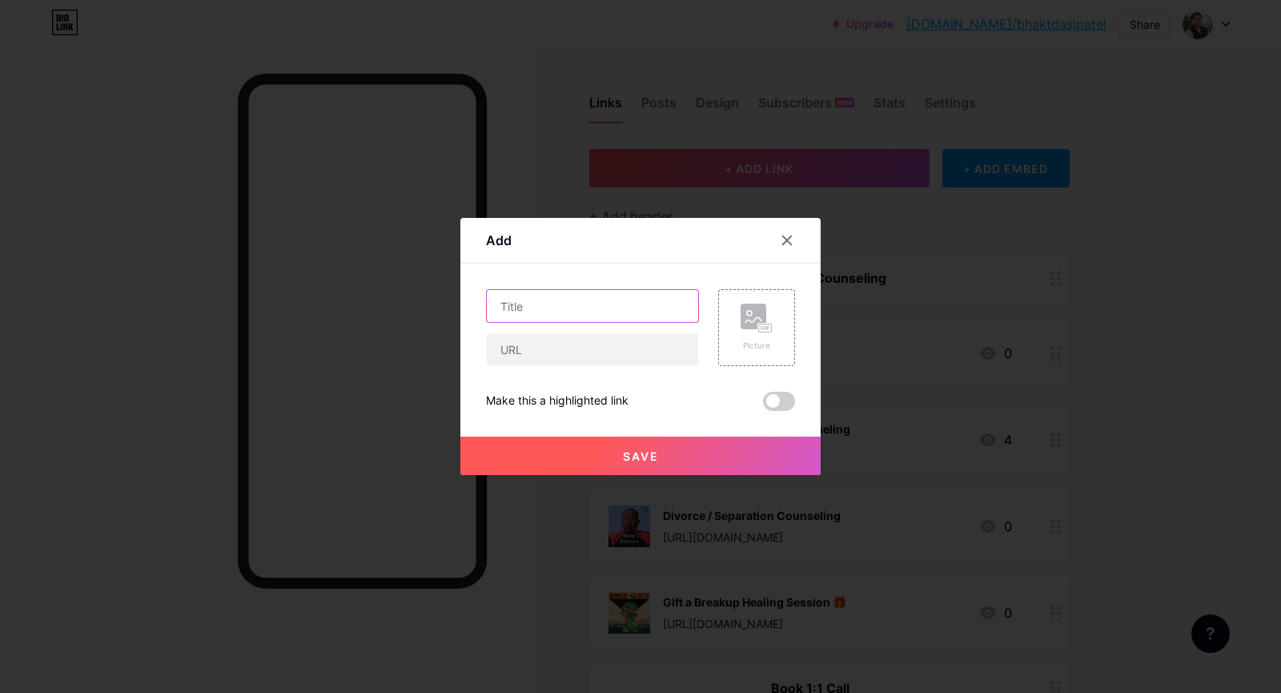
click at [593, 302] on input "text" at bounding box center [592, 306] width 211 height 32
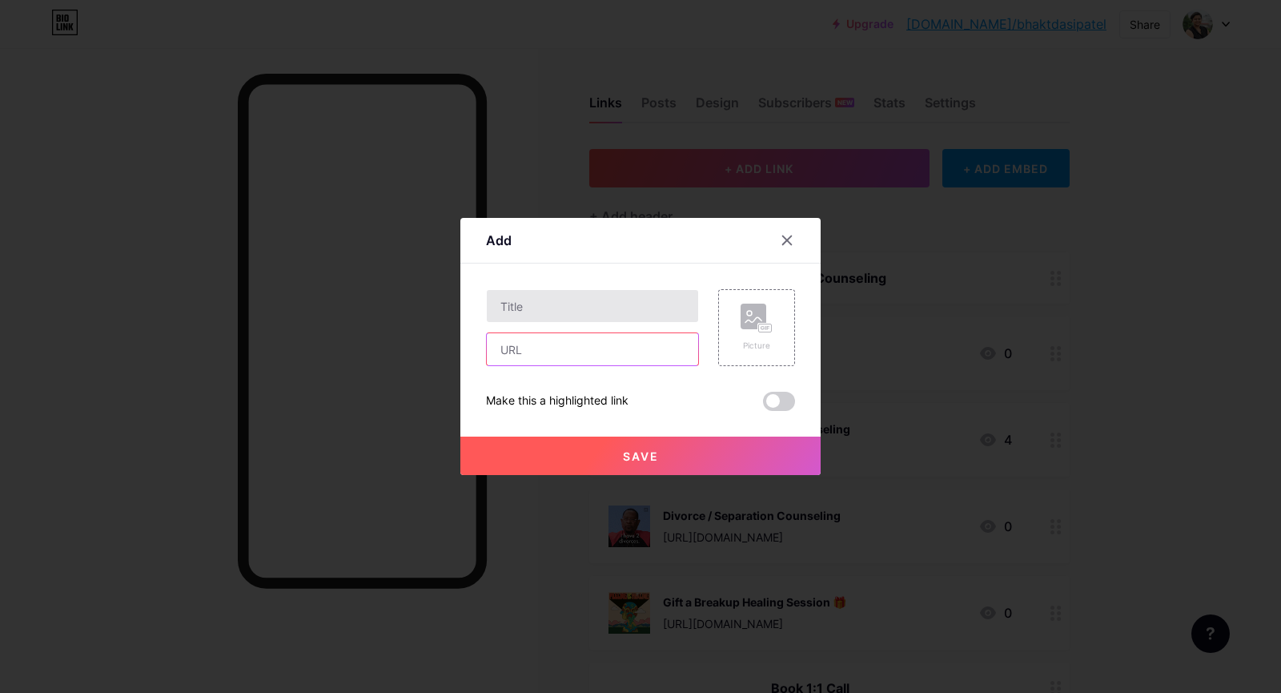
paste input "[URL][DOMAIN_NAME]"
type input "[URL][DOMAIN_NAME]"
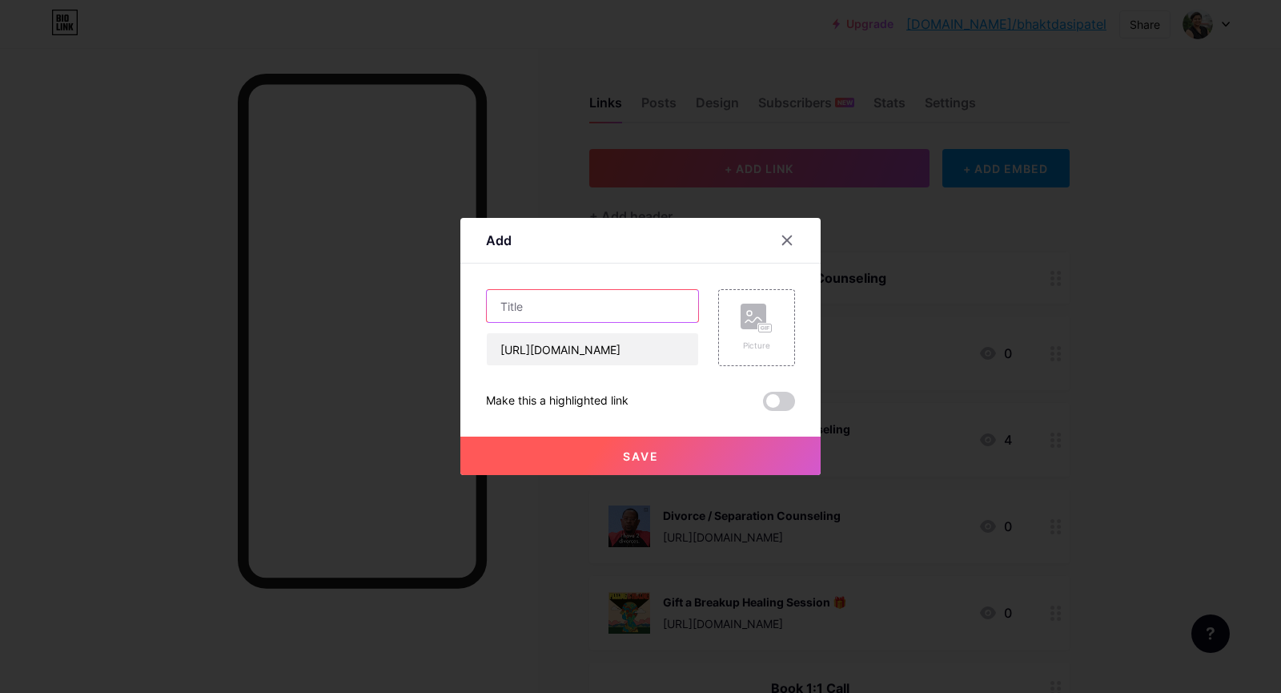
scroll to position [0, 0]
click at [593, 302] on input "text" at bounding box center [592, 306] width 211 height 32
paste input "[MEDICAL_DATA]"
type input "[MEDICAL_DATA]"
click at [745, 334] on div "Picture" at bounding box center [757, 328] width 32 height 48
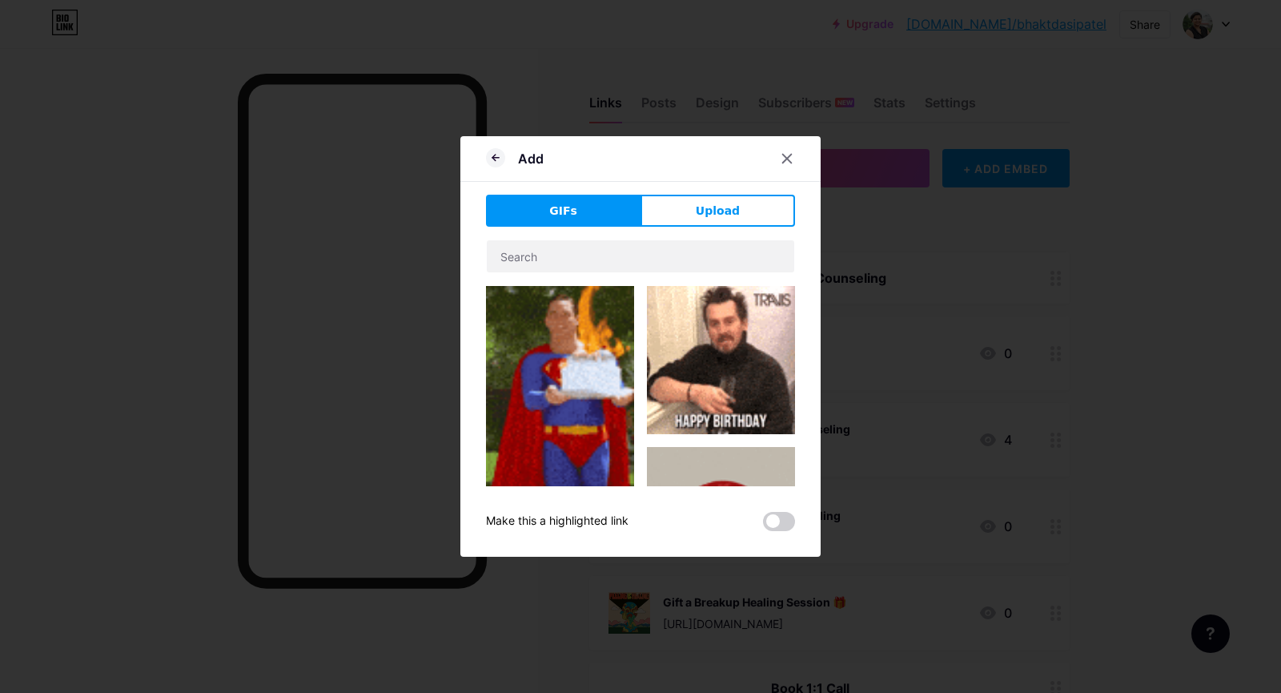
click at [619, 210] on button "GIFs" at bounding box center [563, 211] width 155 height 32
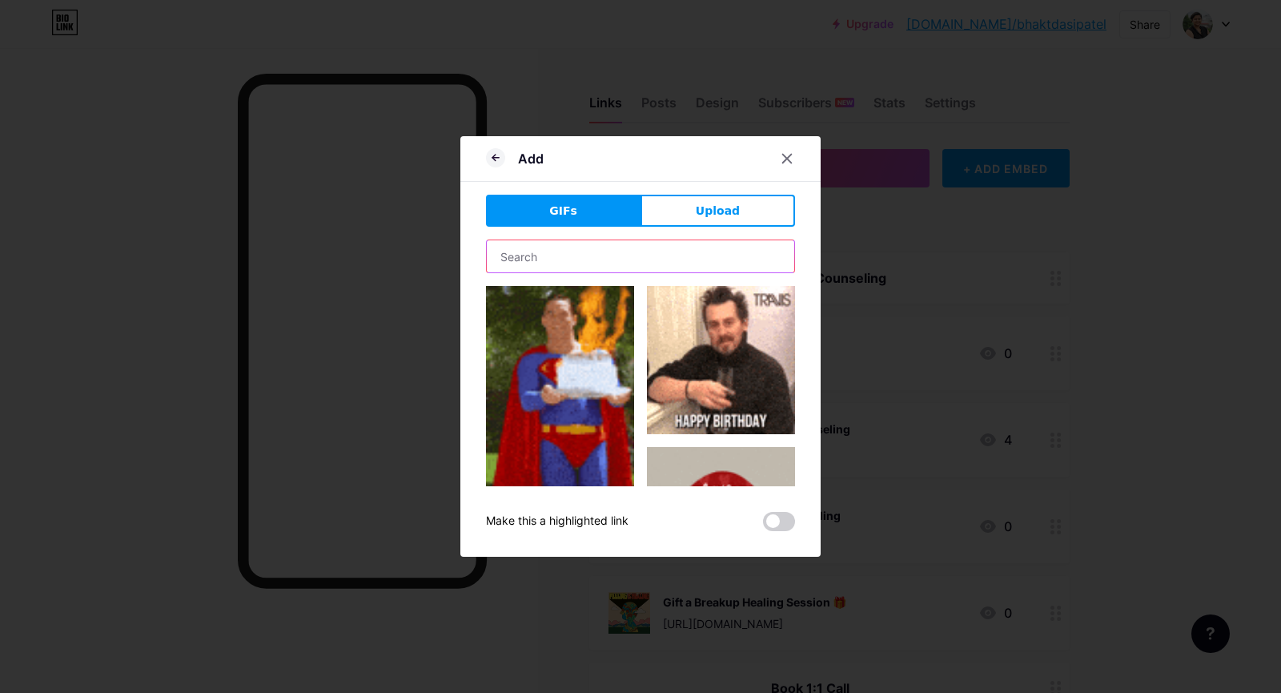
click at [607, 243] on input "text" at bounding box center [641, 256] width 308 height 32
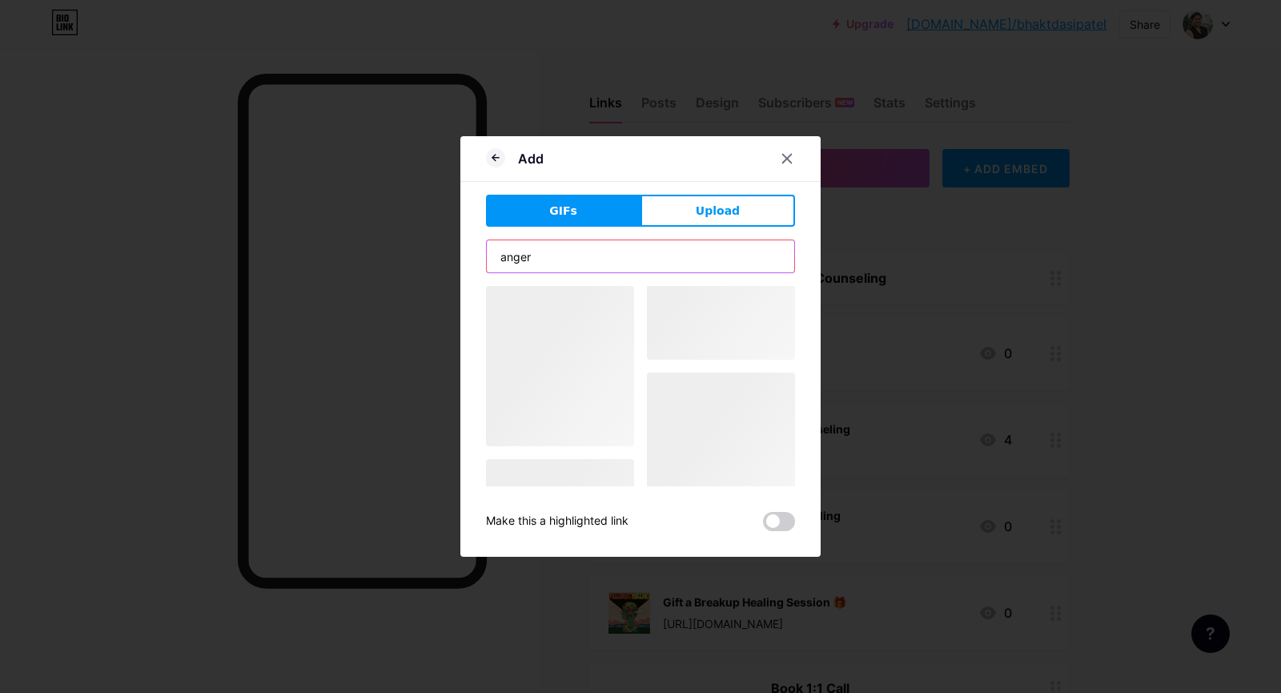
type input "anger"
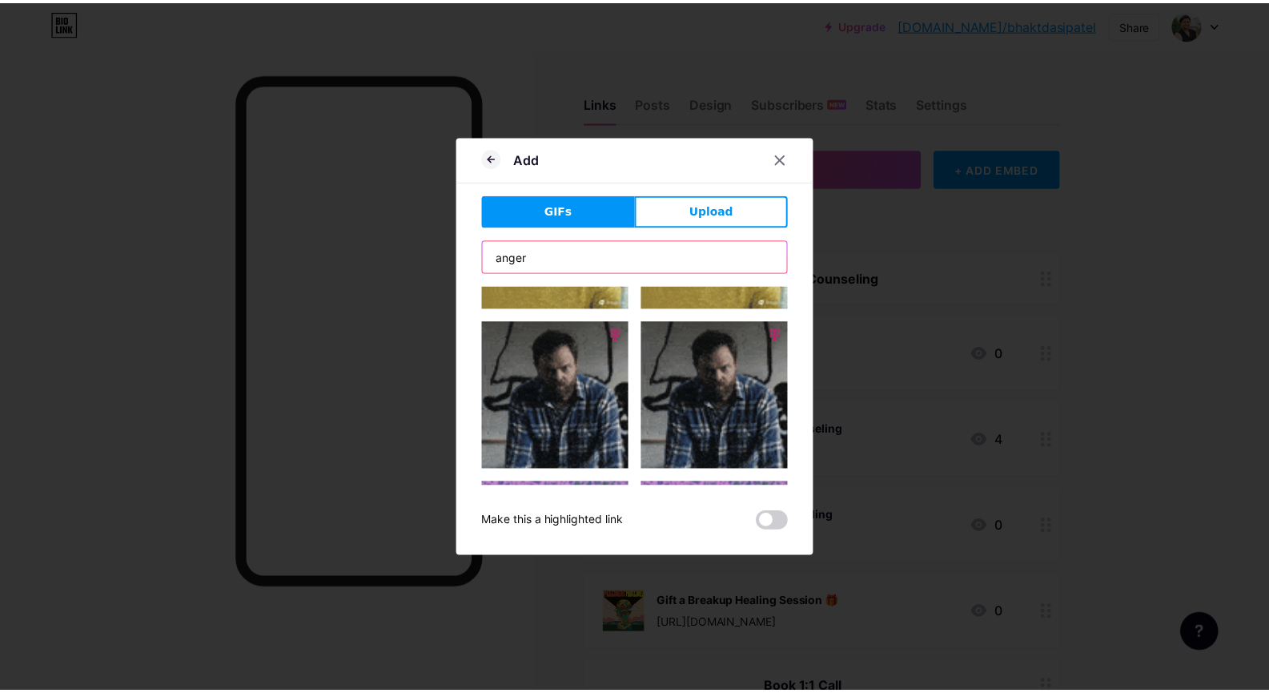
scroll to position [744, 0]
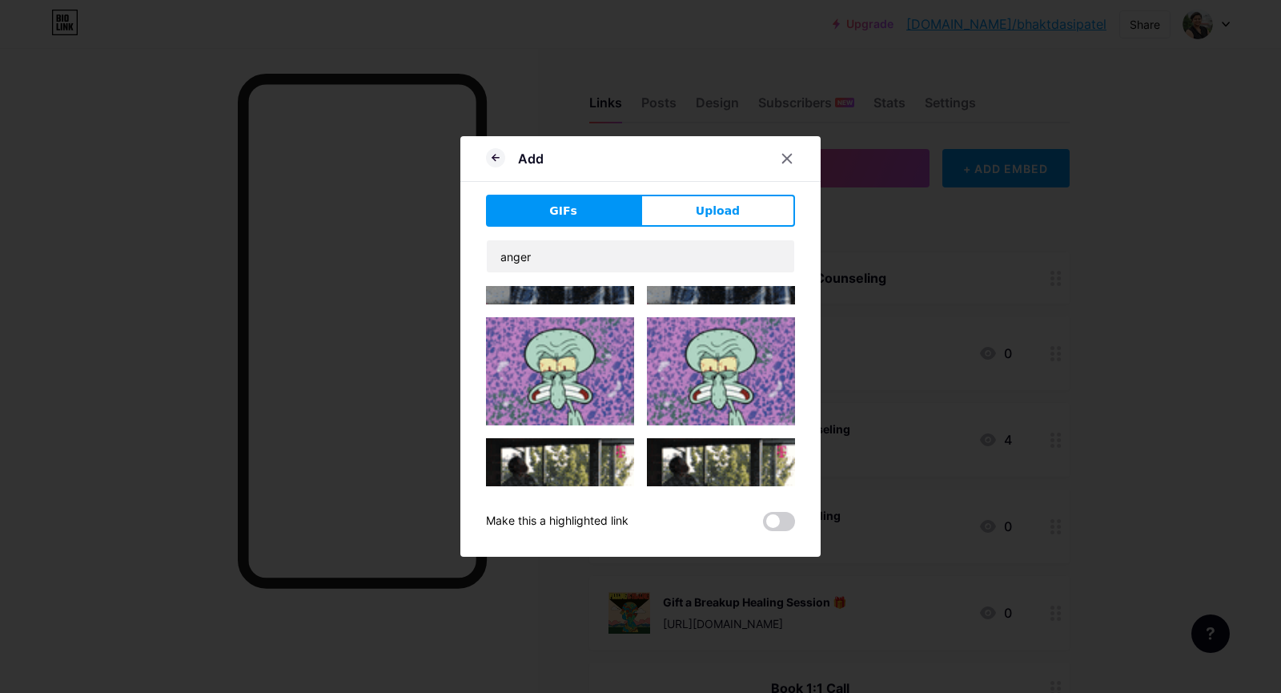
click at [565, 344] on img at bounding box center [560, 371] width 148 height 108
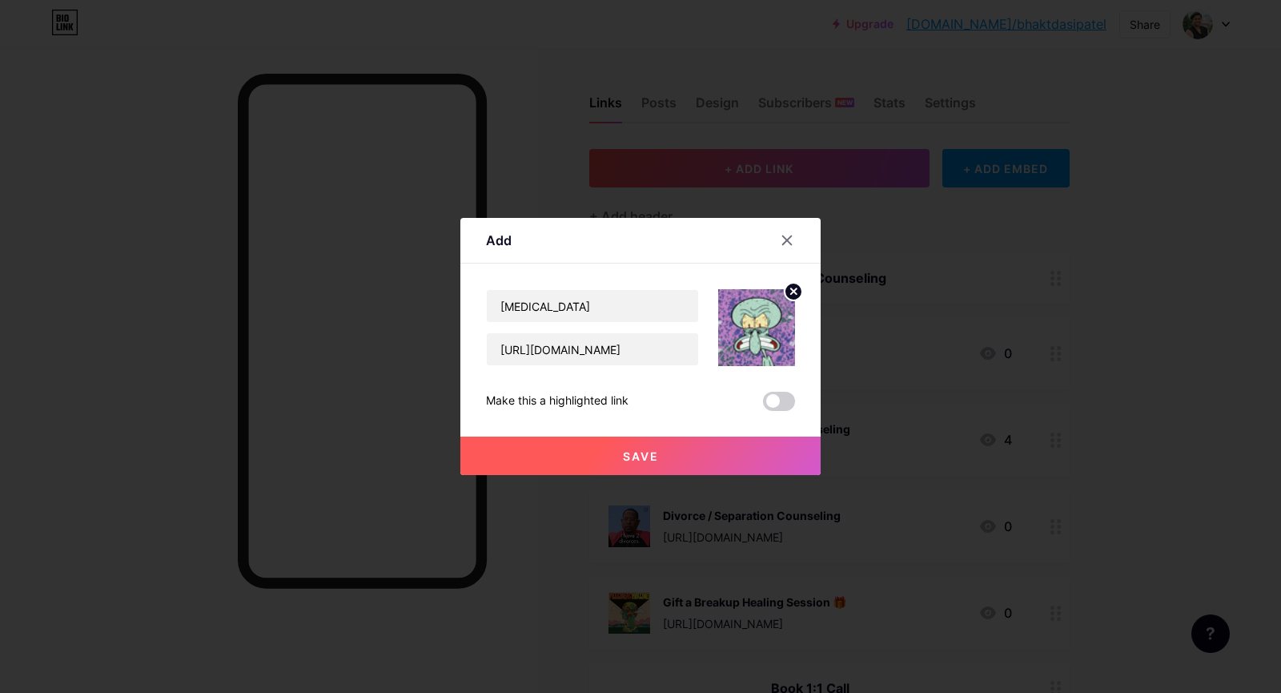
click at [623, 449] on span "Save" at bounding box center [641, 456] width 36 height 14
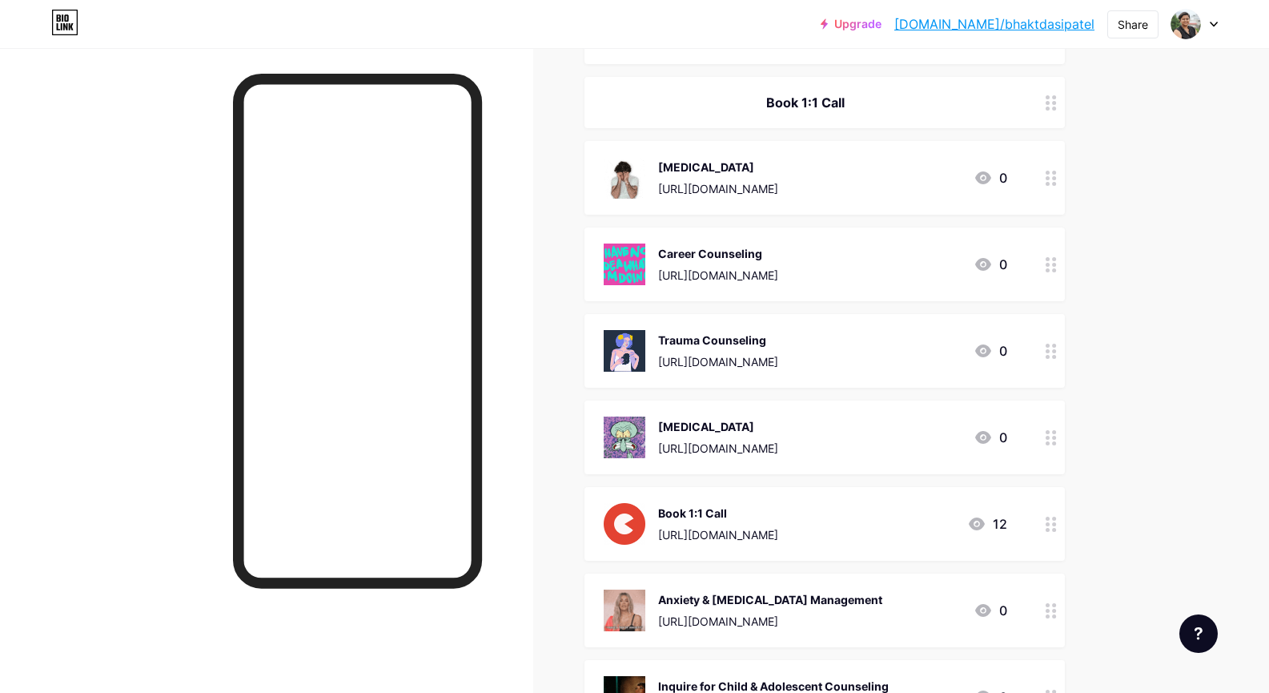
scroll to position [748, 0]
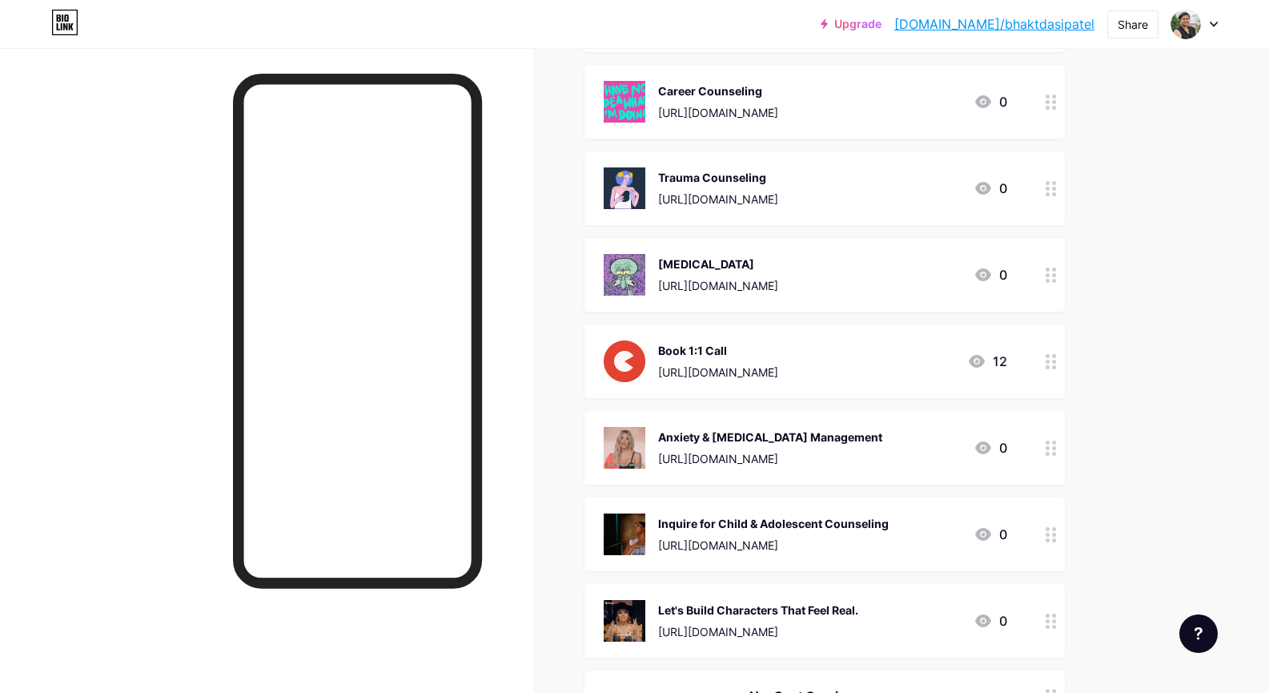
click at [1056, 354] on circle at bounding box center [1054, 356] width 4 height 4
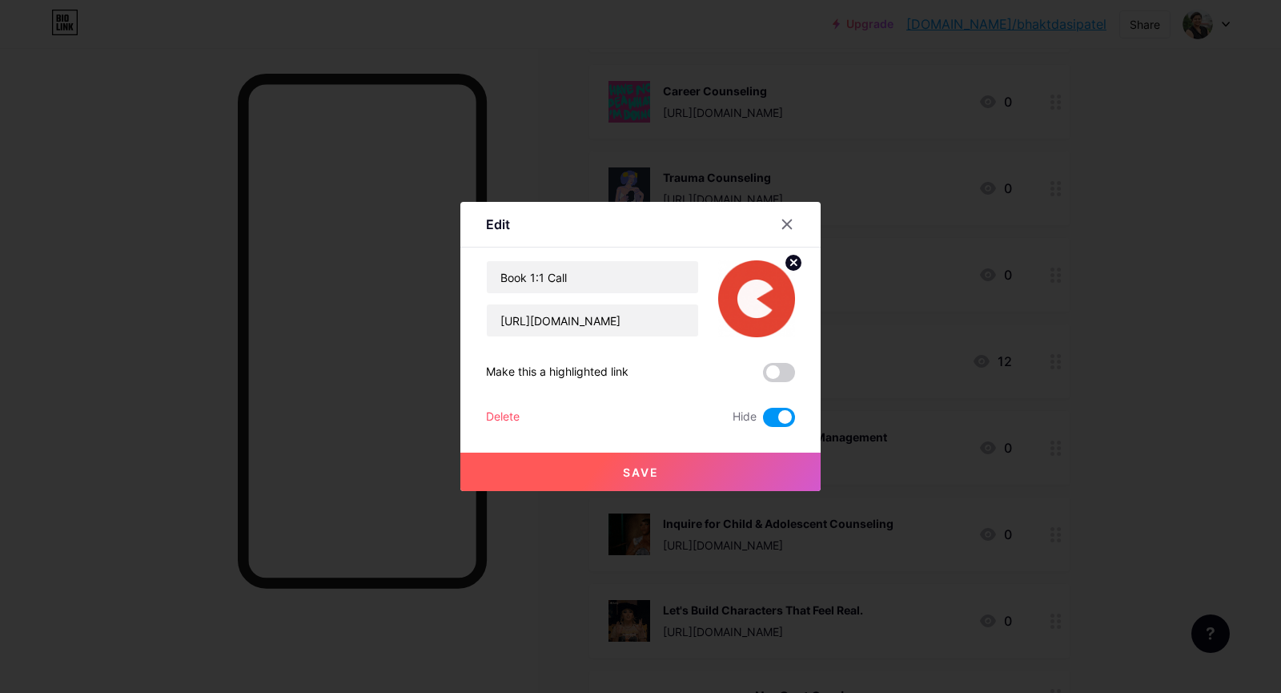
click at [495, 411] on div "Delete" at bounding box center [503, 417] width 34 height 19
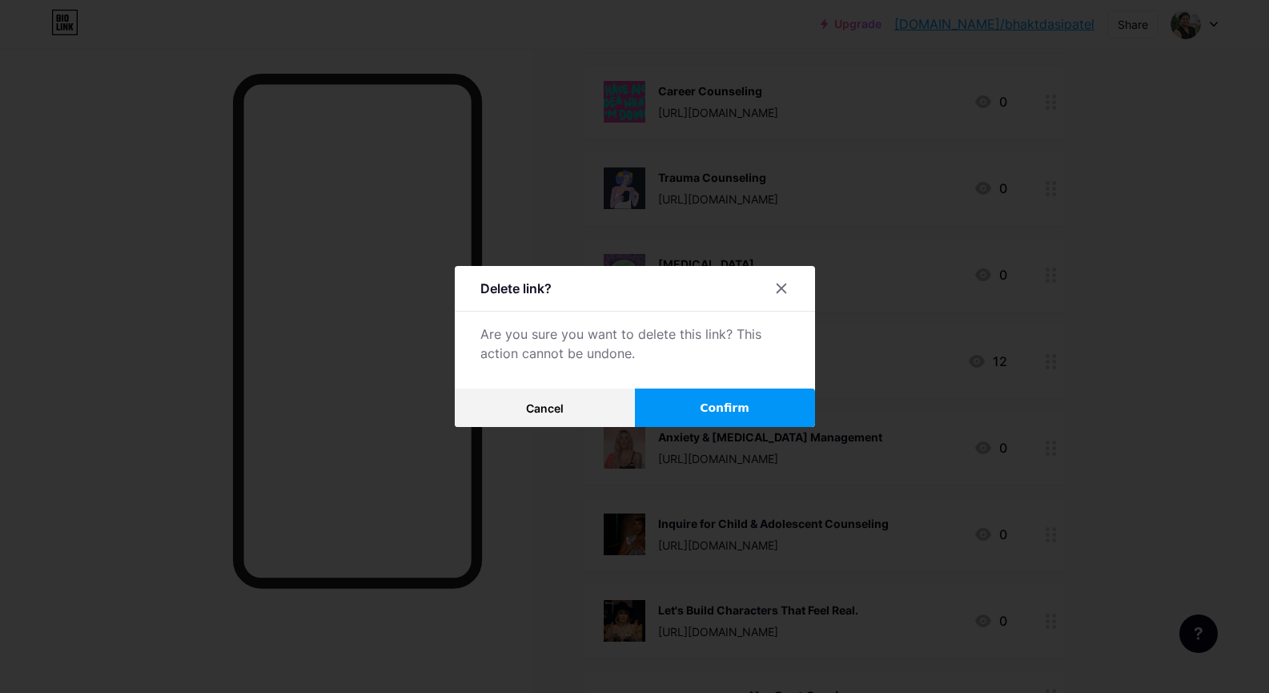
click at [657, 410] on button "Confirm" at bounding box center [725, 407] width 180 height 38
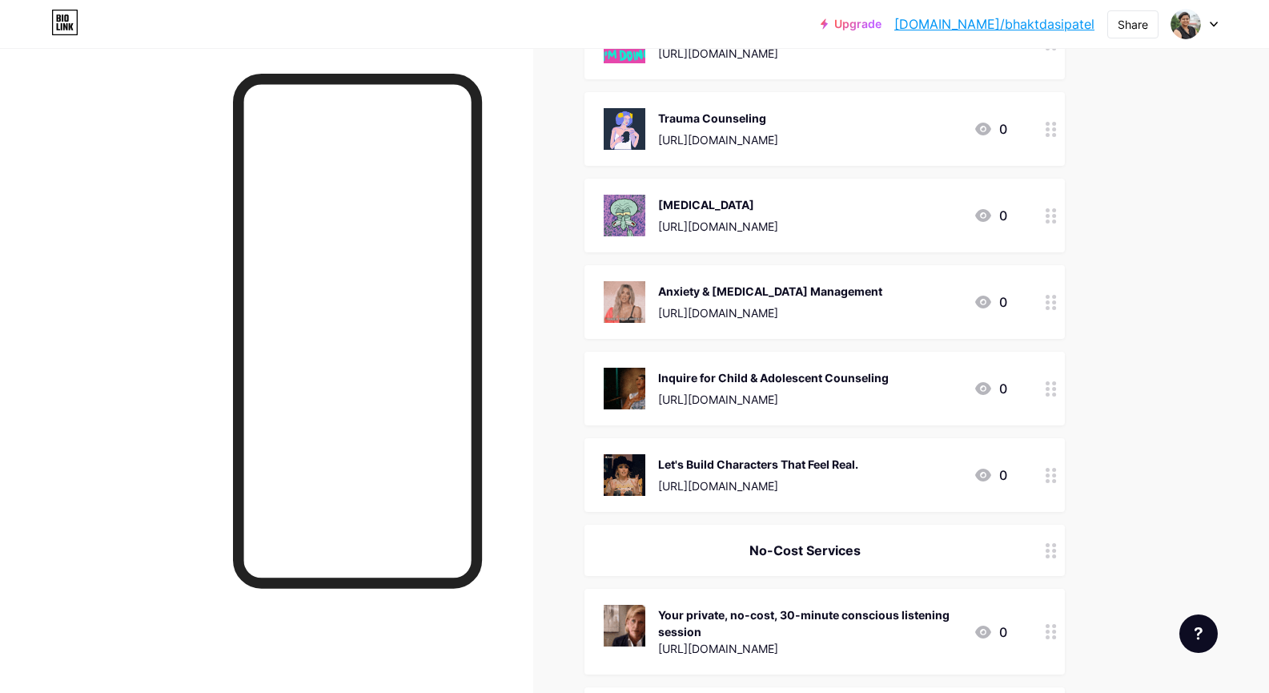
scroll to position [814, 0]
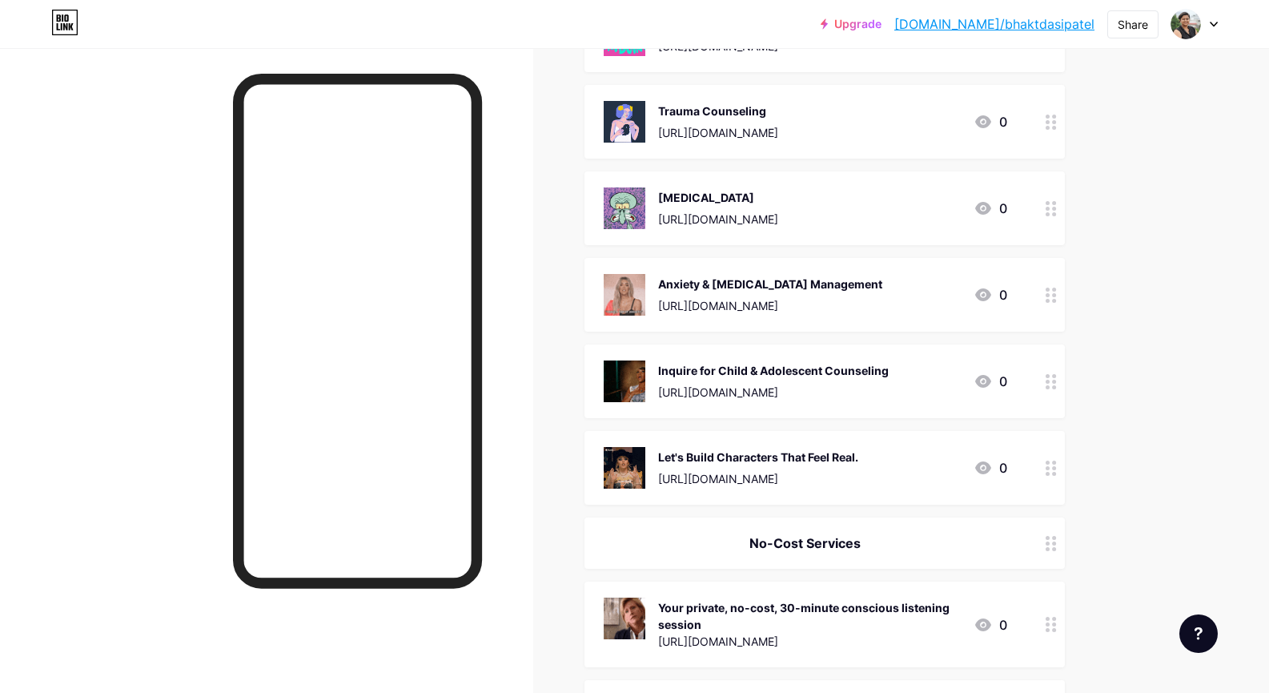
click at [1055, 466] on icon at bounding box center [1051, 467] width 11 height 15
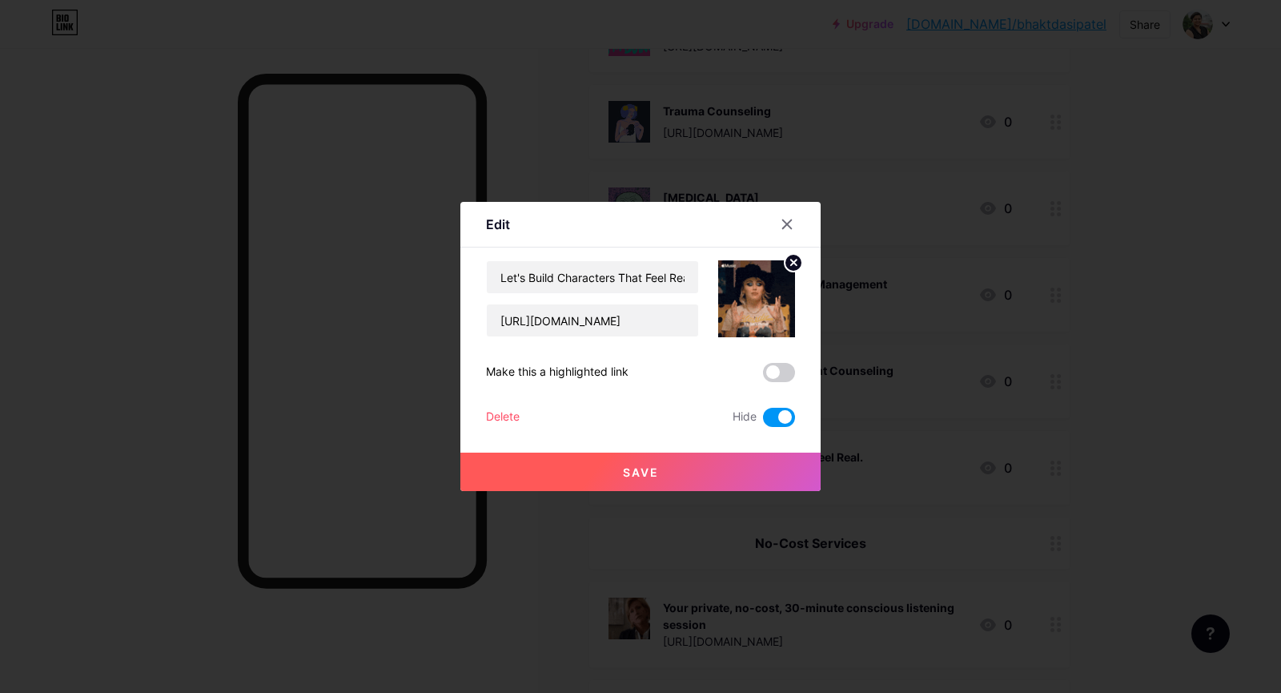
click at [496, 413] on div "Delete" at bounding box center [503, 417] width 34 height 19
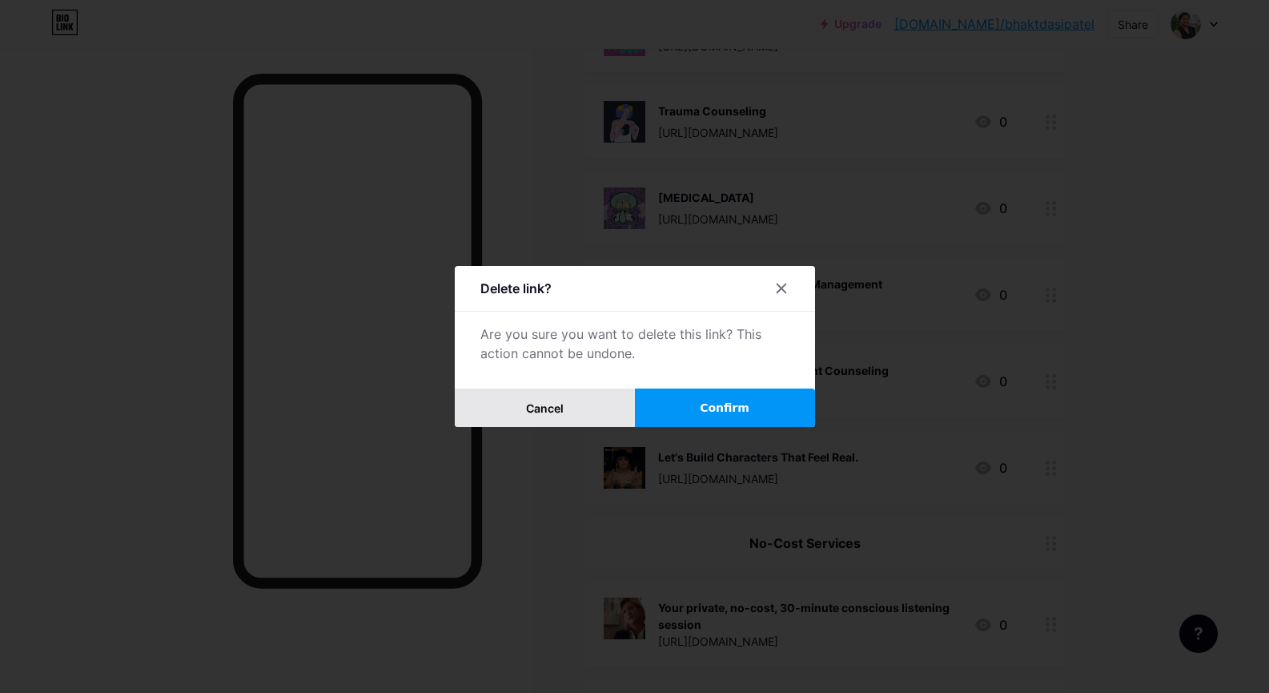
click at [572, 402] on button "Cancel" at bounding box center [545, 407] width 180 height 38
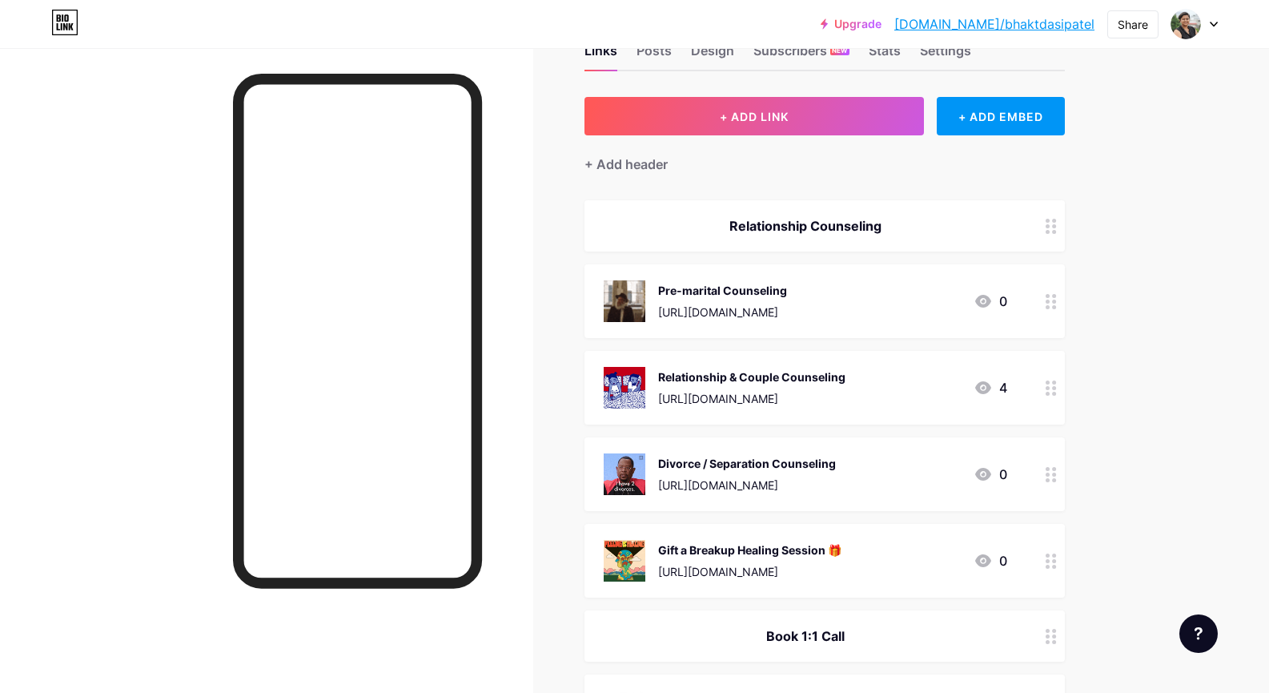
scroll to position [0, 0]
